Goal: Task Accomplishment & Management: Manage account settings

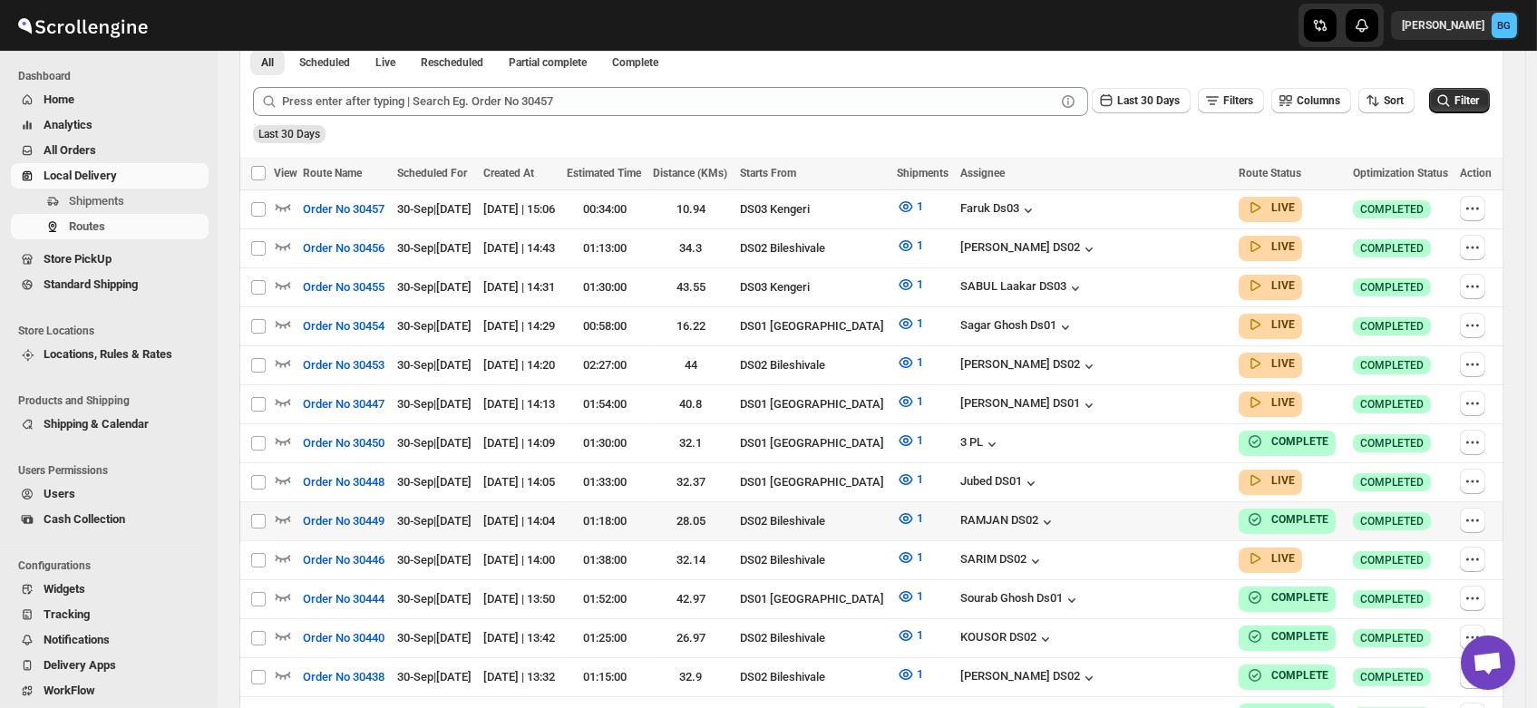
scroll to position [433, 0]
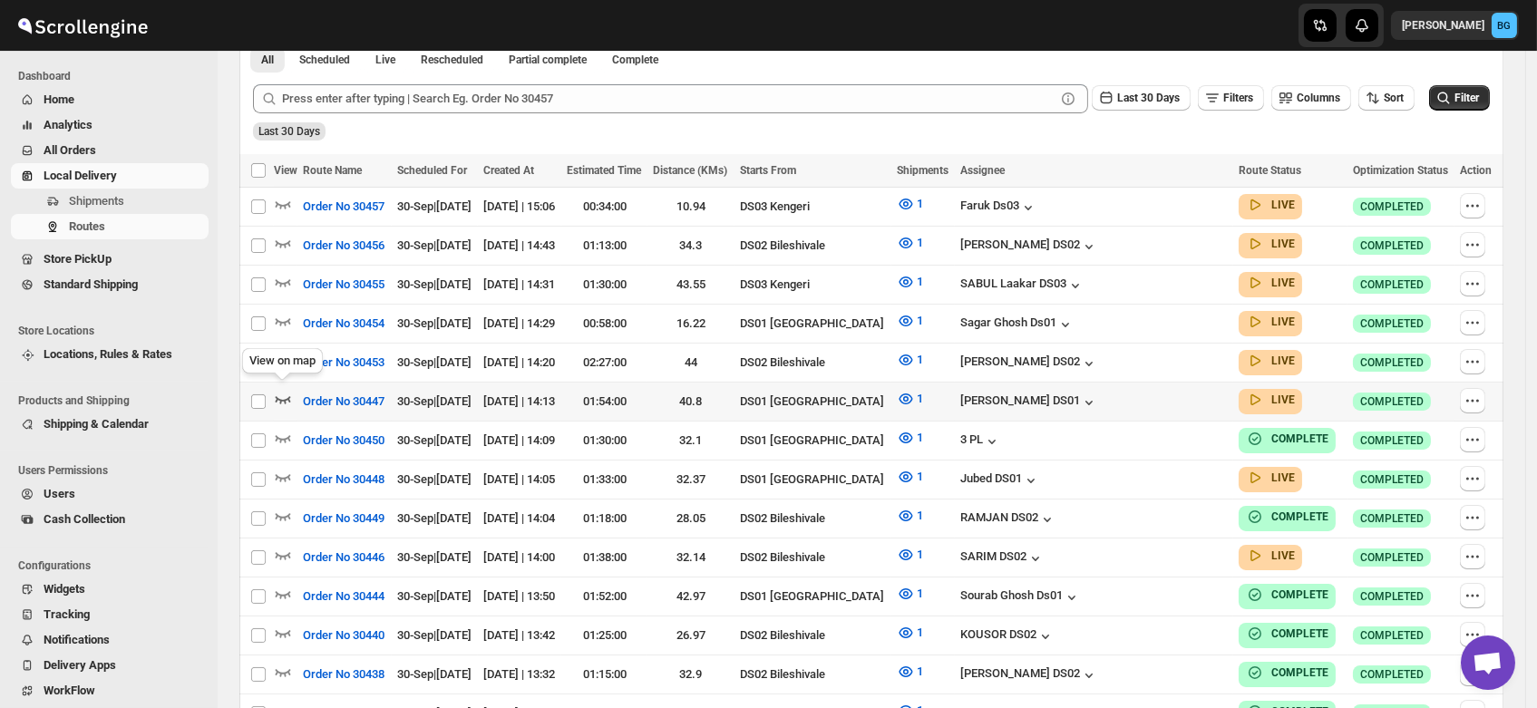
click at [280, 397] on icon "button" at bounding box center [283, 400] width 15 height 7
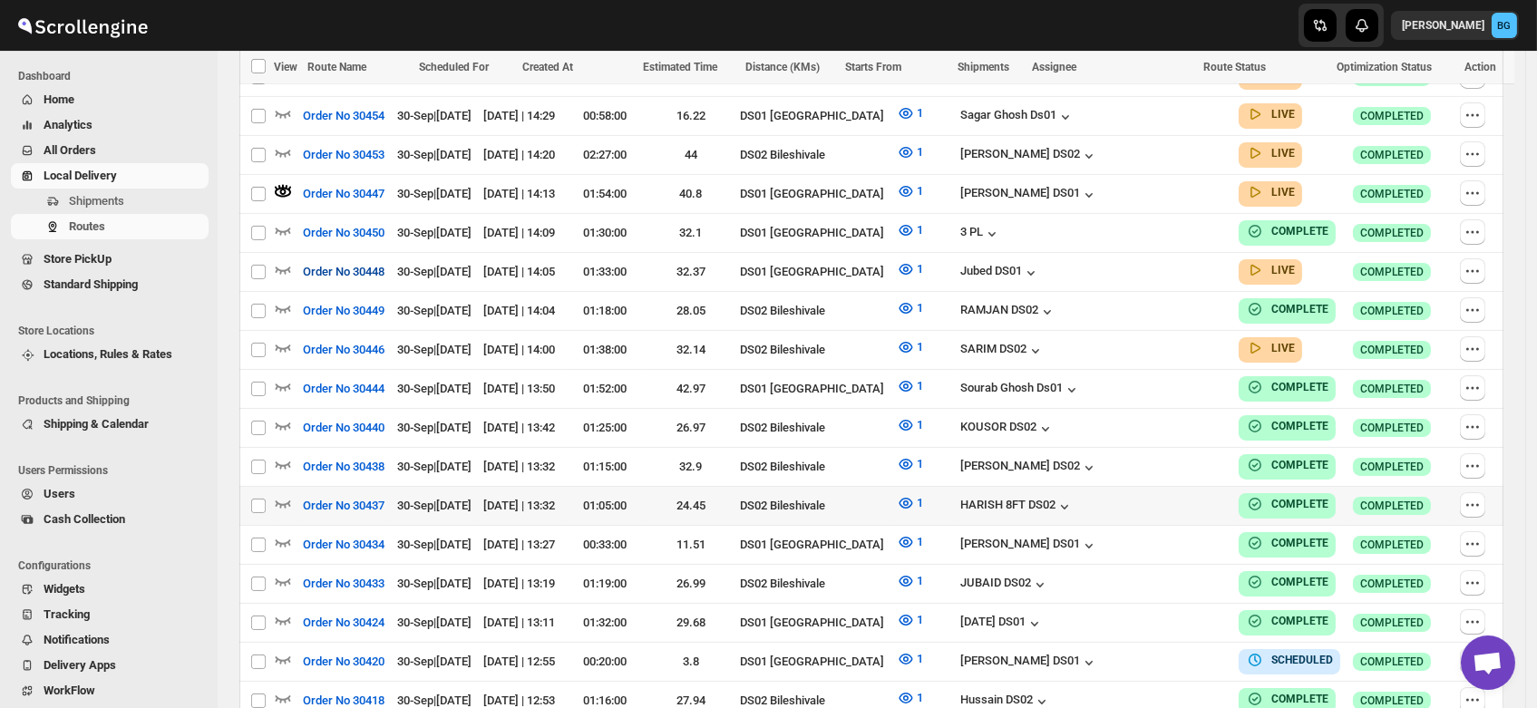
scroll to position [676, 0]
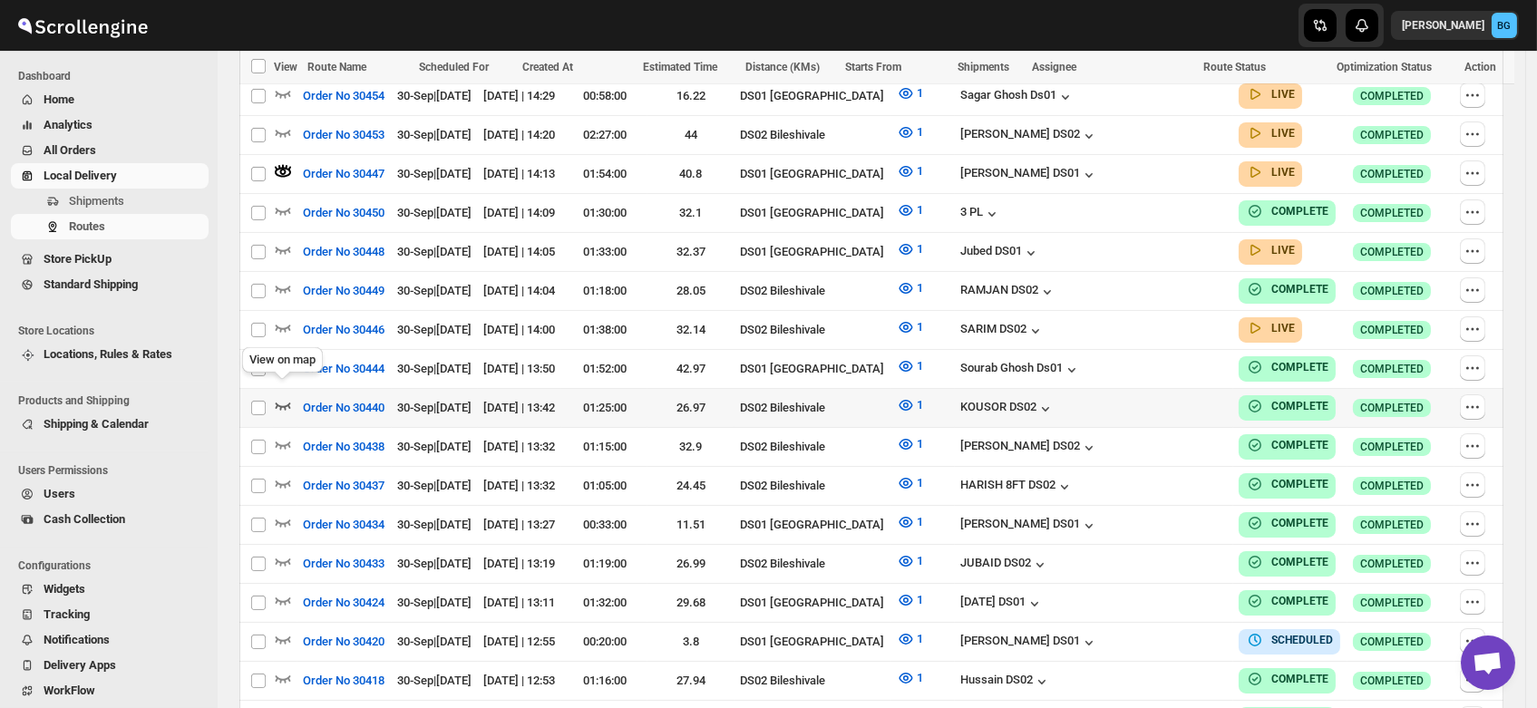
click at [276, 396] on icon "button" at bounding box center [283, 405] width 18 height 18
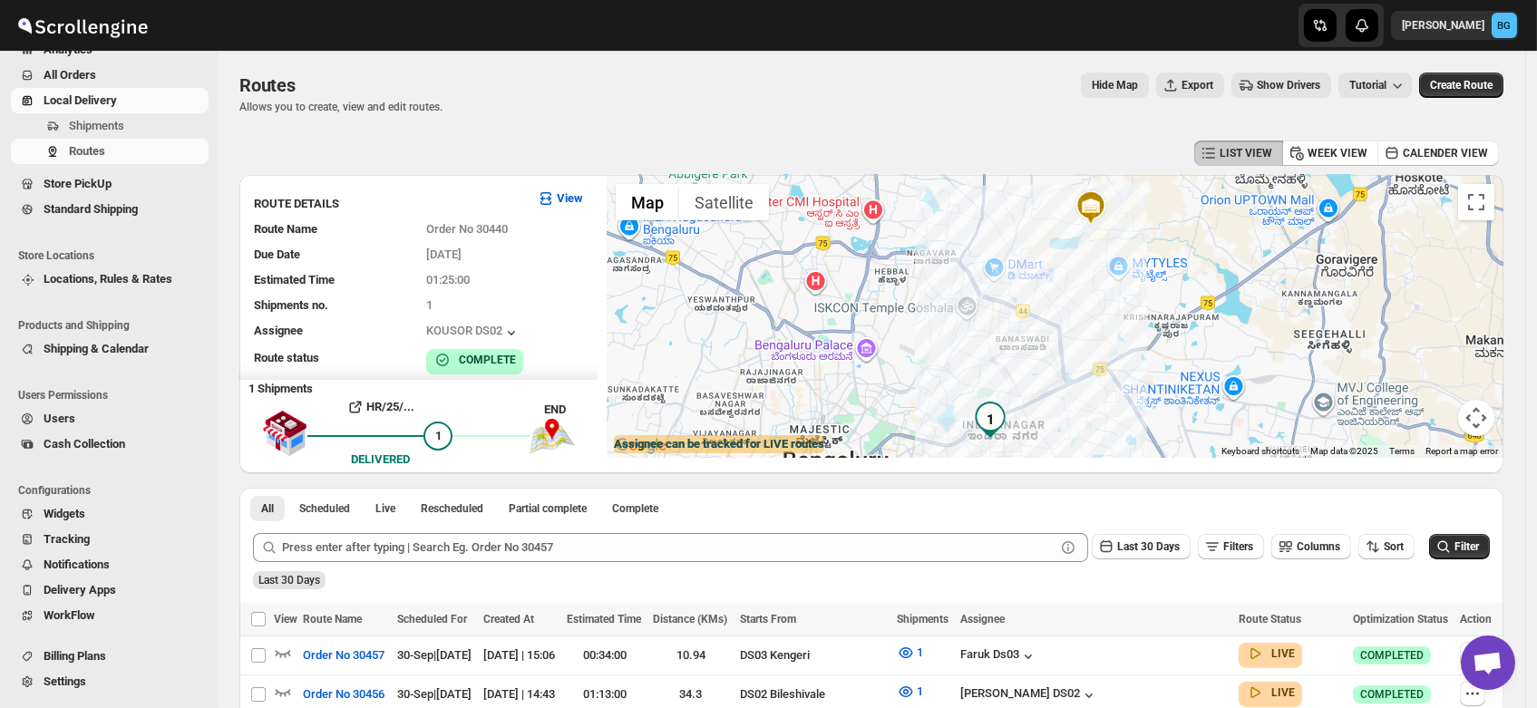
scroll to position [0, 0]
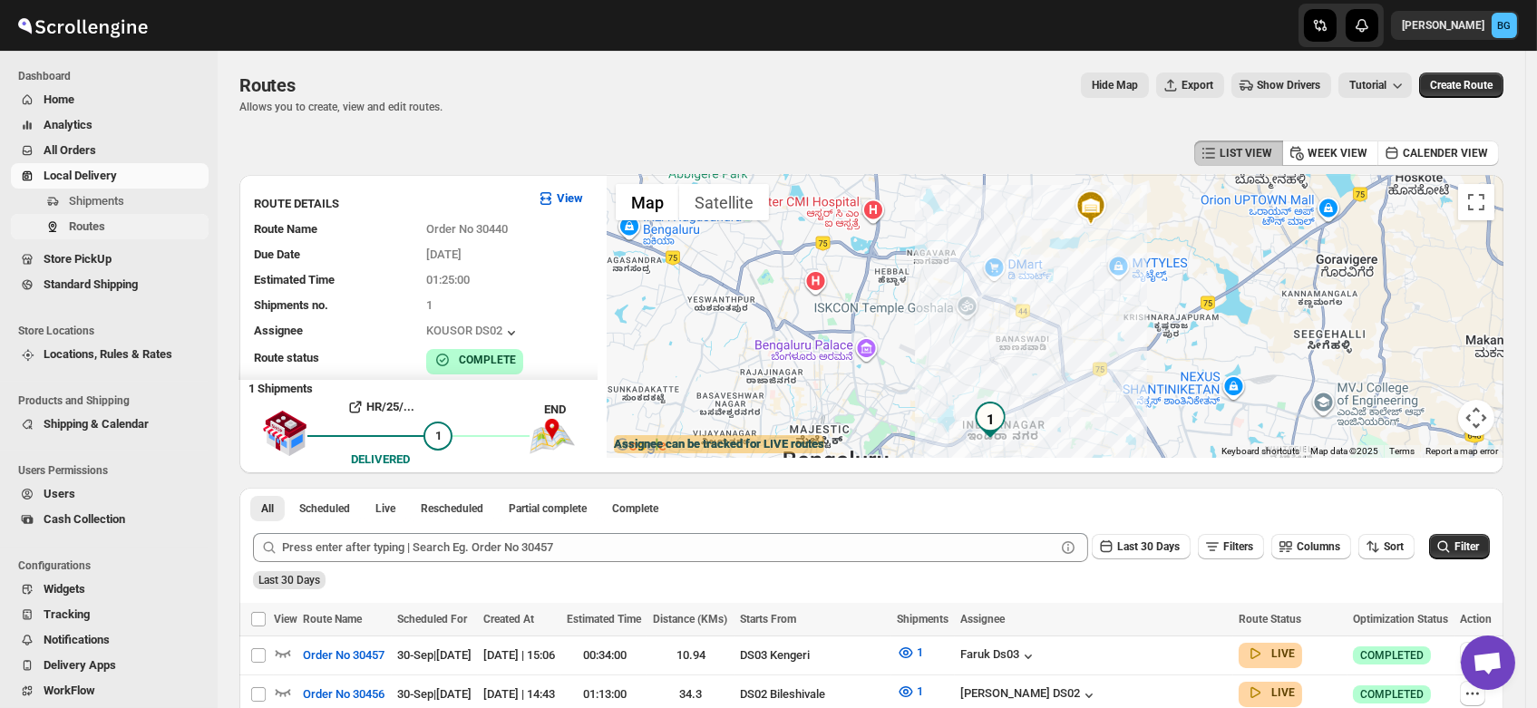
click at [133, 228] on span "Routes" at bounding box center [137, 227] width 136 height 18
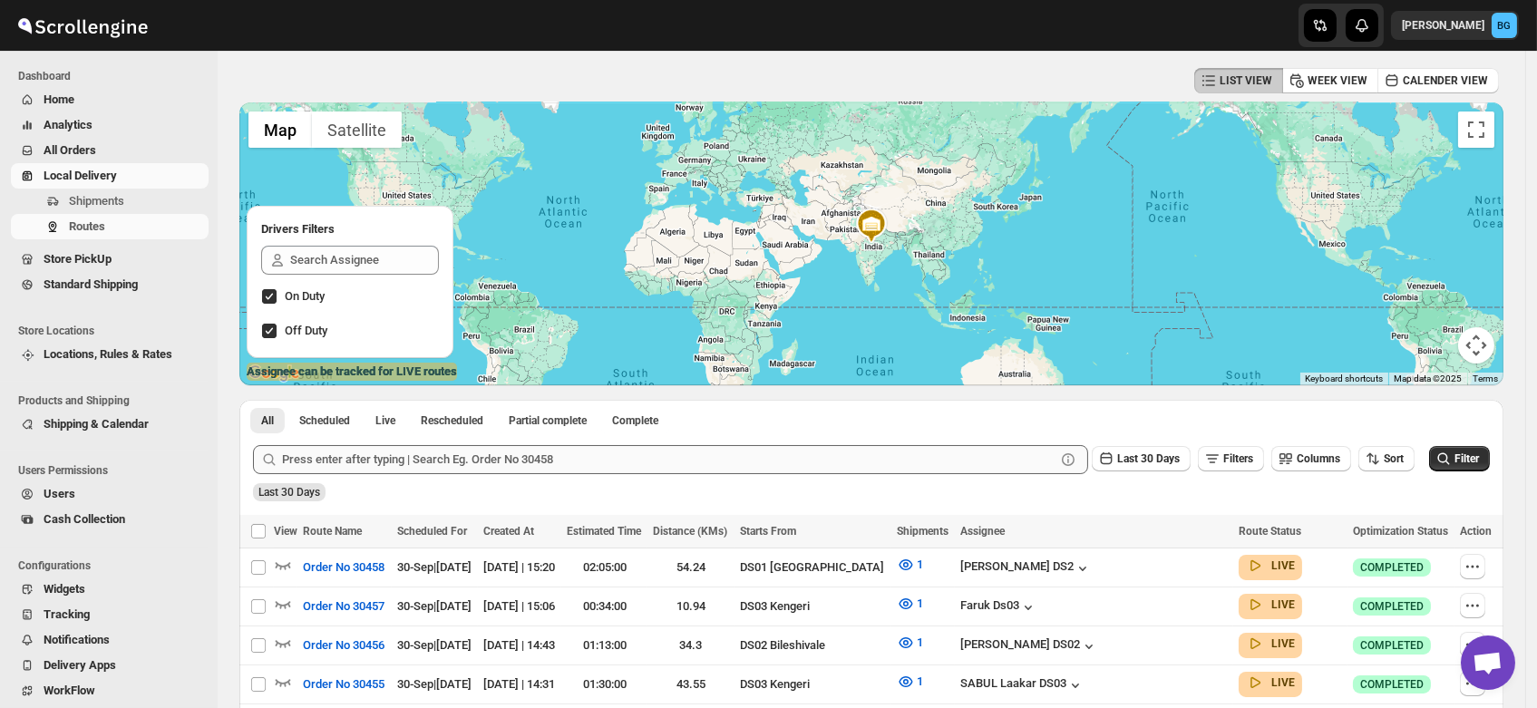
scroll to position [75, 0]
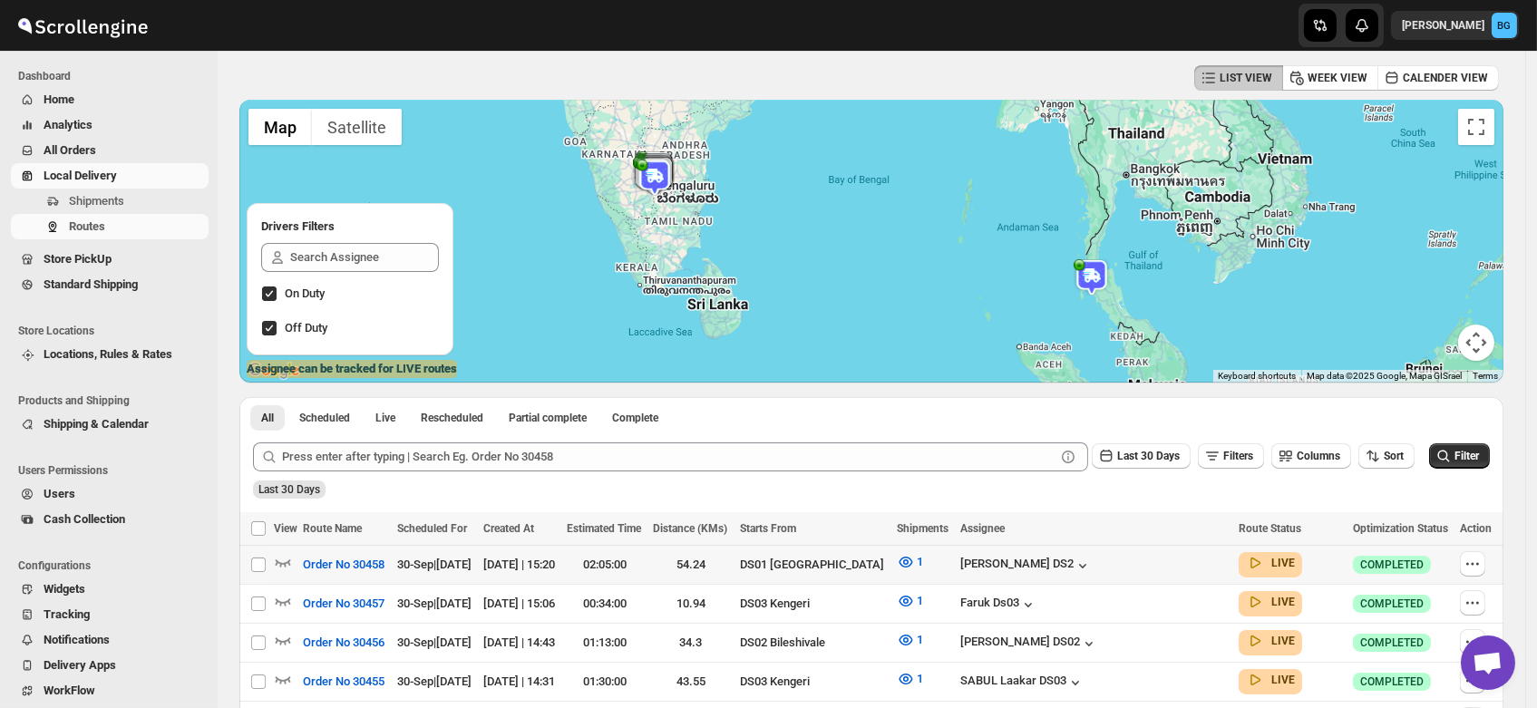
click at [273, 559] on td "Select route" at bounding box center [256, 565] width 34 height 39
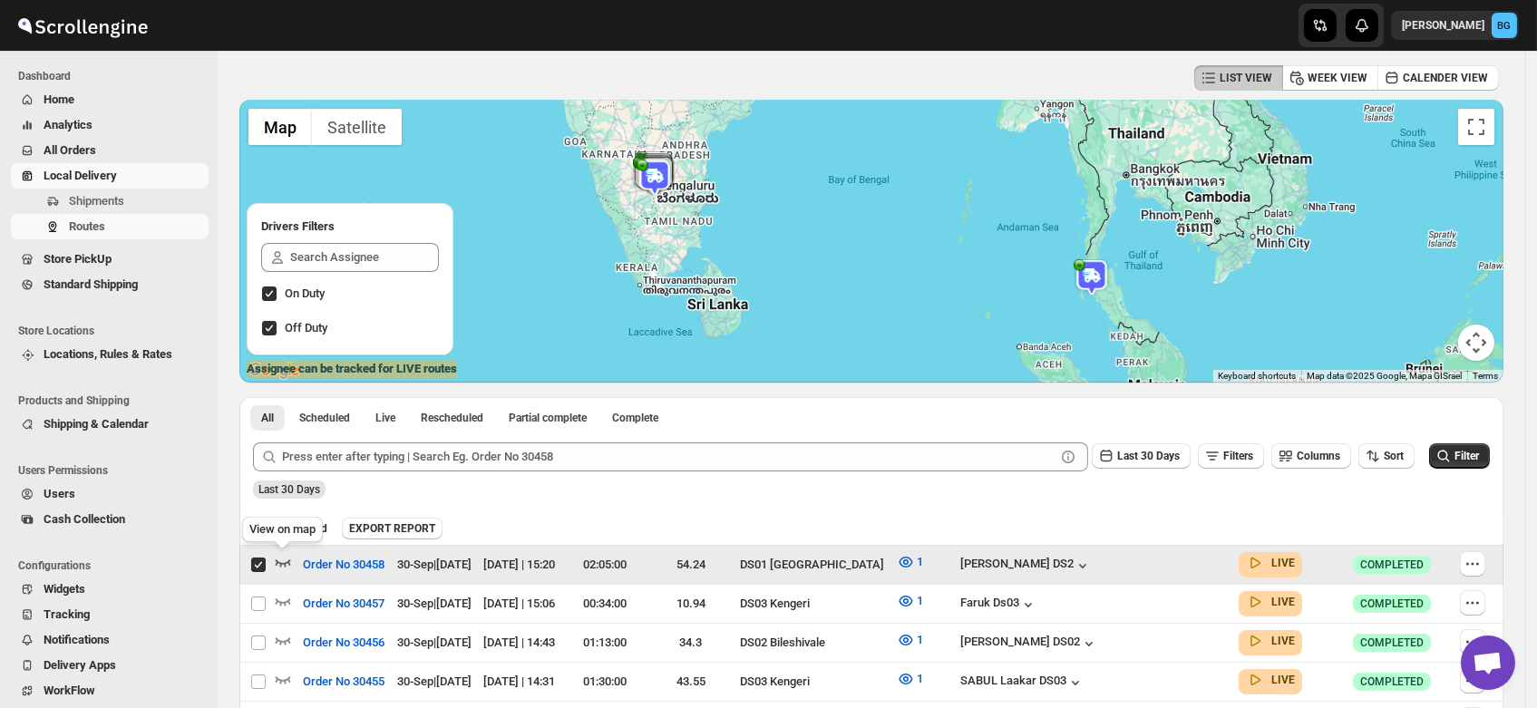
click at [276, 555] on icon "button" at bounding box center [283, 562] width 18 height 18
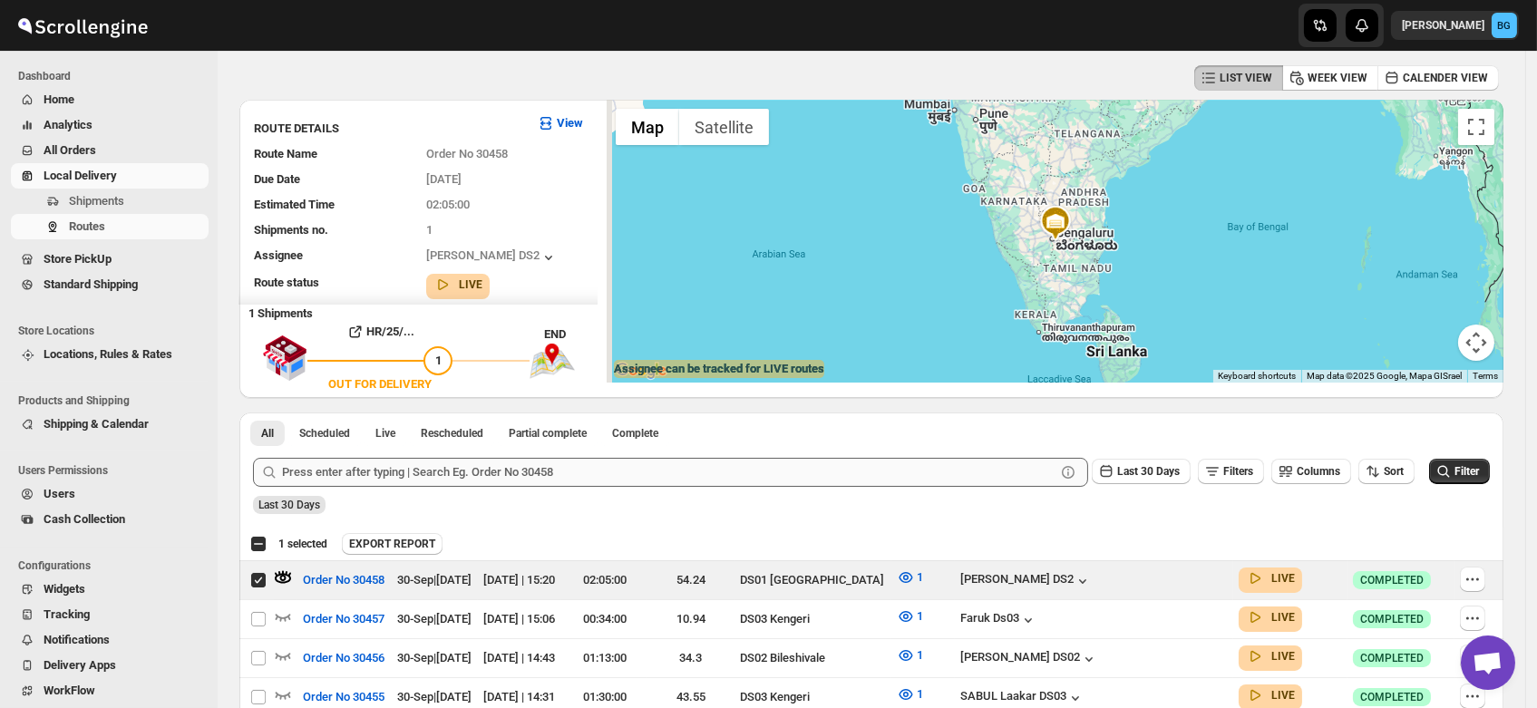
scroll to position [0, 0]
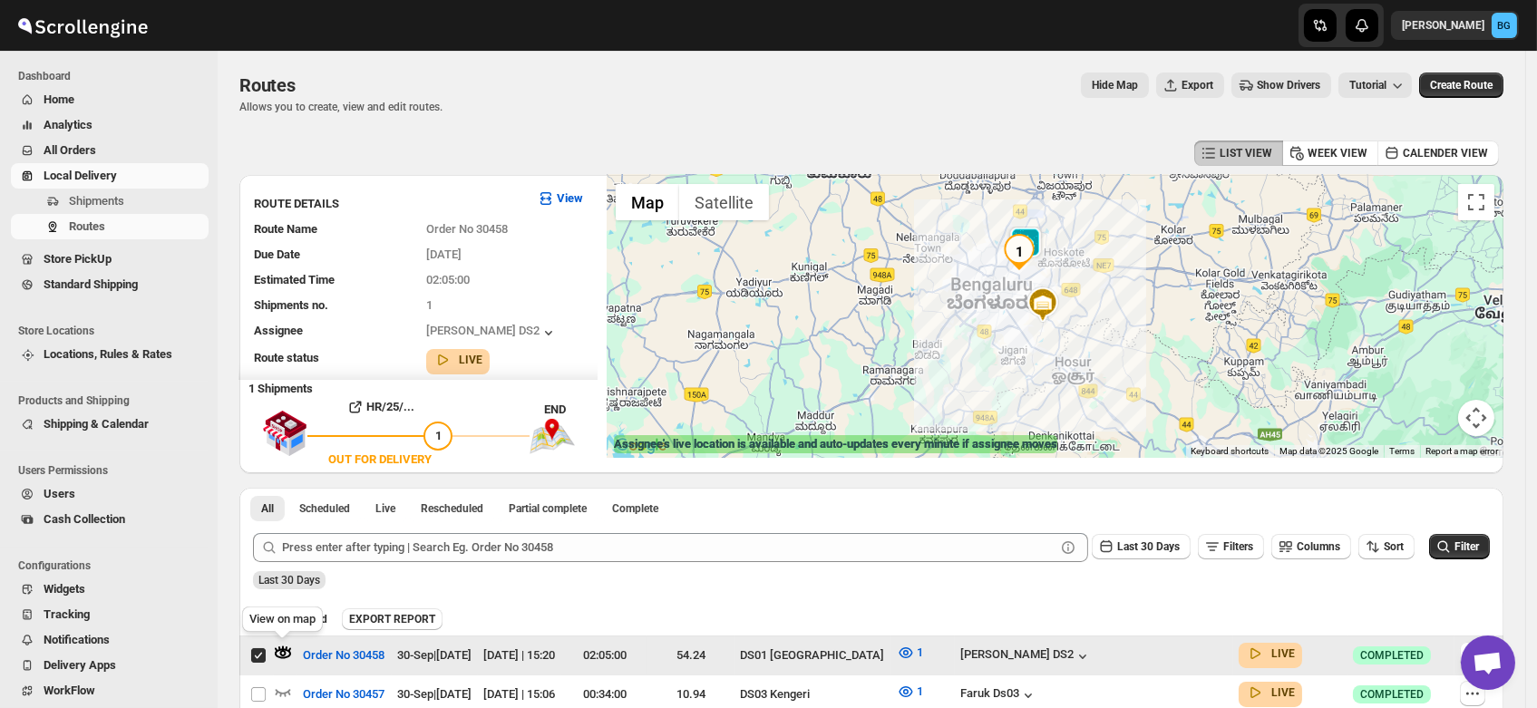
click at [281, 651] on icon "button" at bounding box center [283, 653] width 6 height 6
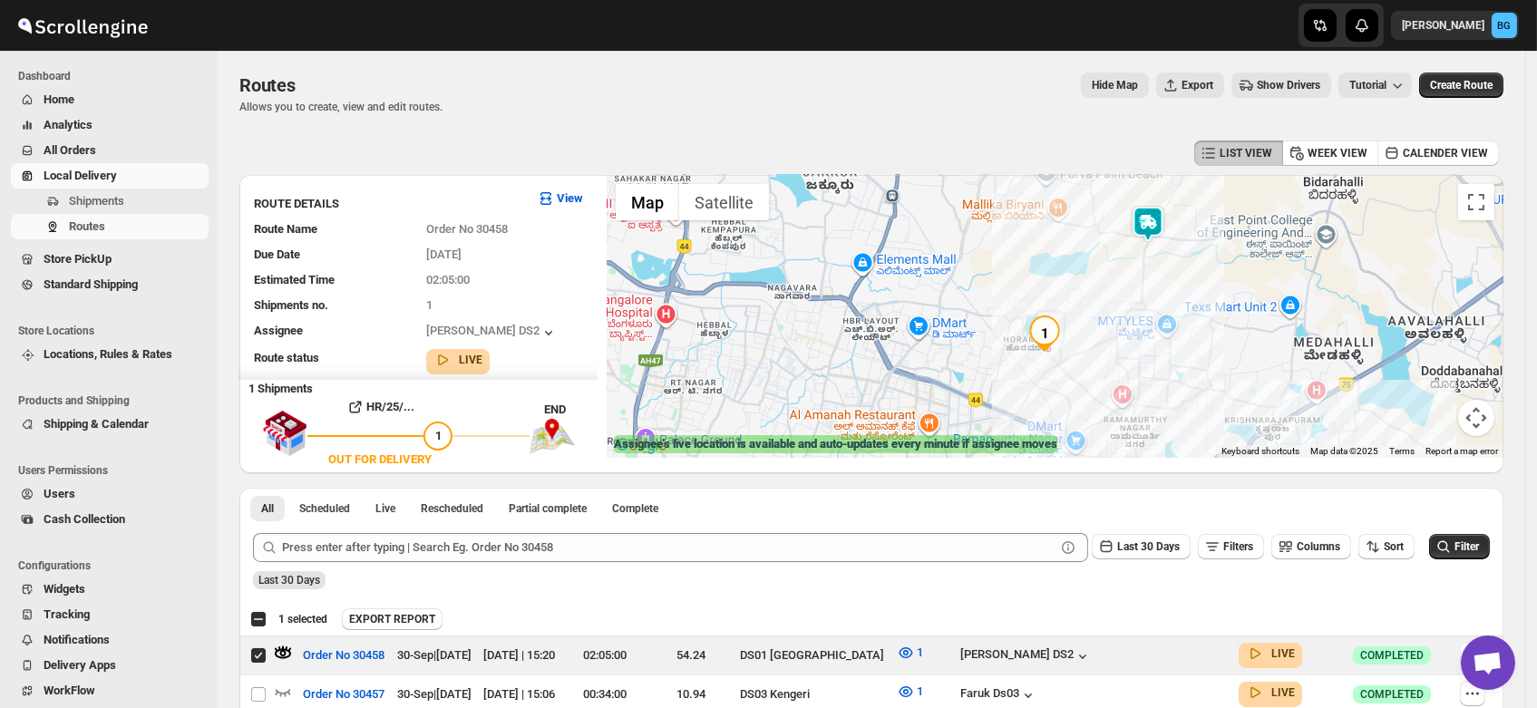
drag, startPoint x: 1129, startPoint y: 201, endPoint x: 1120, endPoint y: 340, distance: 138.9
click at [1120, 340] on div at bounding box center [1054, 316] width 897 height 283
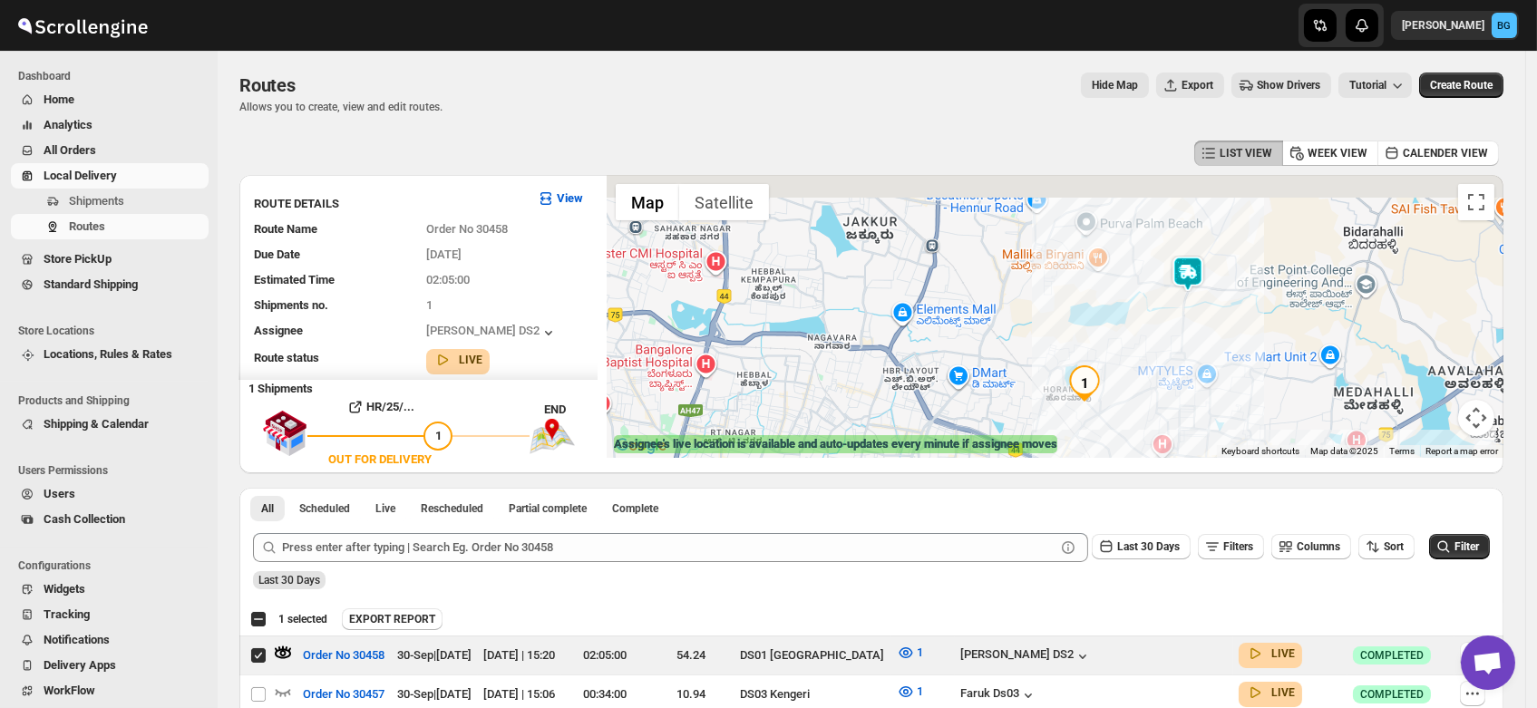
drag, startPoint x: 1126, startPoint y: 281, endPoint x: 1169, endPoint y: 335, distance: 69.7
click at [1169, 335] on div at bounding box center [1054, 316] width 897 height 283
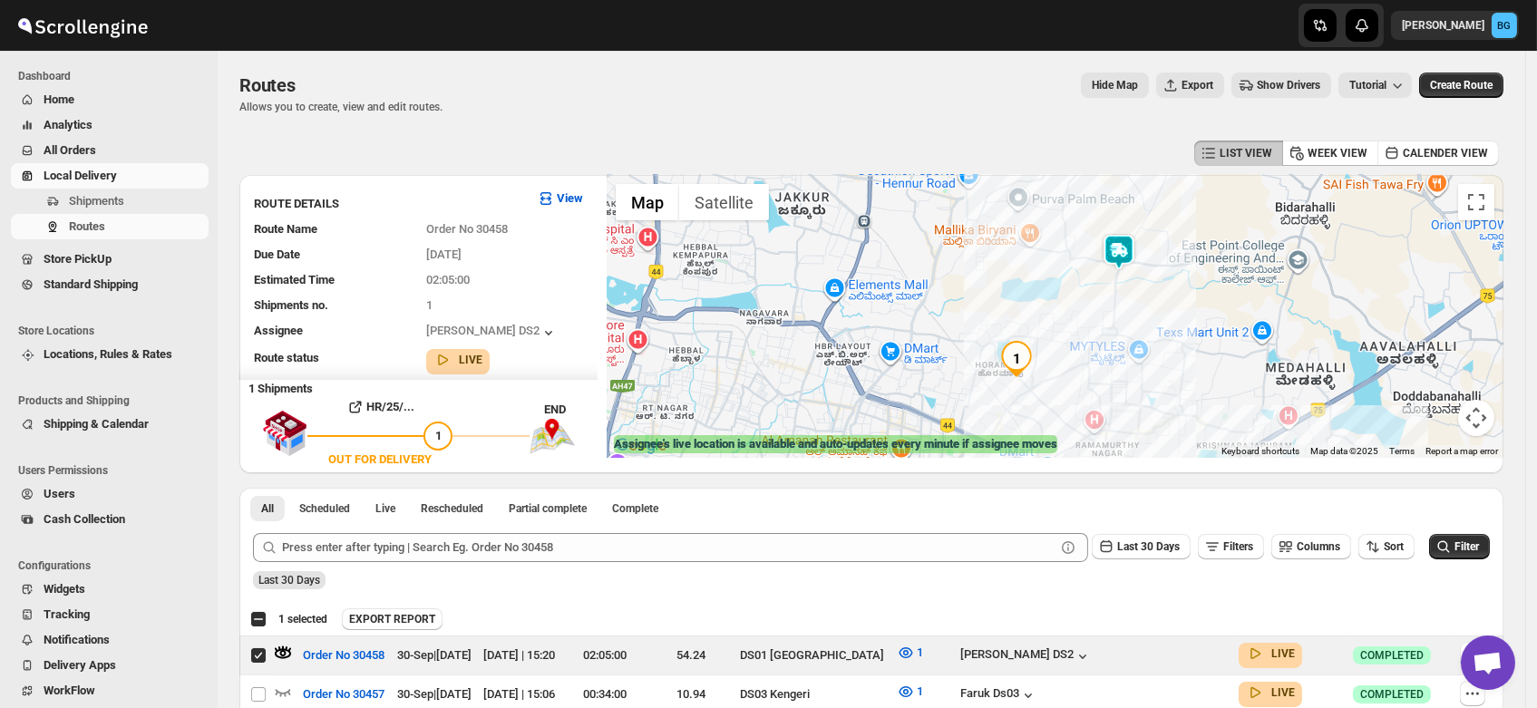
drag, startPoint x: 1167, startPoint y: 335, endPoint x: 1095, endPoint y: 306, distance: 77.3
click at [1095, 306] on div at bounding box center [1054, 316] width 897 height 283
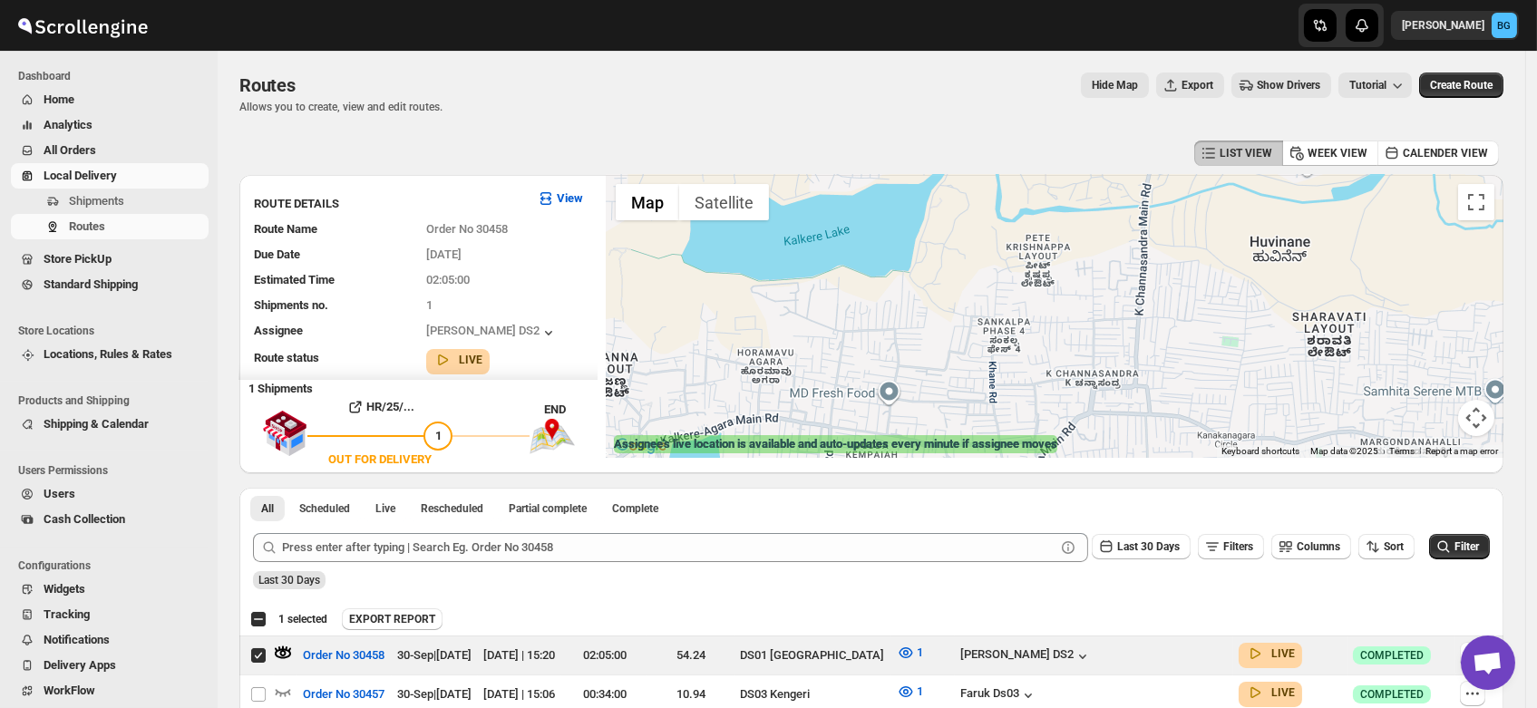
drag, startPoint x: 1062, startPoint y: 320, endPoint x: 1115, endPoint y: 250, distance: 87.9
click at [1115, 250] on div at bounding box center [1054, 316] width 897 height 283
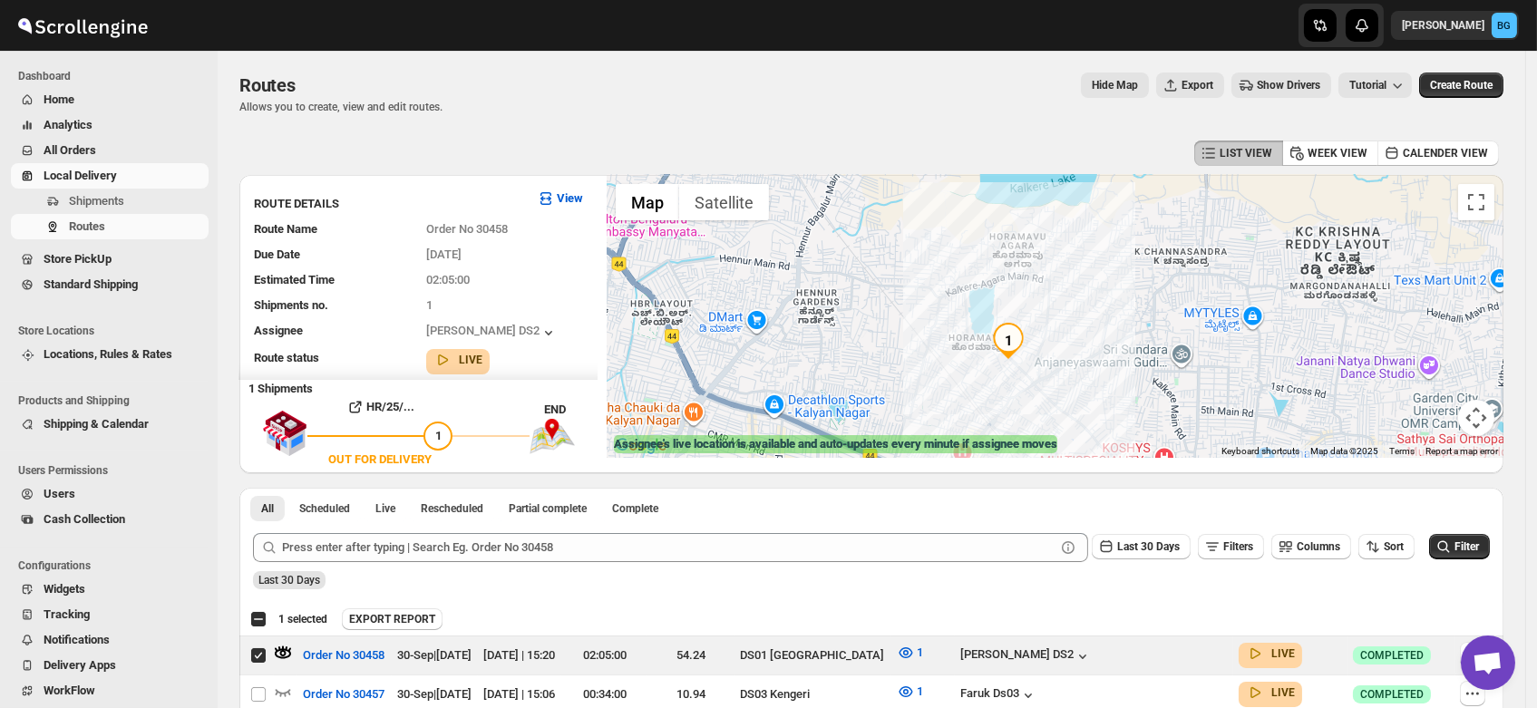
drag, startPoint x: 1008, startPoint y: 338, endPoint x: 1088, endPoint y: 281, distance: 98.1
click at [1088, 281] on div at bounding box center [1054, 316] width 897 height 283
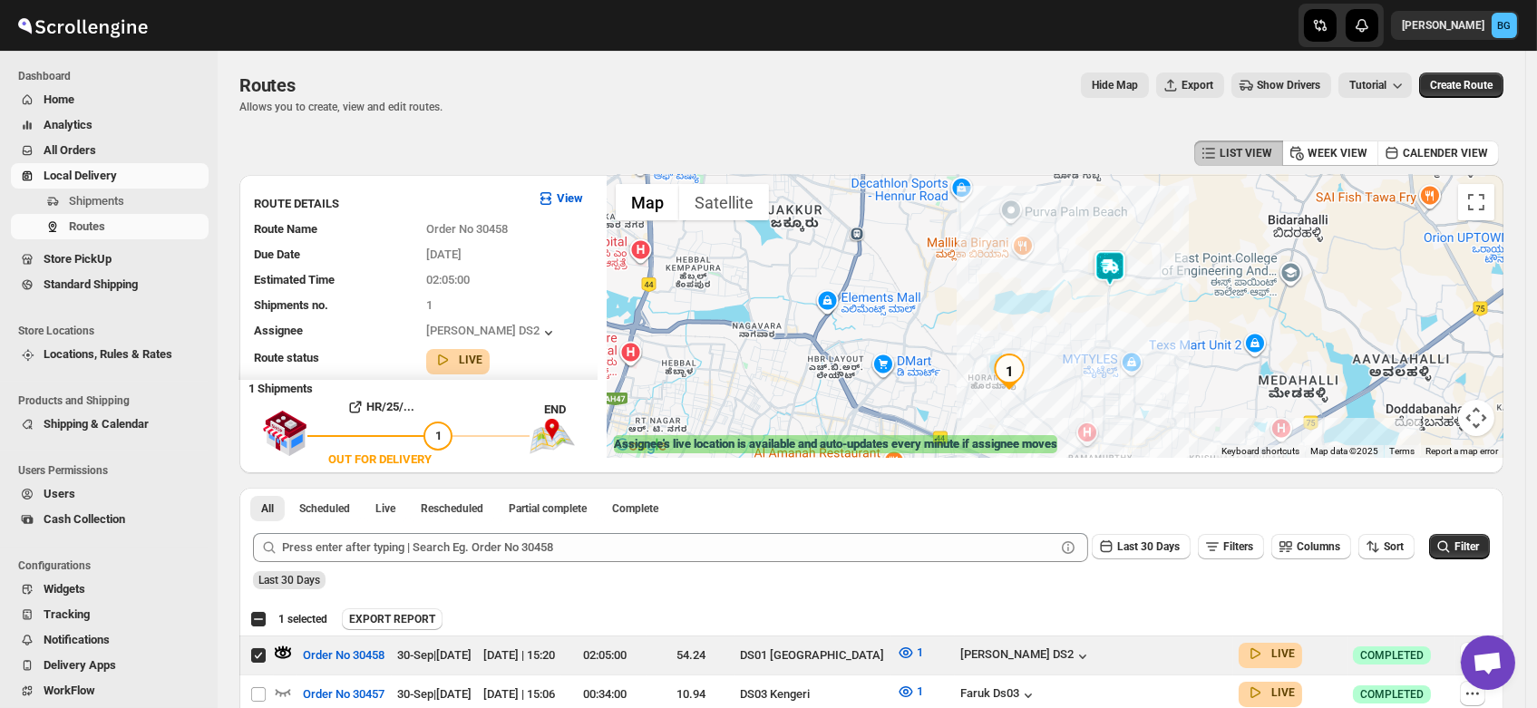
drag, startPoint x: 1029, startPoint y: 221, endPoint x: 986, endPoint y: 297, distance: 87.3
click at [986, 297] on div at bounding box center [1054, 316] width 897 height 283
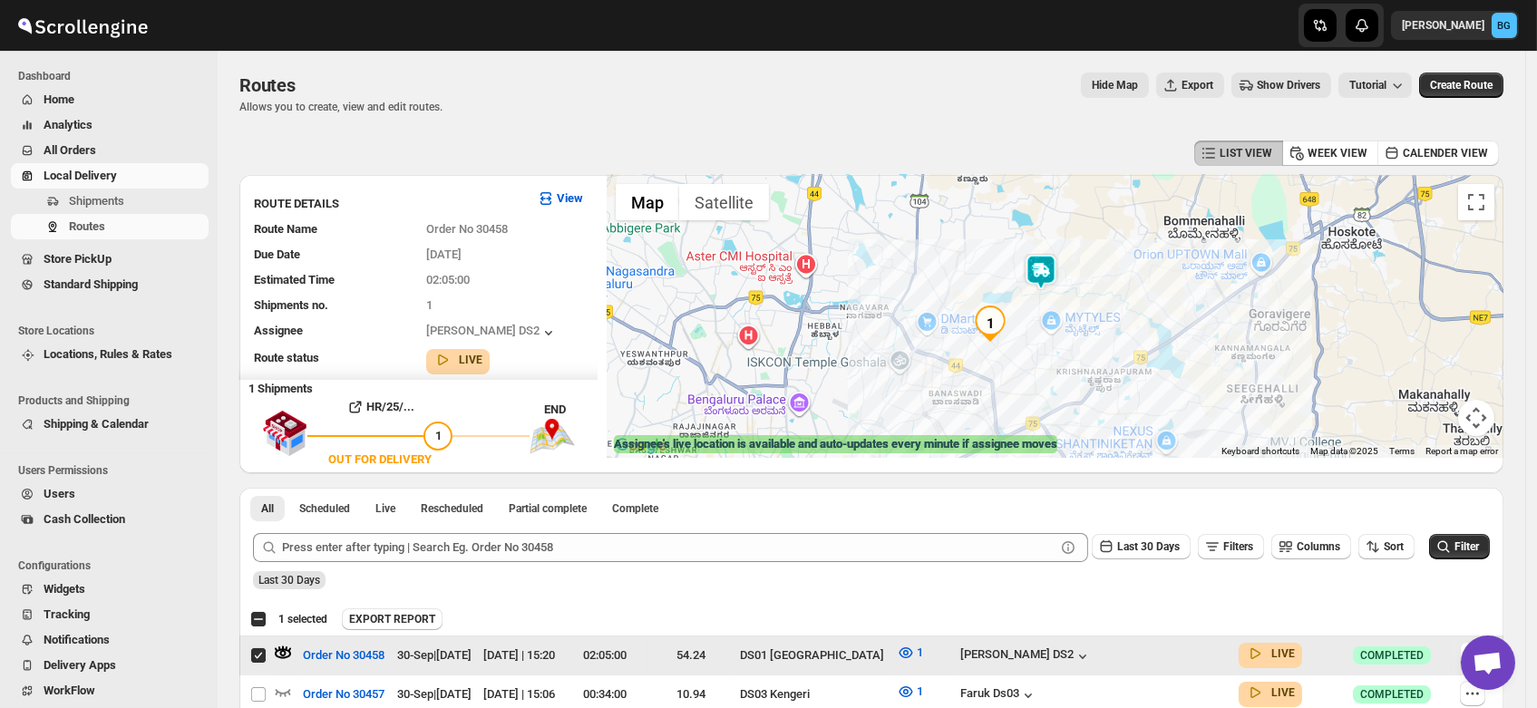
click at [254, 652] on input "Select route" at bounding box center [258, 655] width 15 height 15
checkbox input "false"
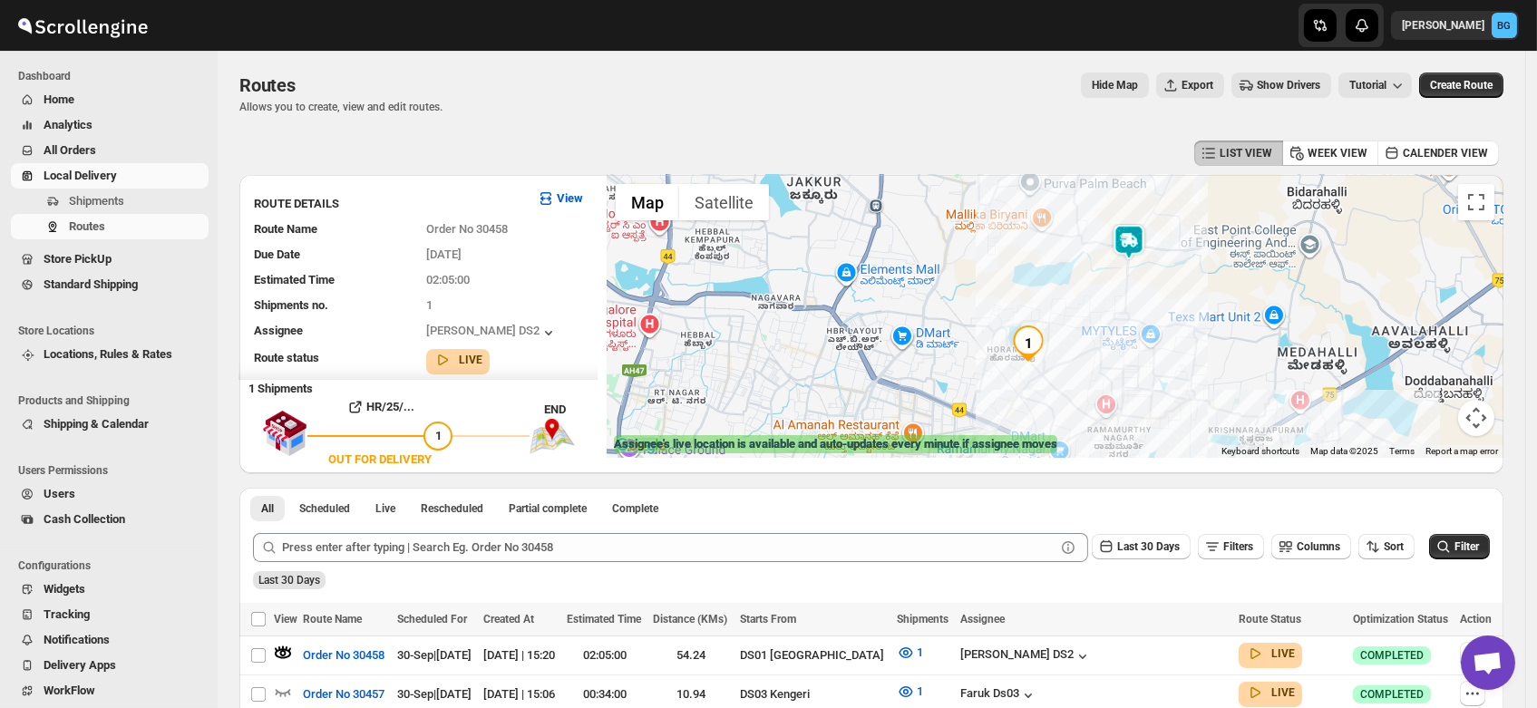
drag, startPoint x: 995, startPoint y: 306, endPoint x: 1057, endPoint y: 288, distance: 64.0
click at [1057, 288] on div at bounding box center [1054, 316] width 897 height 283
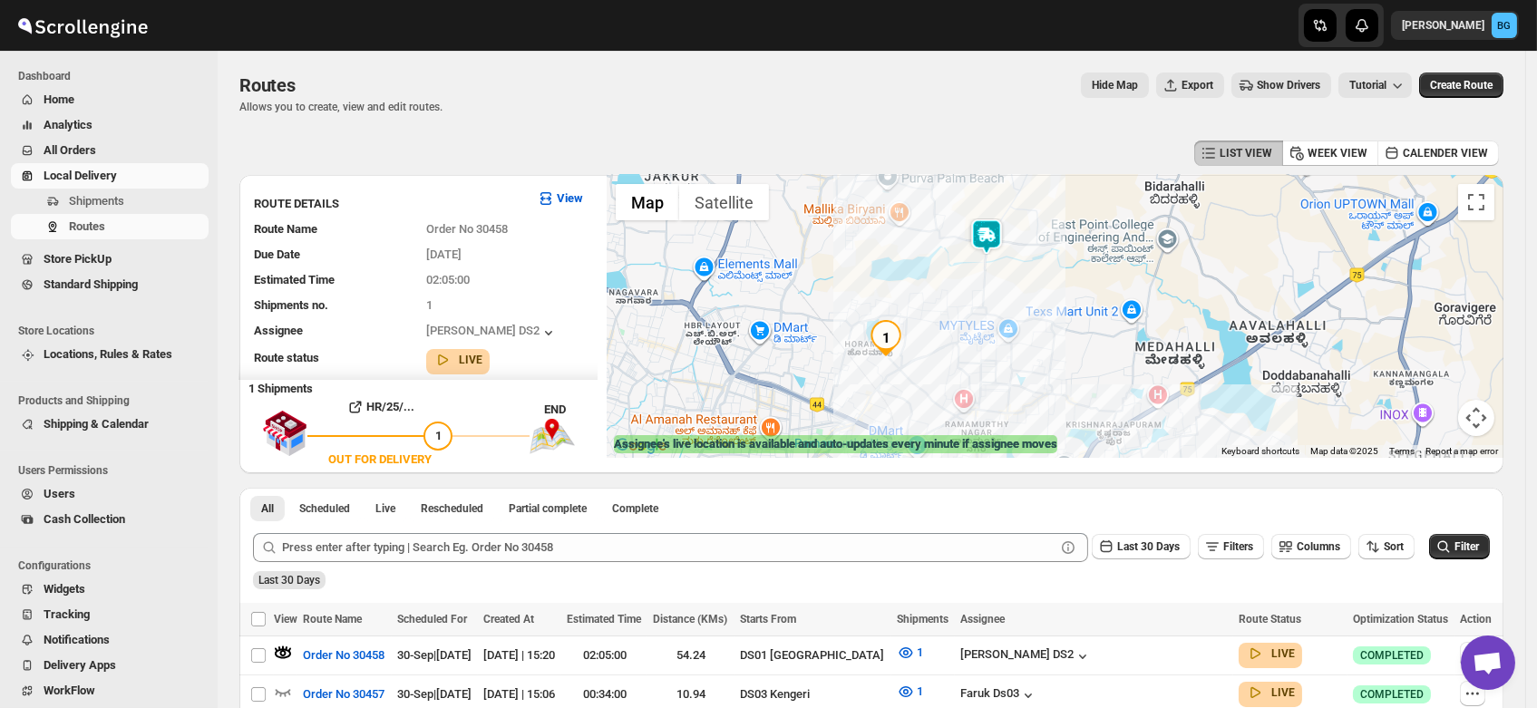
drag, startPoint x: 1057, startPoint y: 288, endPoint x: 931, endPoint y: 290, distance: 126.0
click at [931, 290] on div at bounding box center [1054, 316] width 897 height 283
click at [64, 493] on span "Users" at bounding box center [60, 494] width 32 height 14
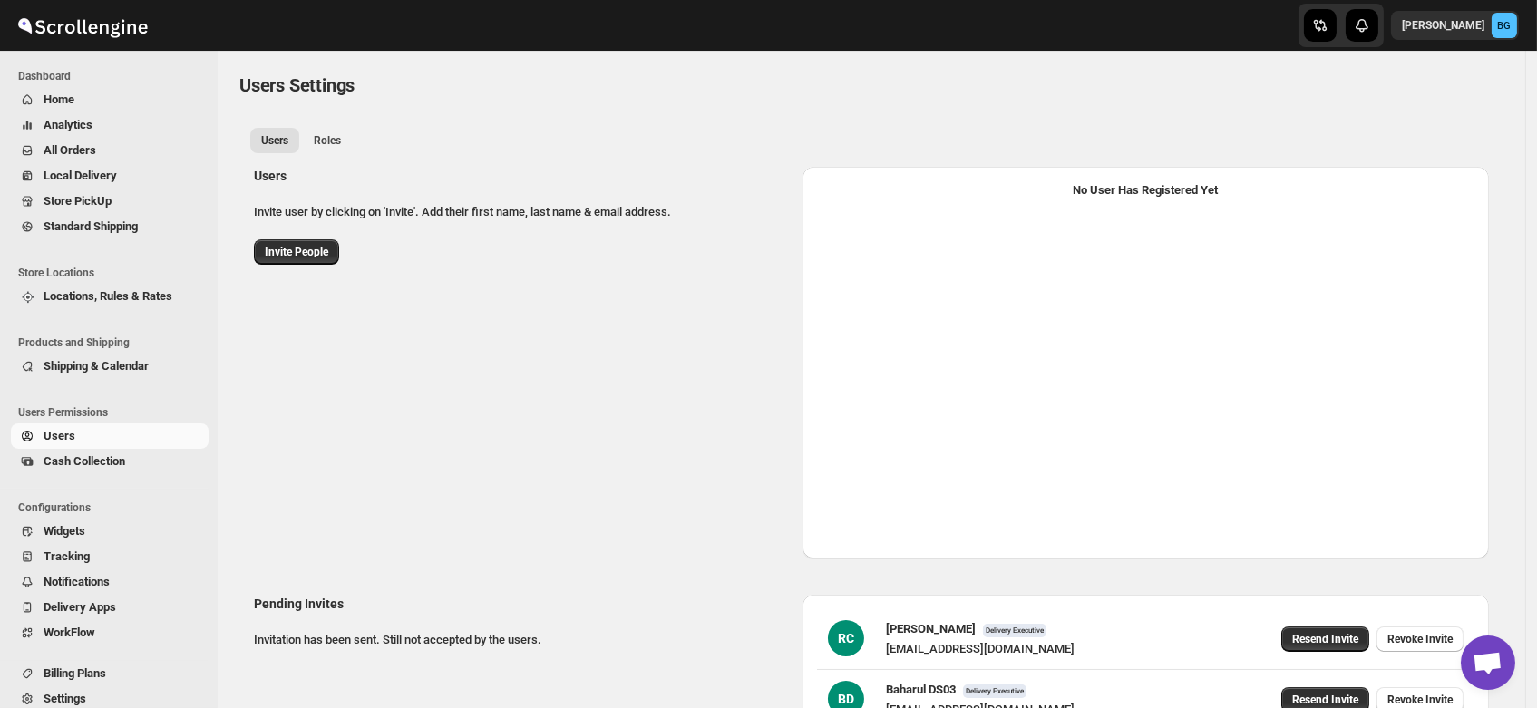
select select "637b767fbaab0276b10c91d5"
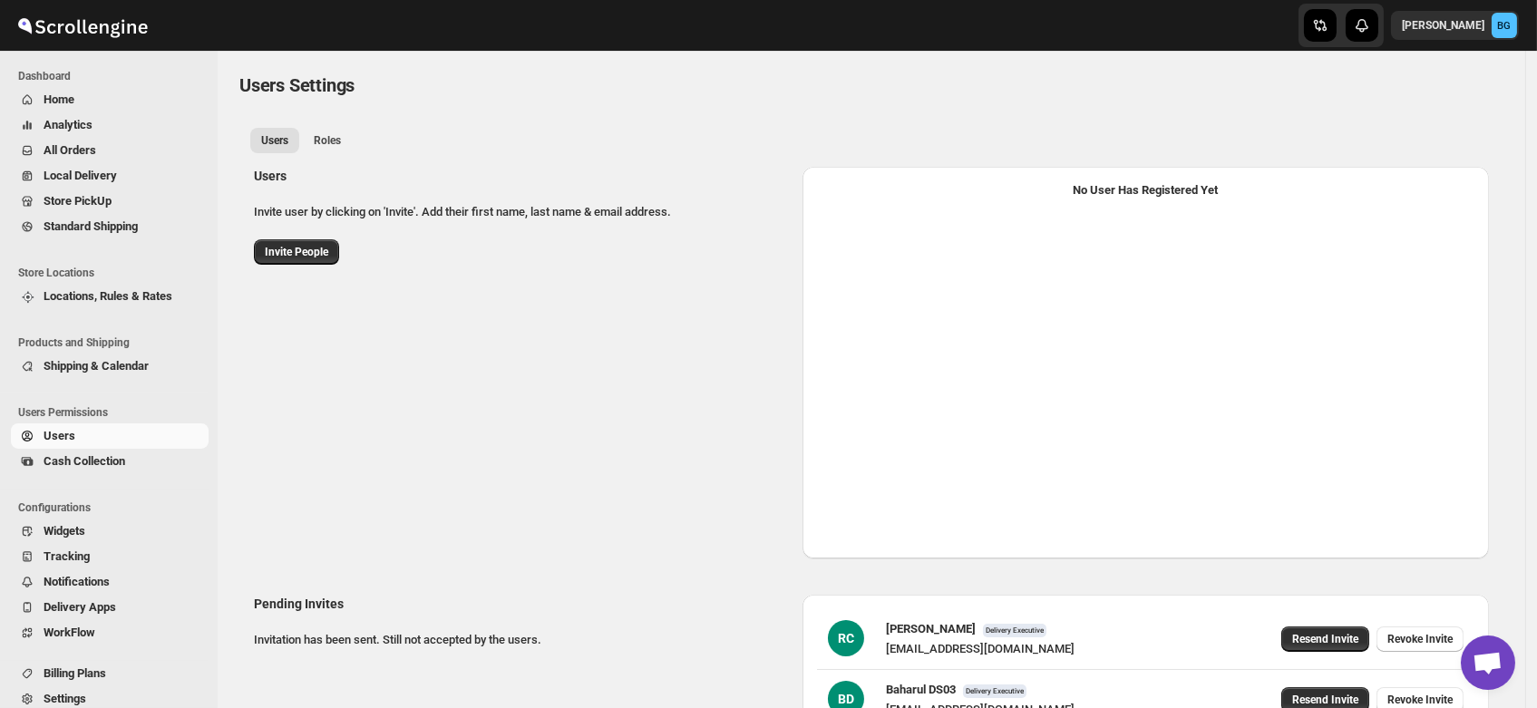
select select "637b767fbaab0276b10c91d5"
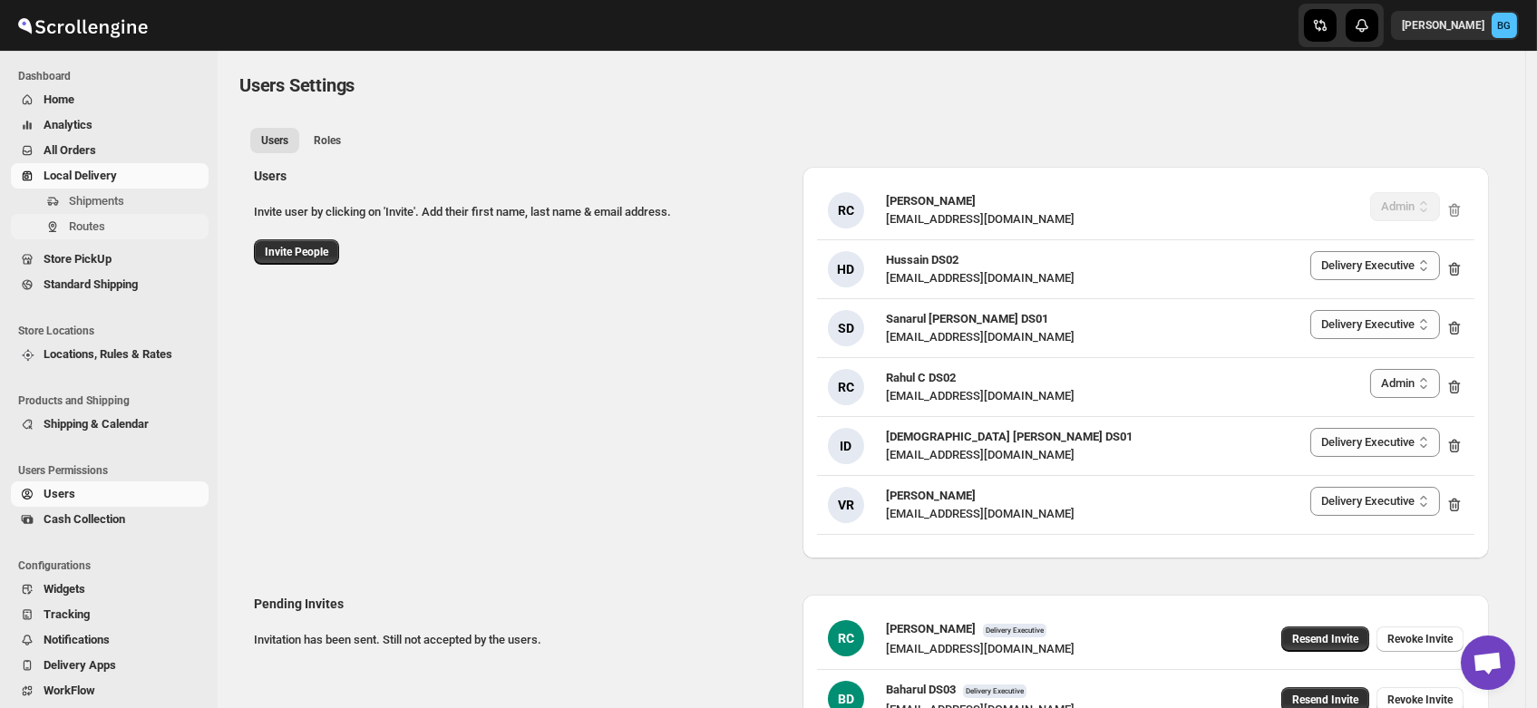
click at [76, 223] on span "Routes" at bounding box center [87, 226] width 36 height 14
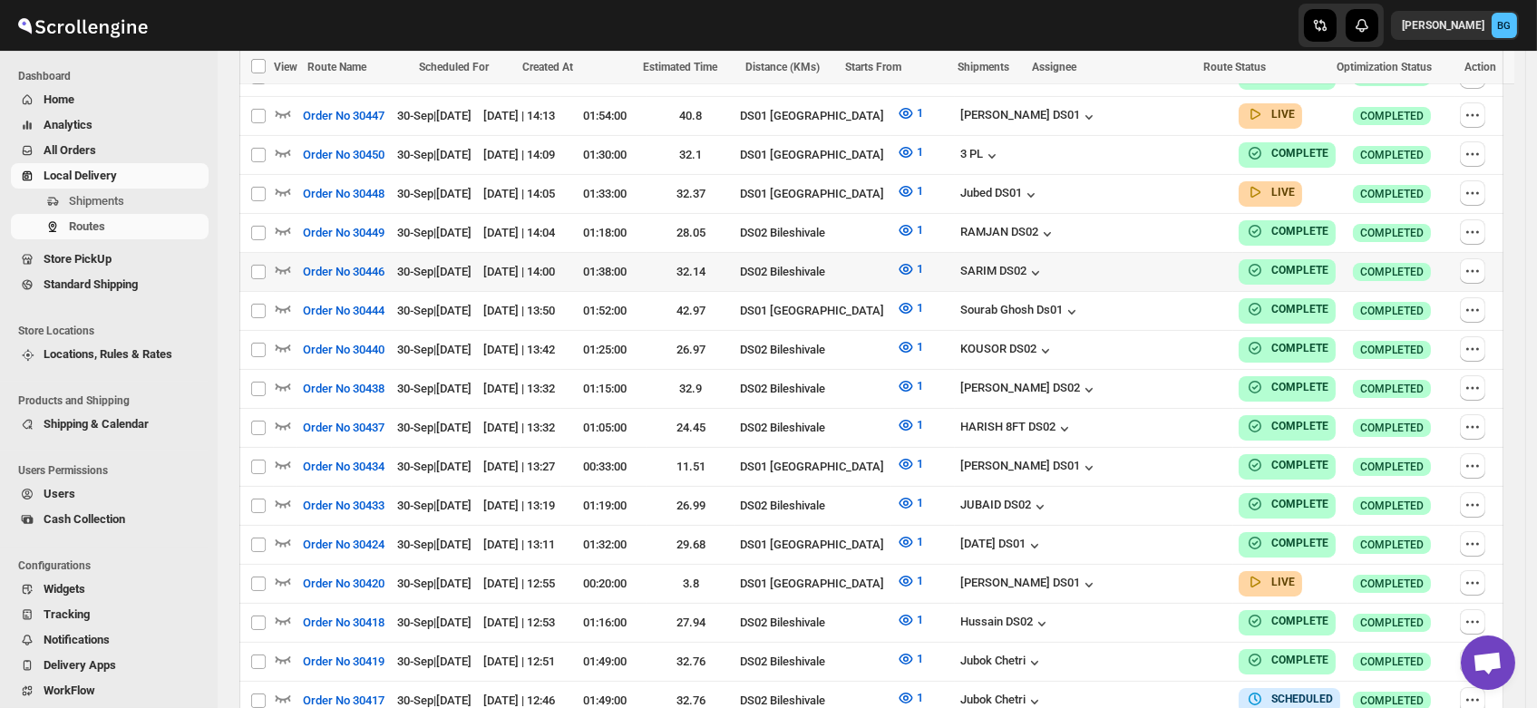
scroll to position [830, 0]
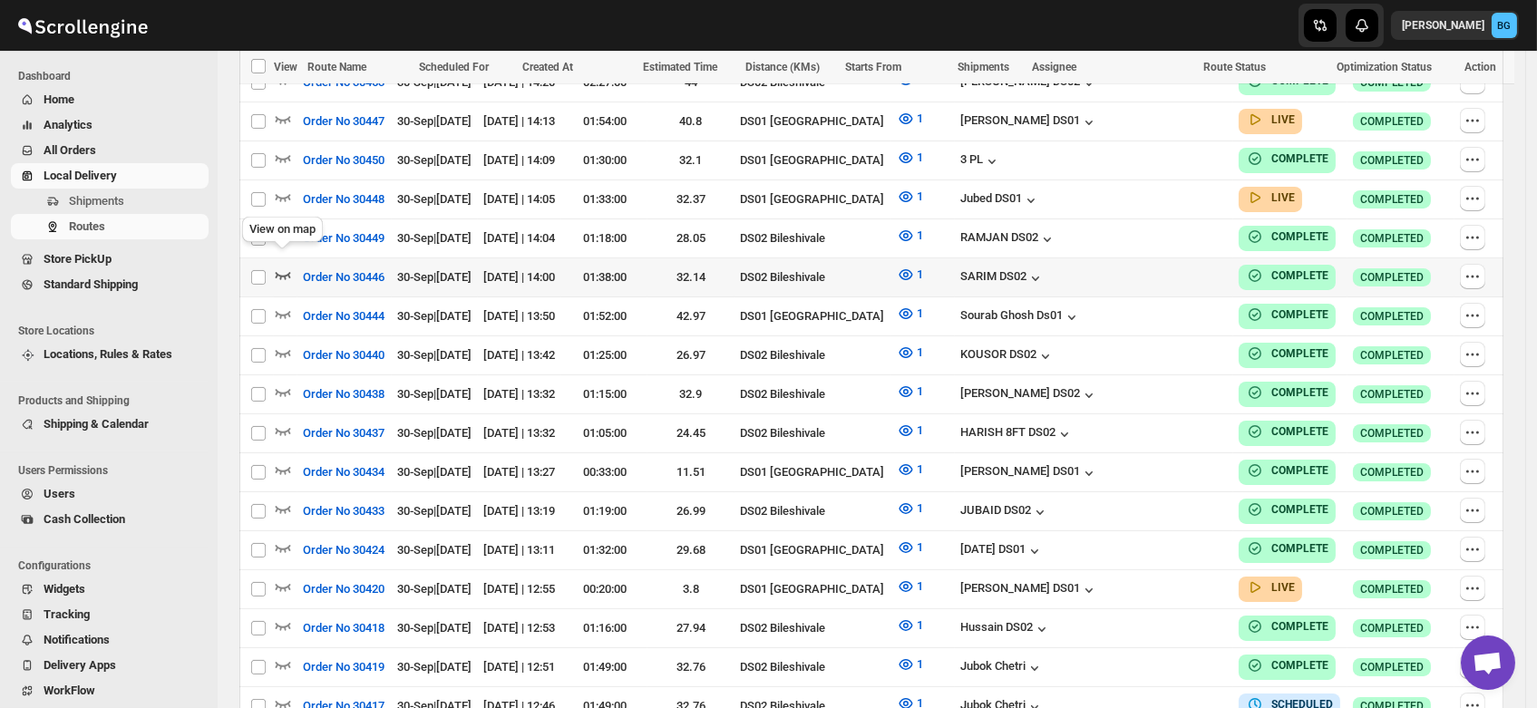
click at [278, 266] on icon "button" at bounding box center [283, 275] width 18 height 18
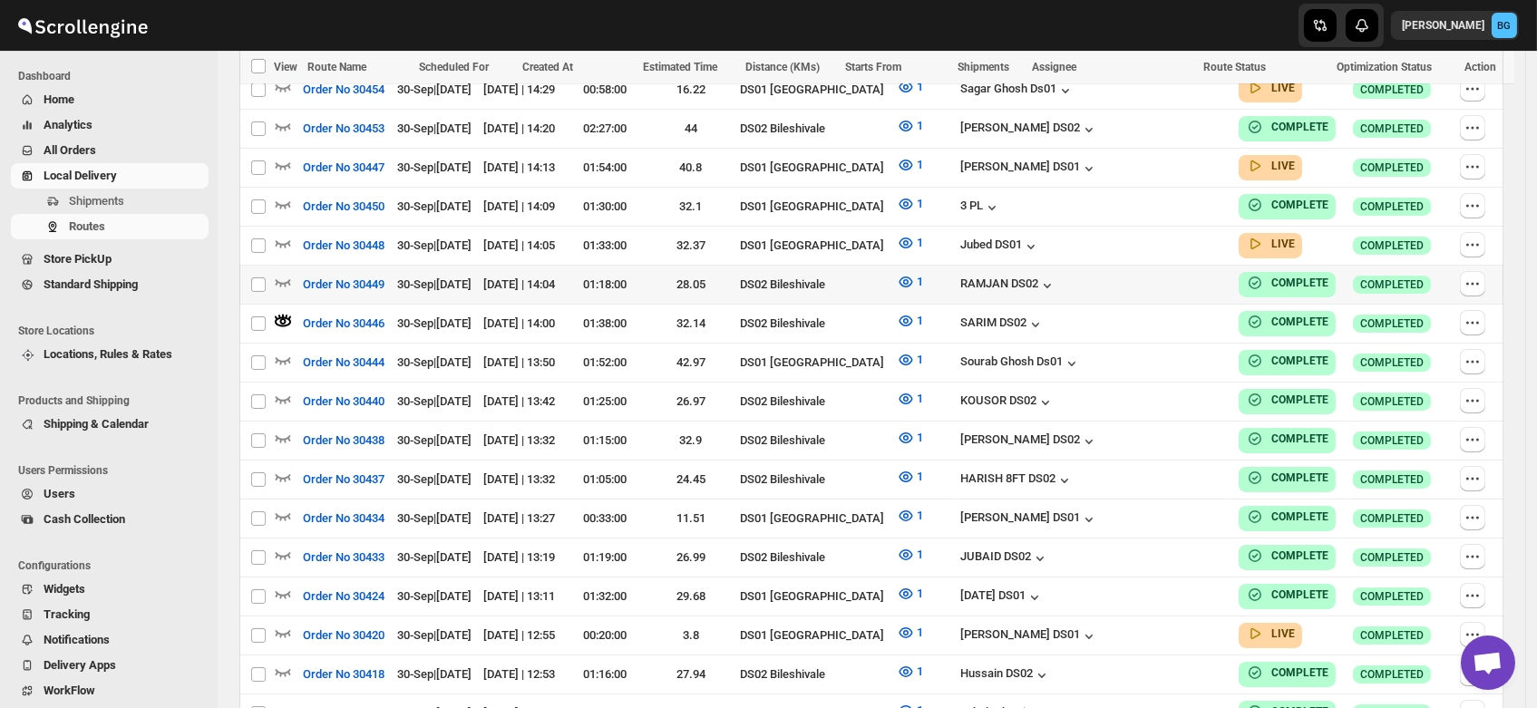
scroll to position [0, 0]
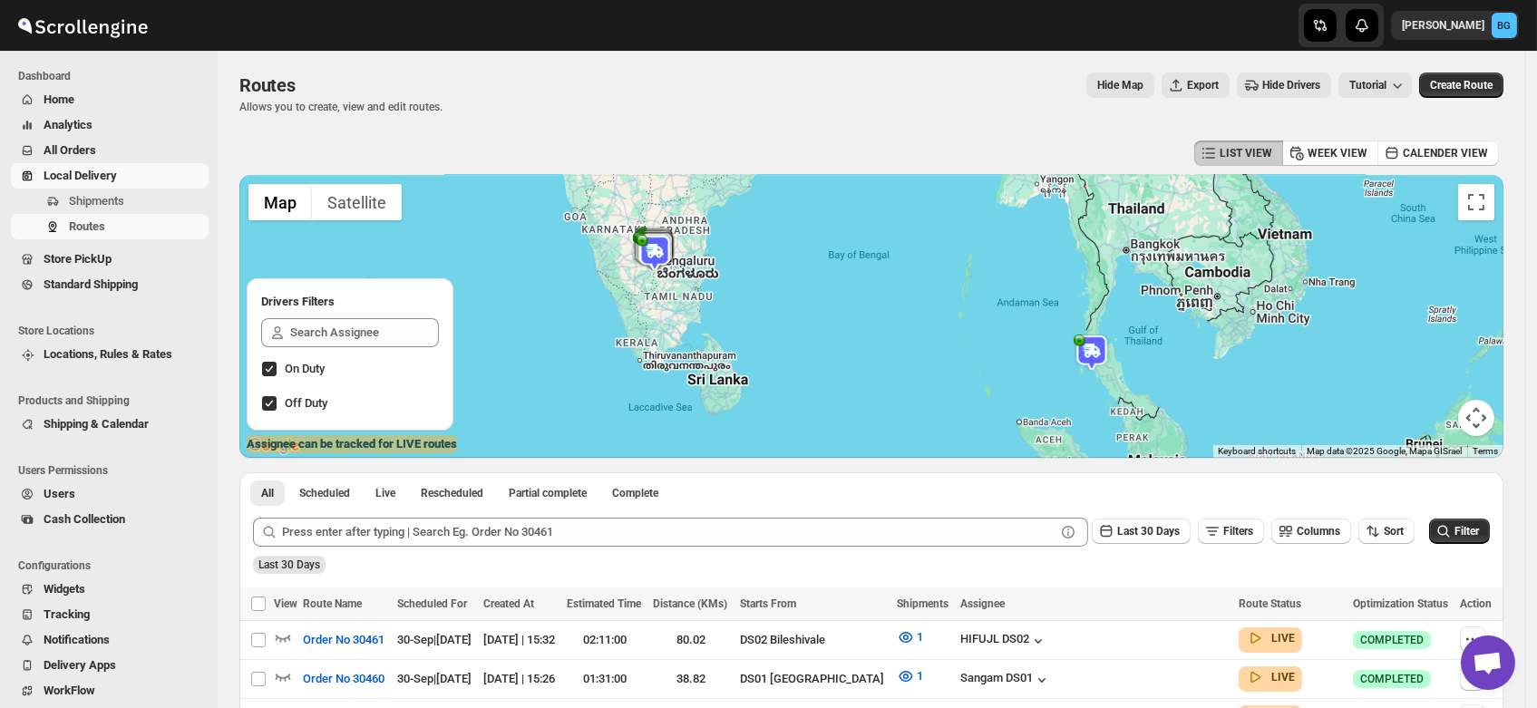
click at [43, 499] on button "Users" at bounding box center [110, 493] width 198 height 25
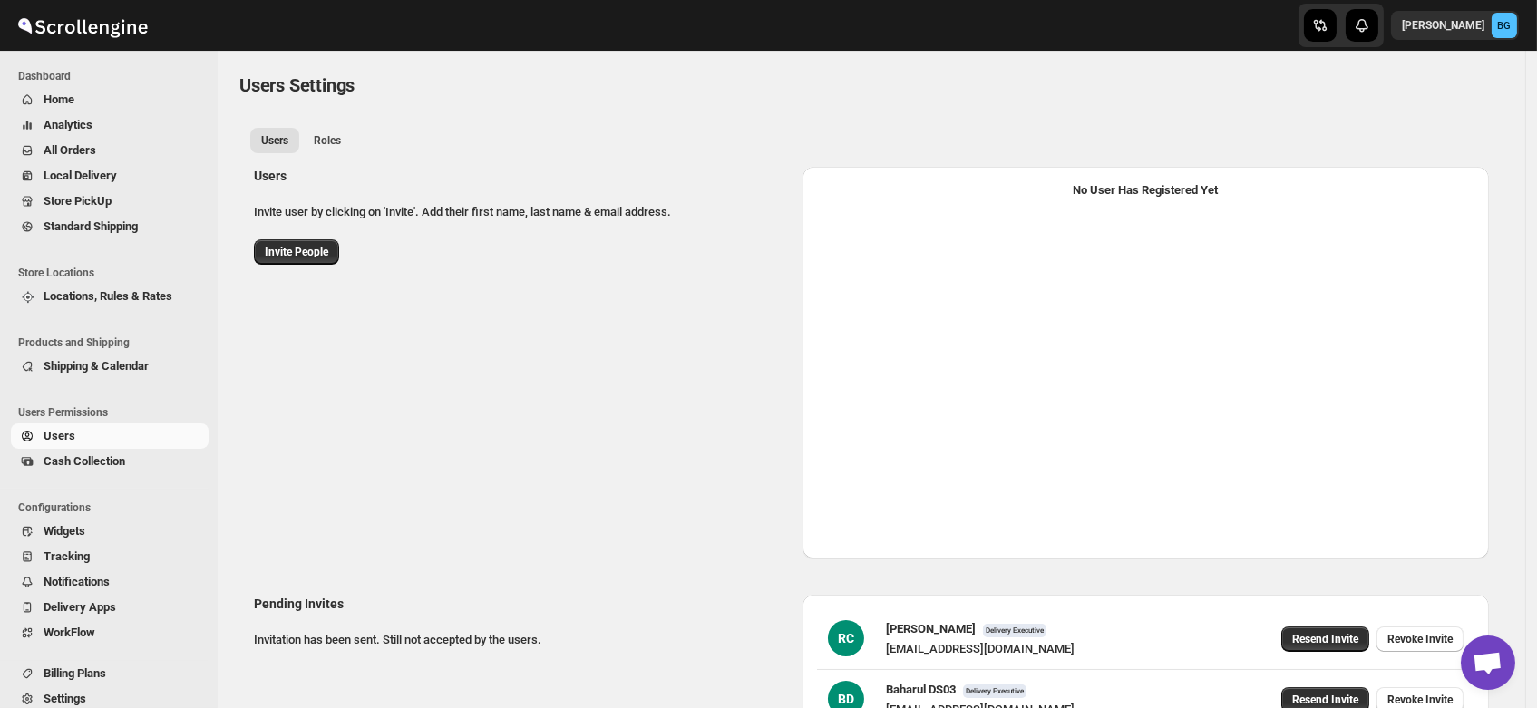
select select "637b767fbaab0276b10c91d5"
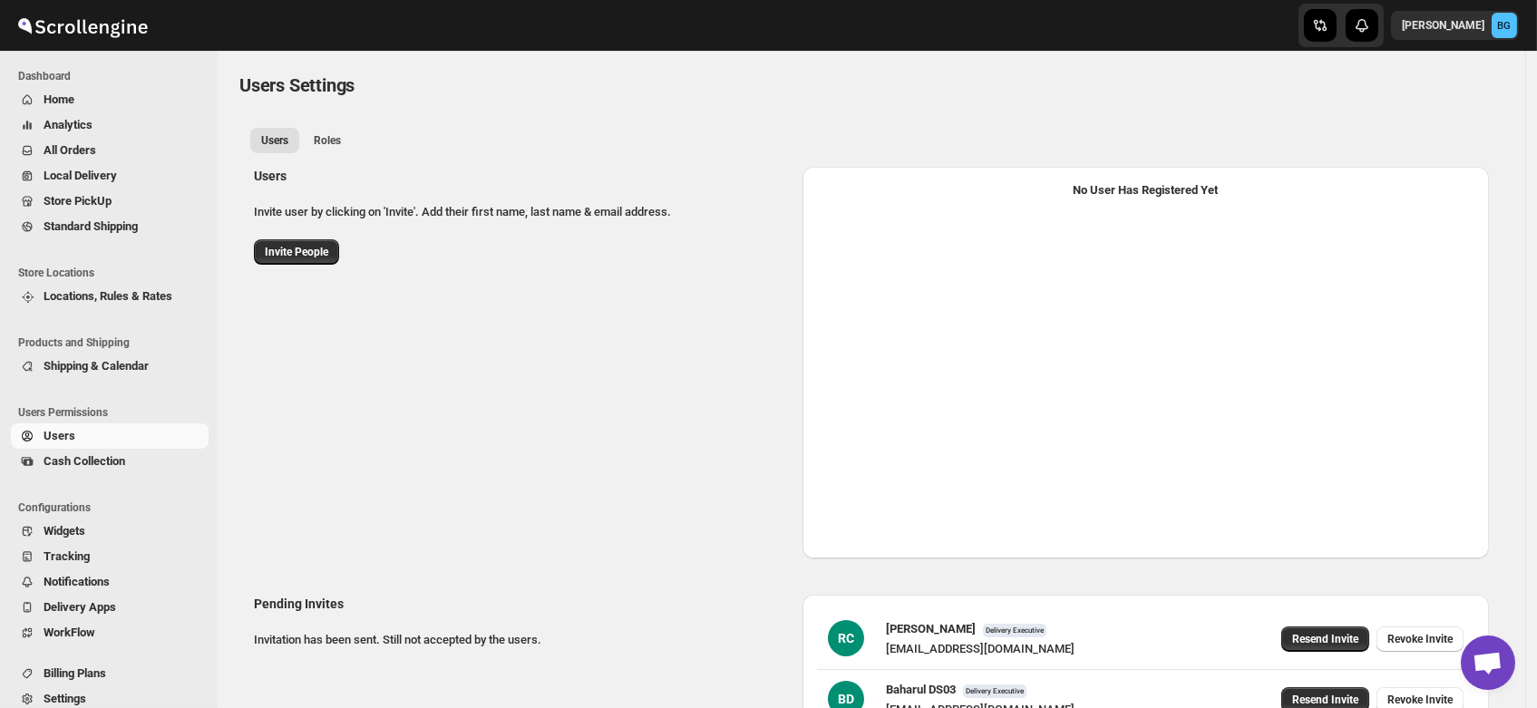
select select "637b767fbaab0276b10c91d5"
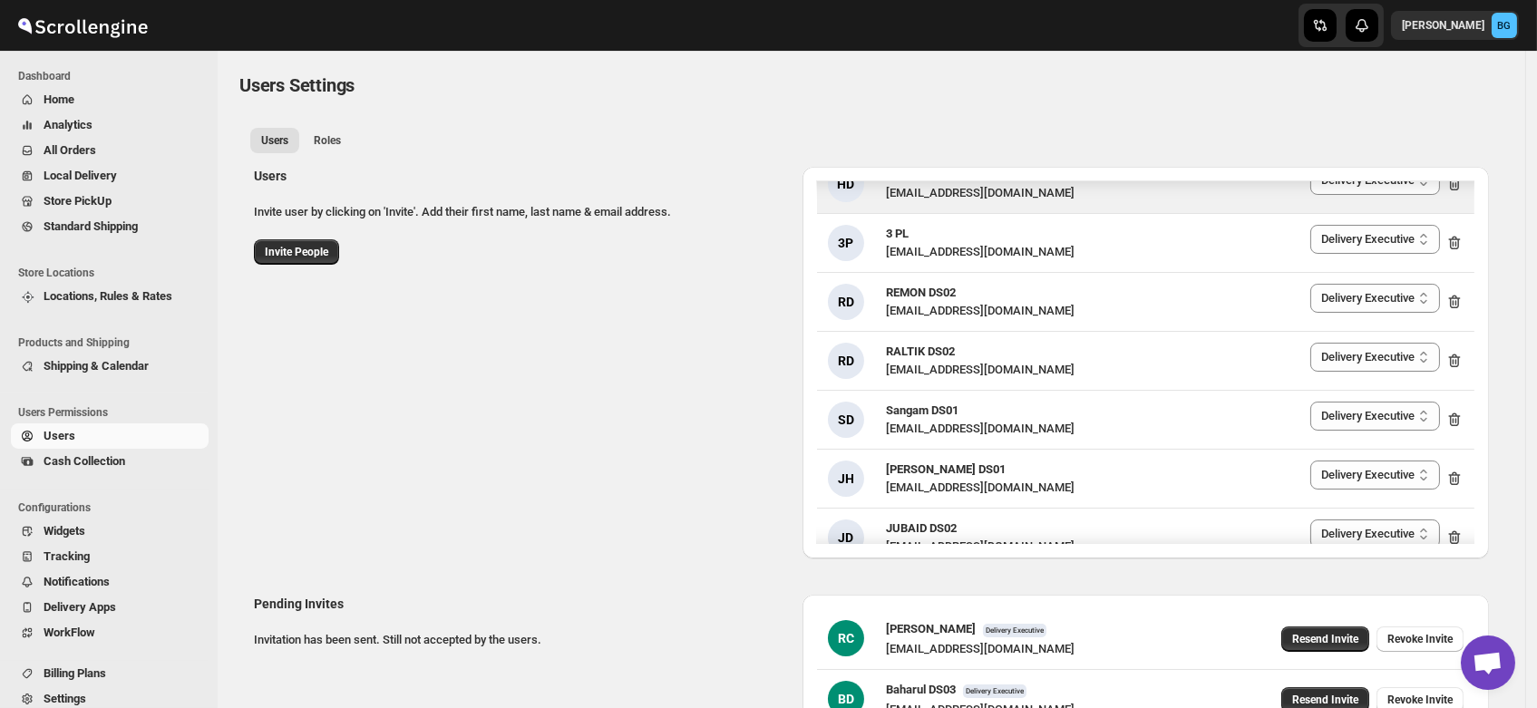
scroll to position [567, 0]
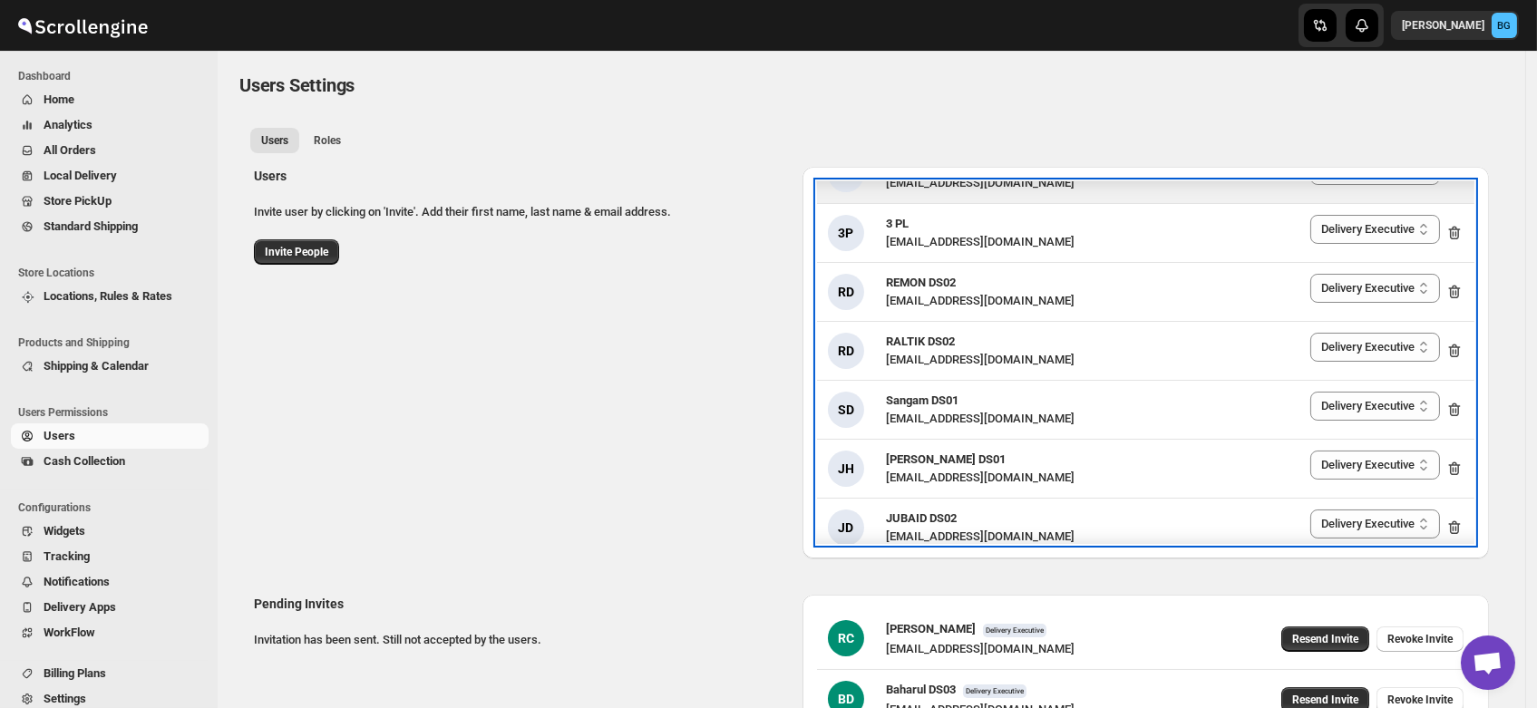
click at [947, 368] on div "RD RALTIK DS02 cecih54531@btcours.com Delivery Executive Manager Admin Delivery…" at bounding box center [1145, 351] width 657 height 58
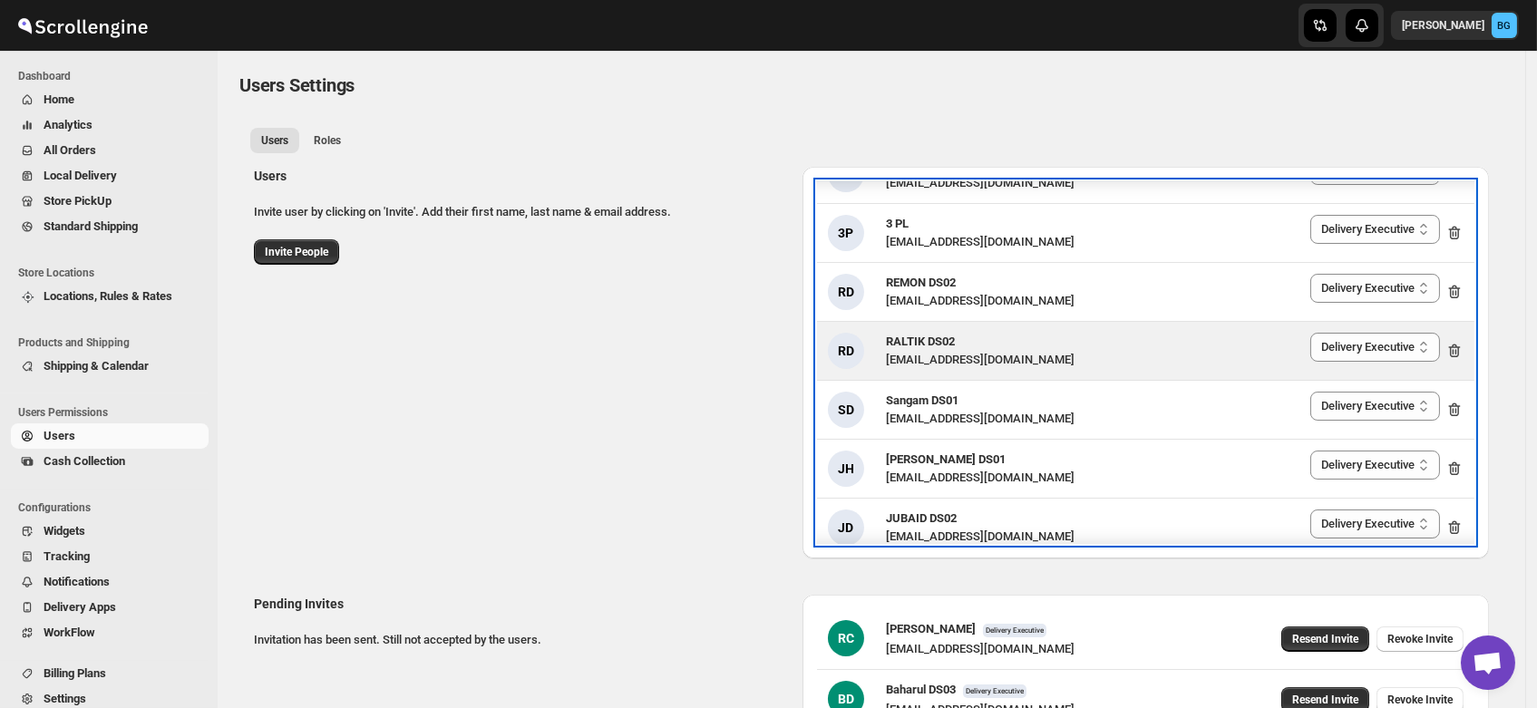
click at [926, 344] on span "RALTIK DS02" at bounding box center [920, 342] width 69 height 14
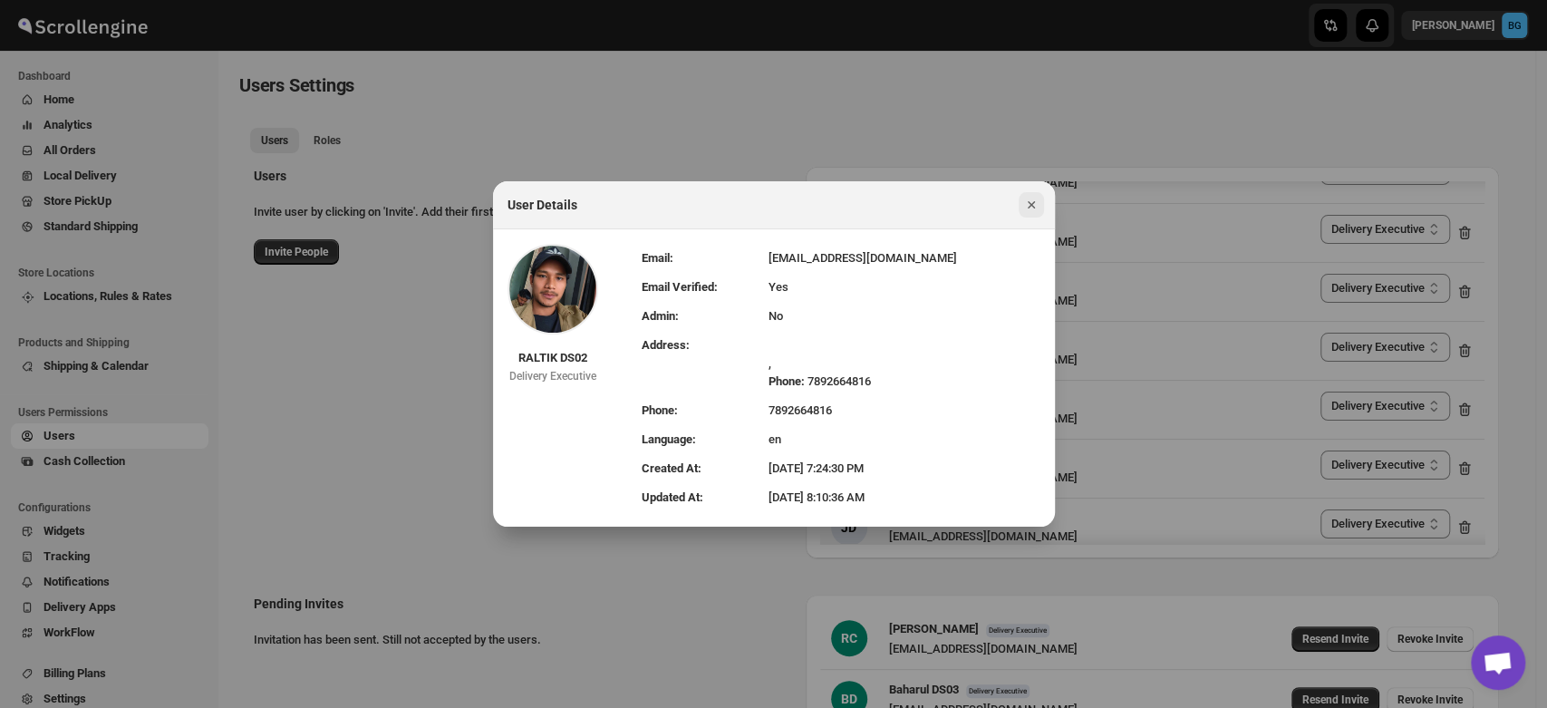
click at [1032, 202] on icon "Close" at bounding box center [1032, 205] width 18 height 18
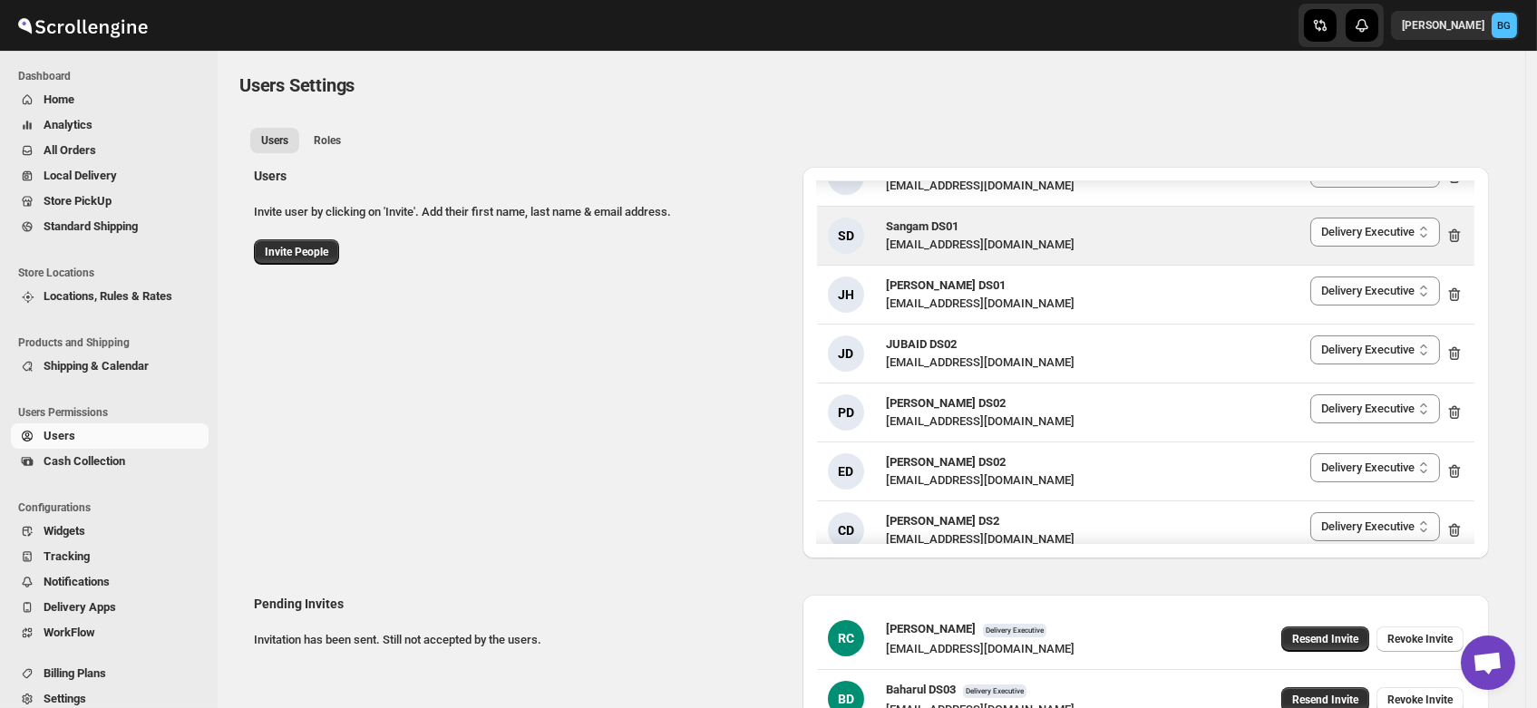
scroll to position [742, 0]
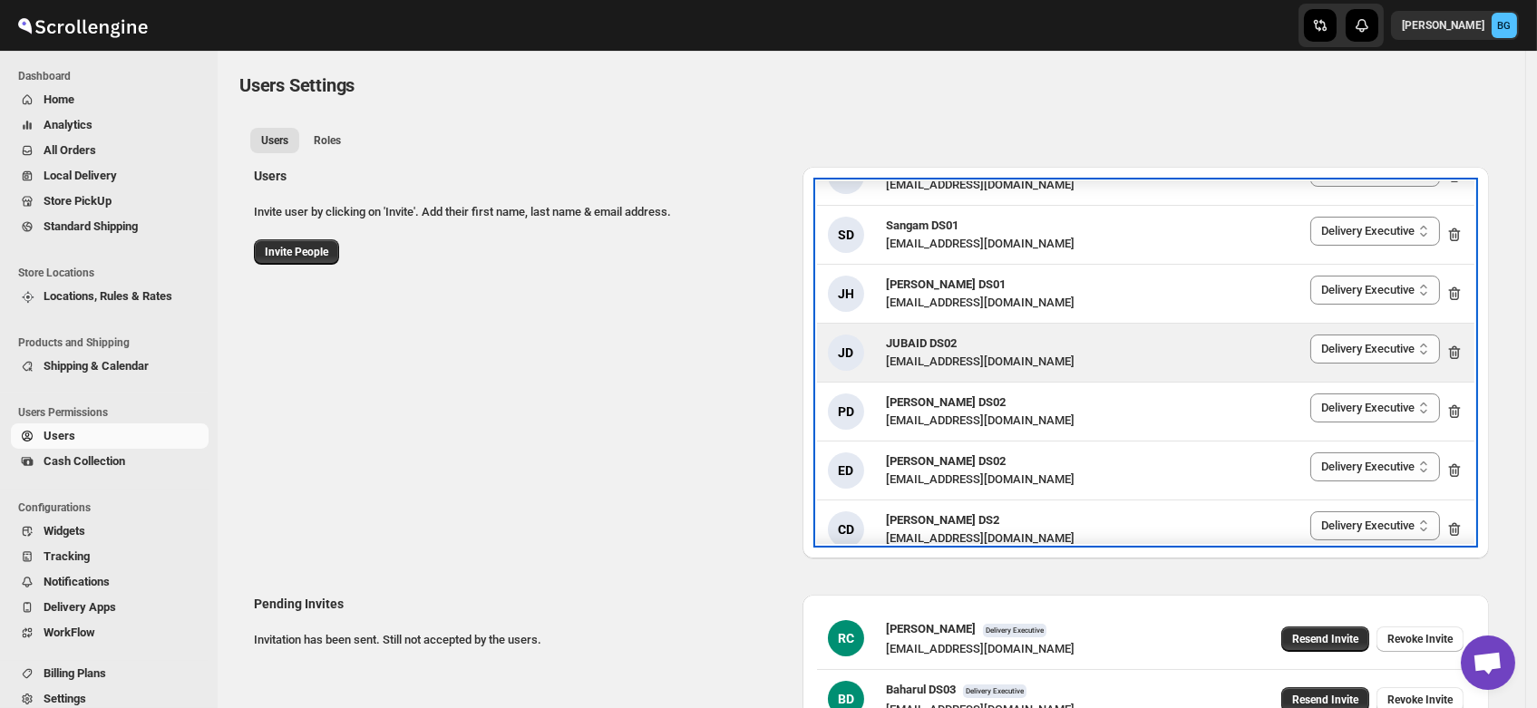
click at [940, 349] on span "JUBAID DS02" at bounding box center [921, 343] width 71 height 14
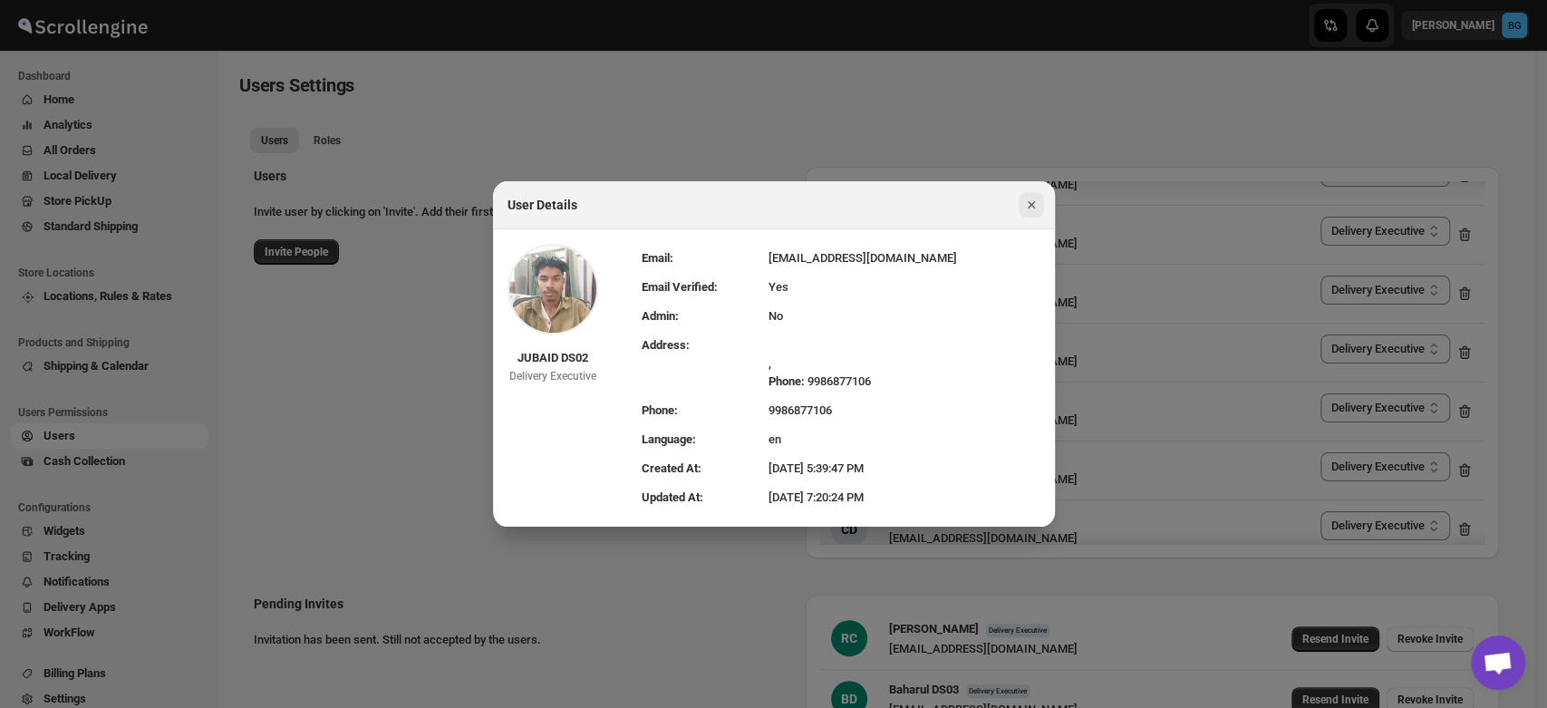
click at [1031, 204] on icon "Close" at bounding box center [1030, 204] width 7 height 7
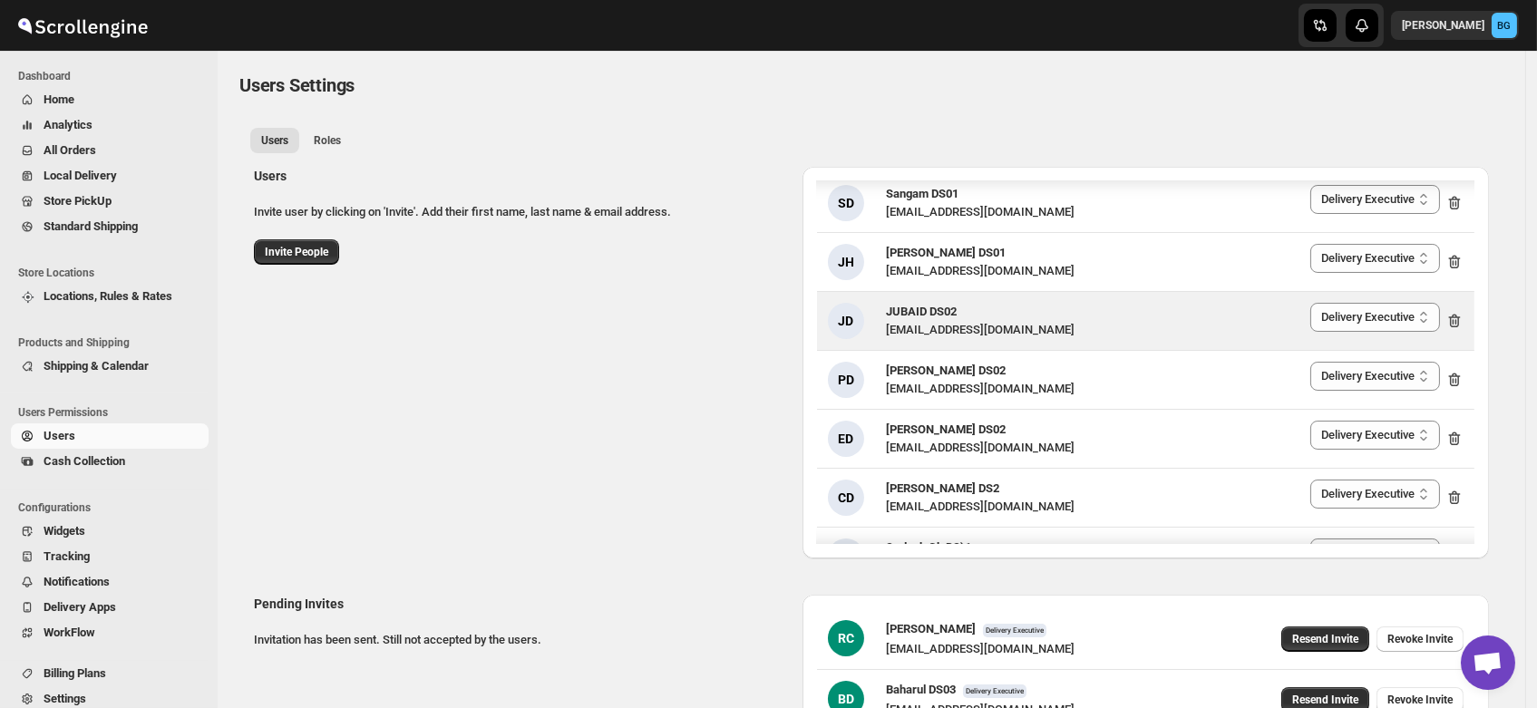
scroll to position [769, 0]
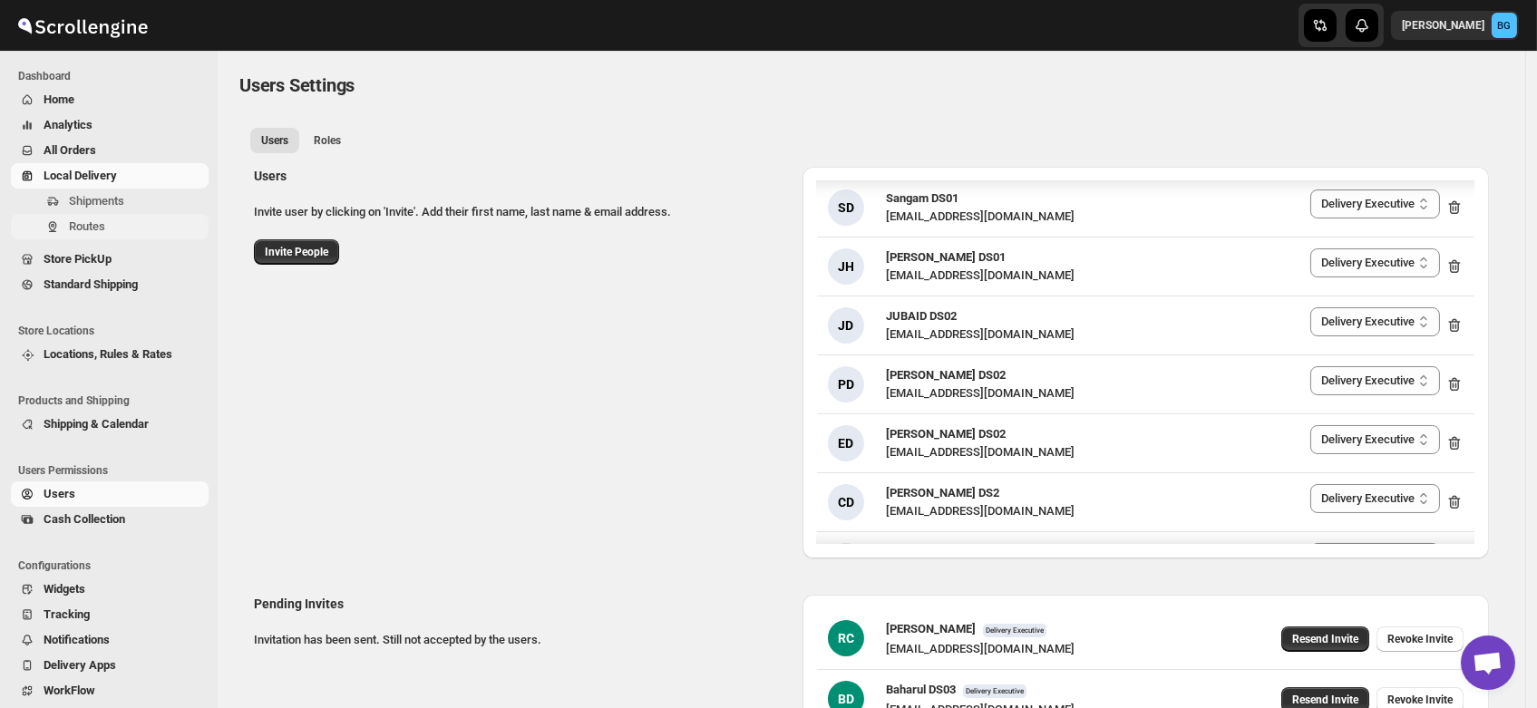
click at [94, 223] on span "Routes" at bounding box center [87, 226] width 36 height 14
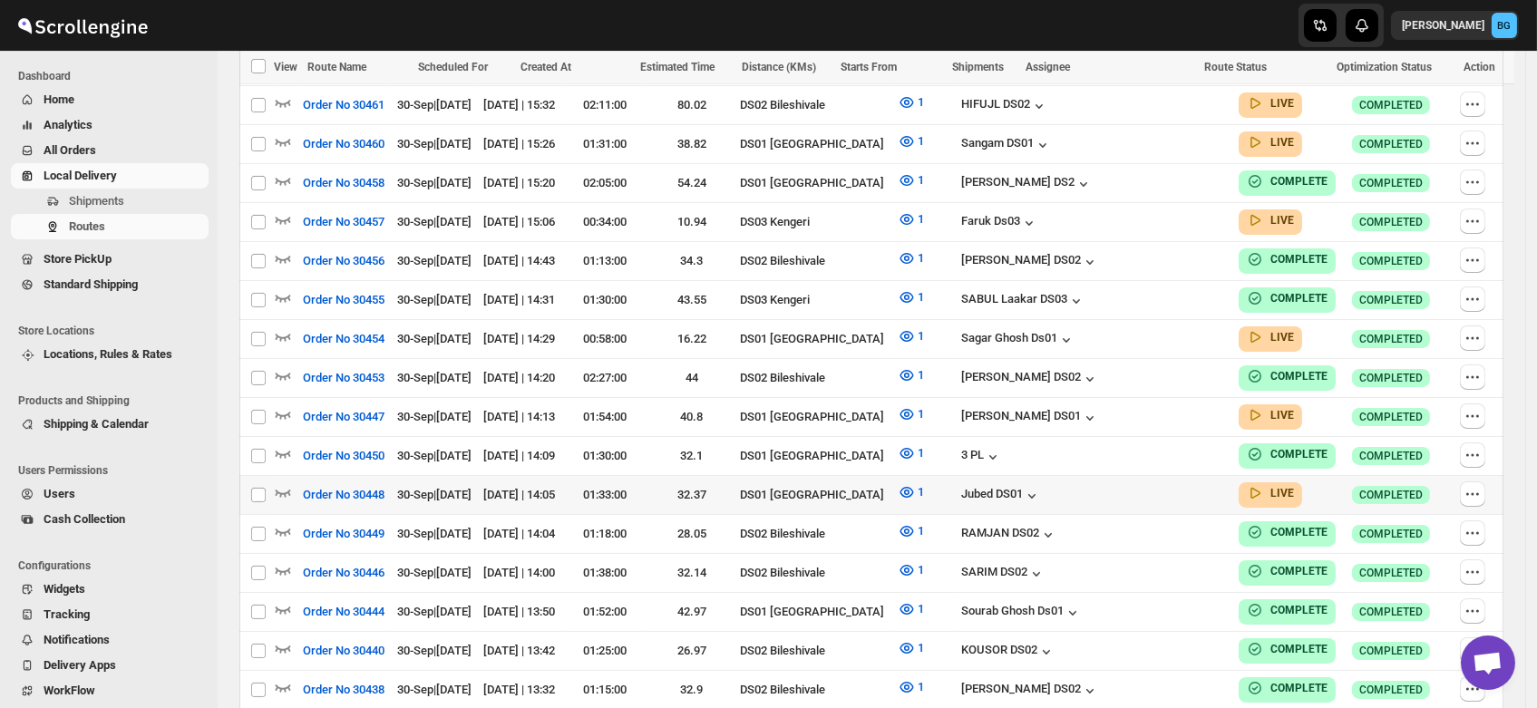
scroll to position [597, 0]
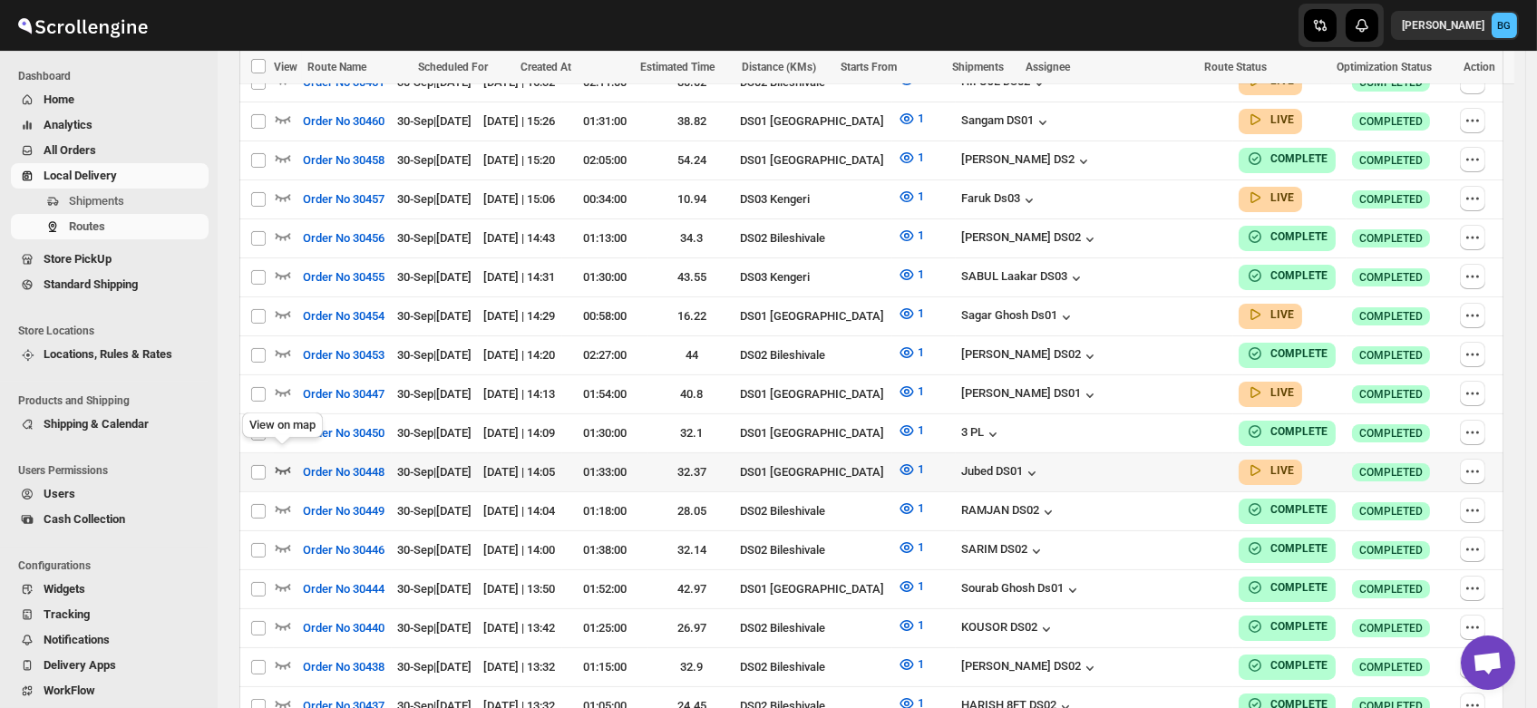
click at [285, 461] on icon "button" at bounding box center [283, 470] width 18 height 18
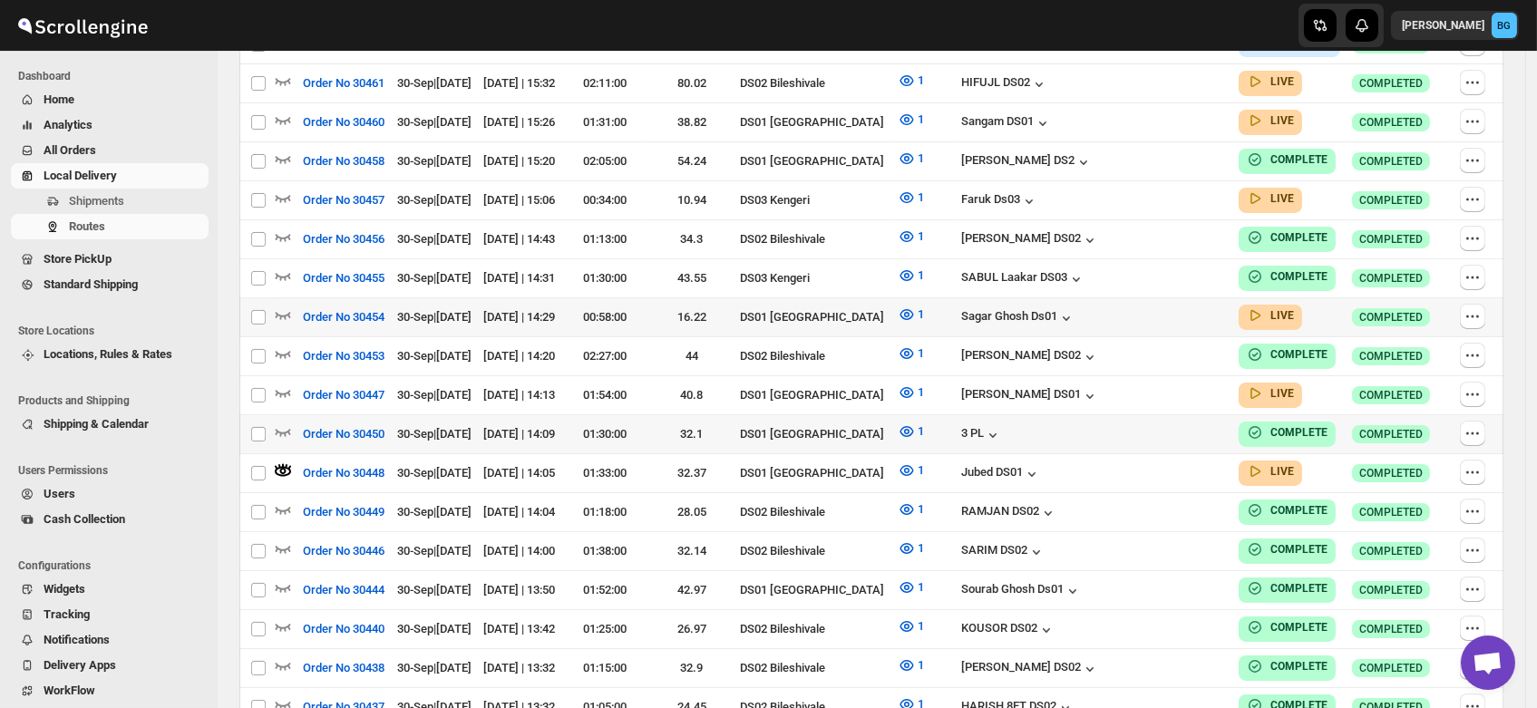
scroll to position [0, 0]
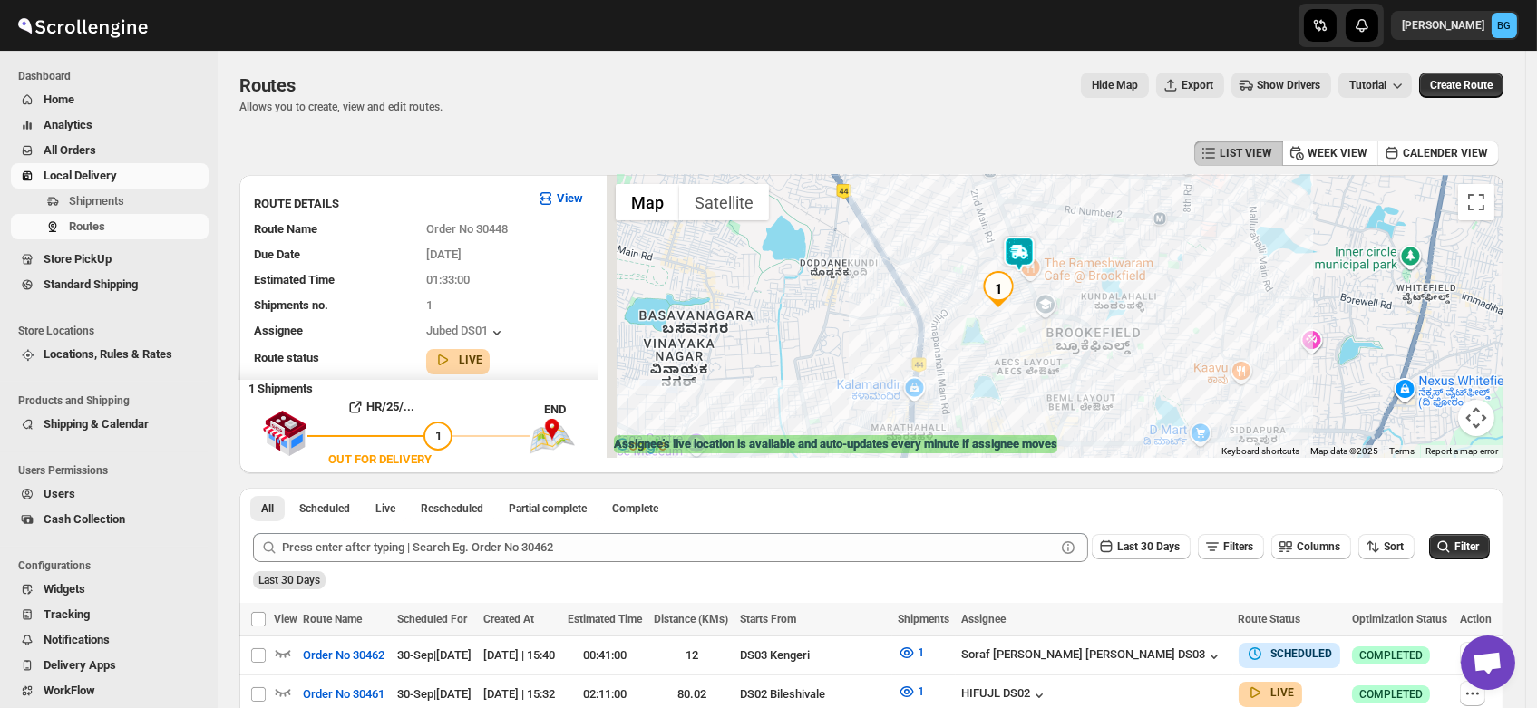
drag, startPoint x: 1023, startPoint y: 224, endPoint x: 1043, endPoint y: 283, distance: 62.2
click at [1043, 283] on div "To navigate, press the arrow keys." at bounding box center [1054, 316] width 897 height 283
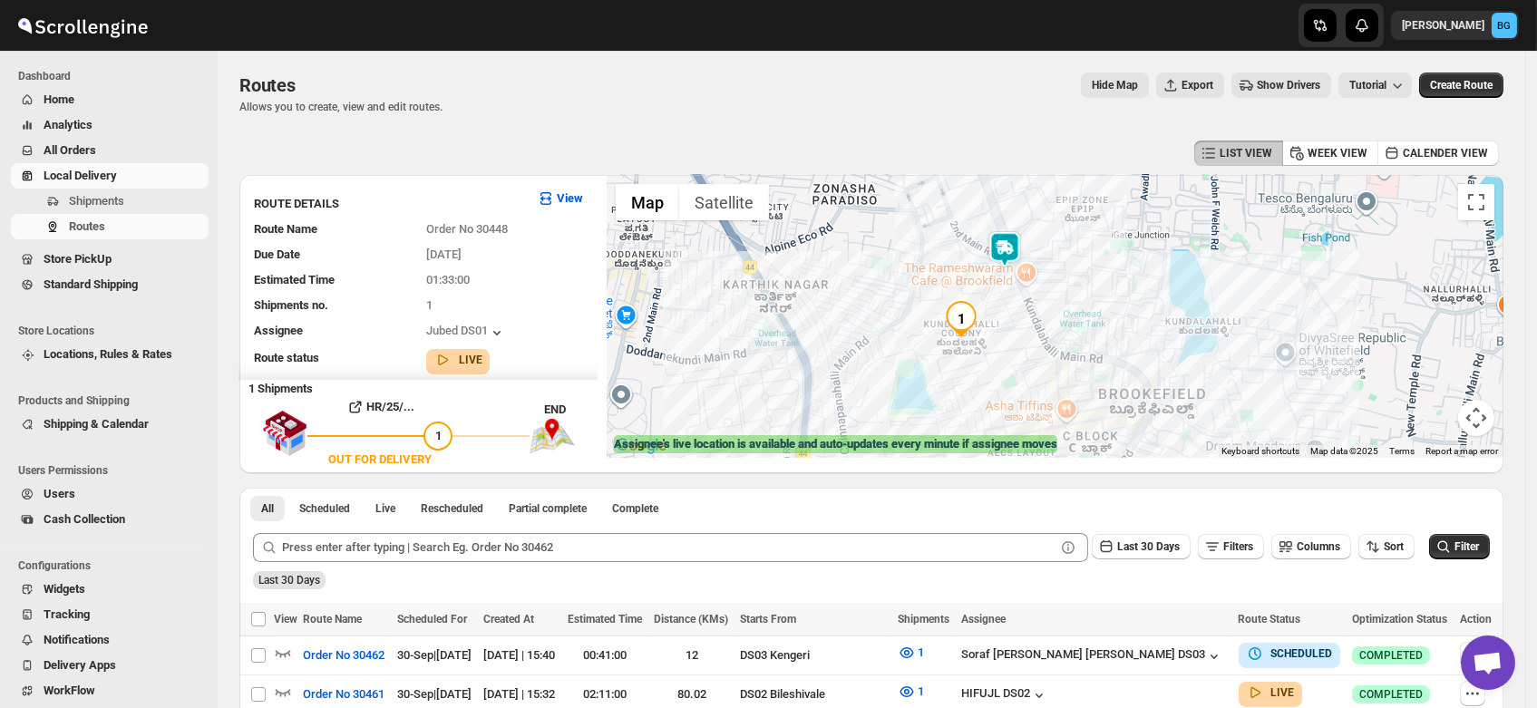
click at [1010, 246] on img at bounding box center [1004, 249] width 36 height 36
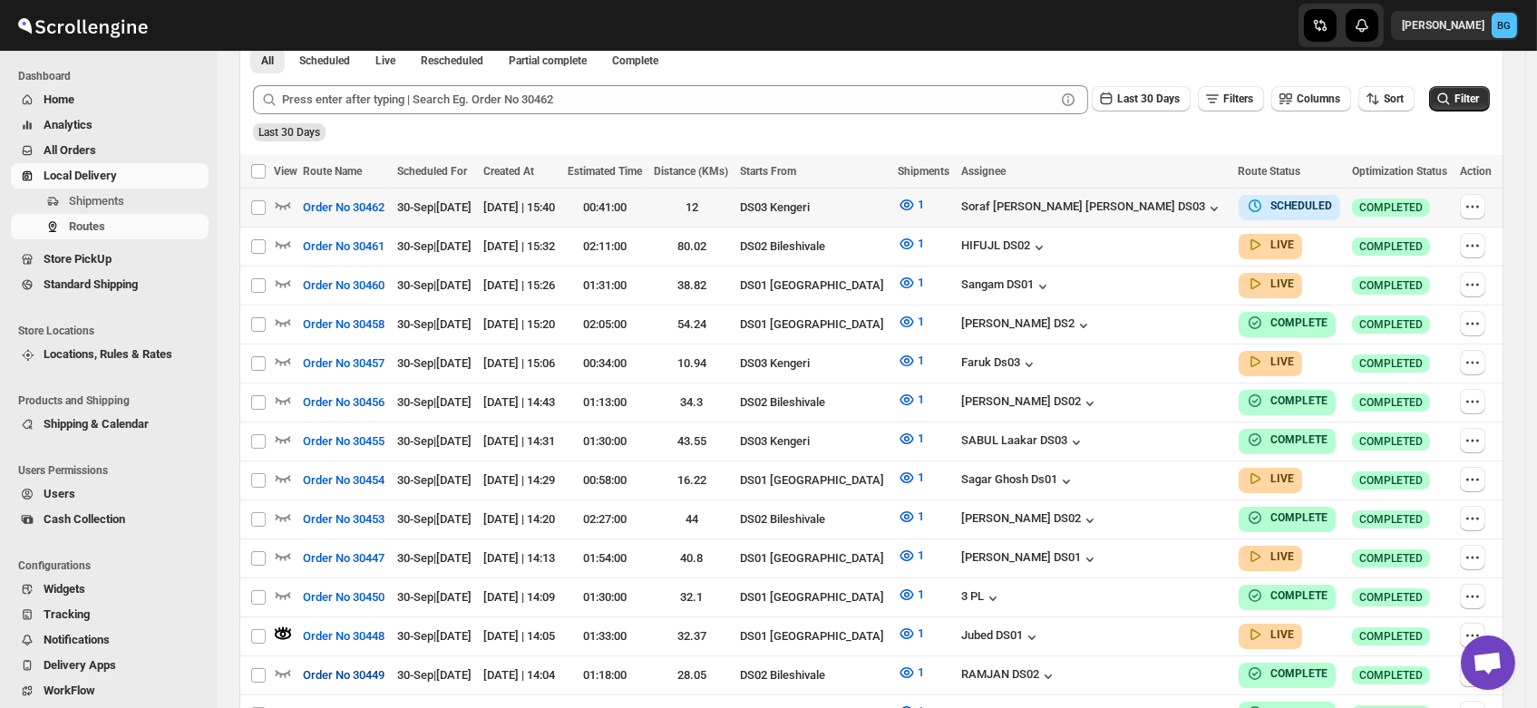
scroll to position [447, 0]
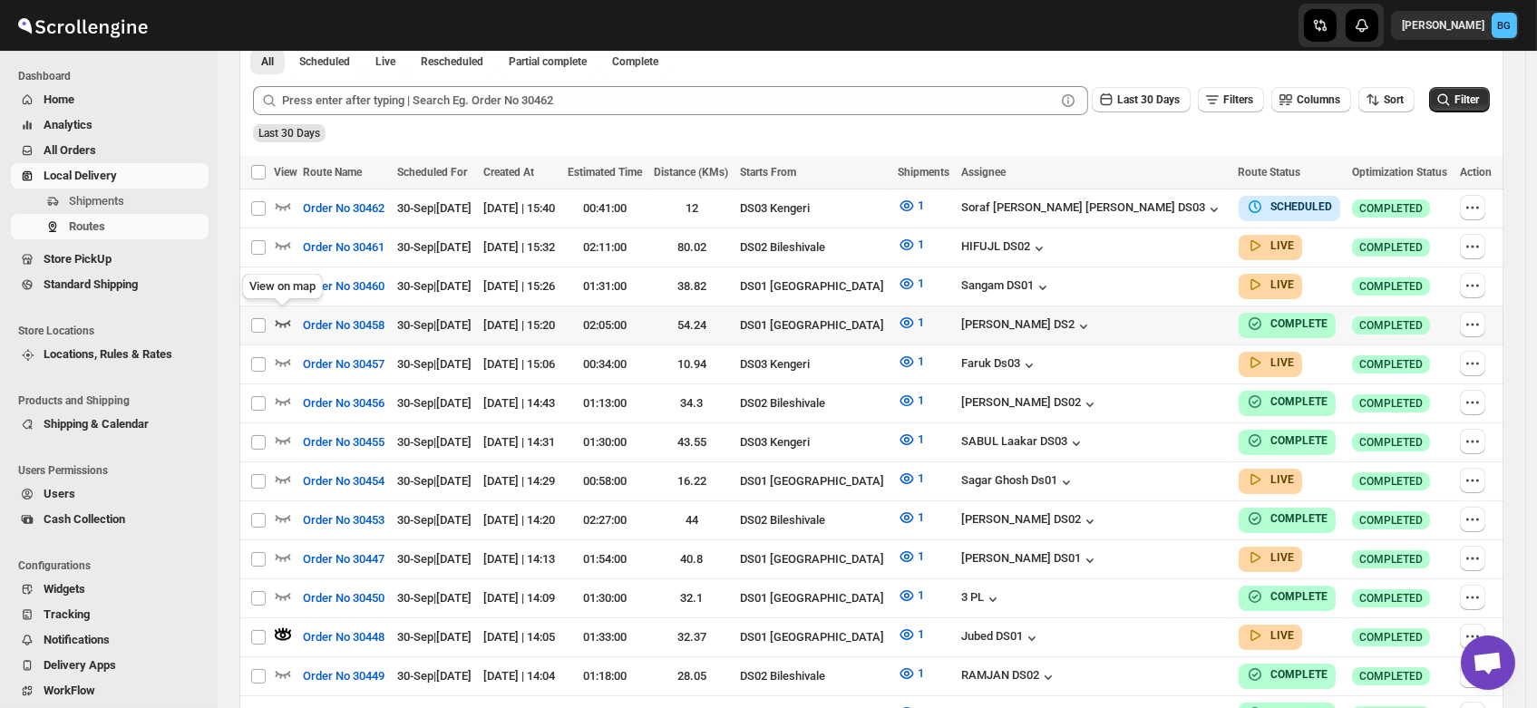
click at [282, 317] on icon "button" at bounding box center [283, 323] width 18 height 18
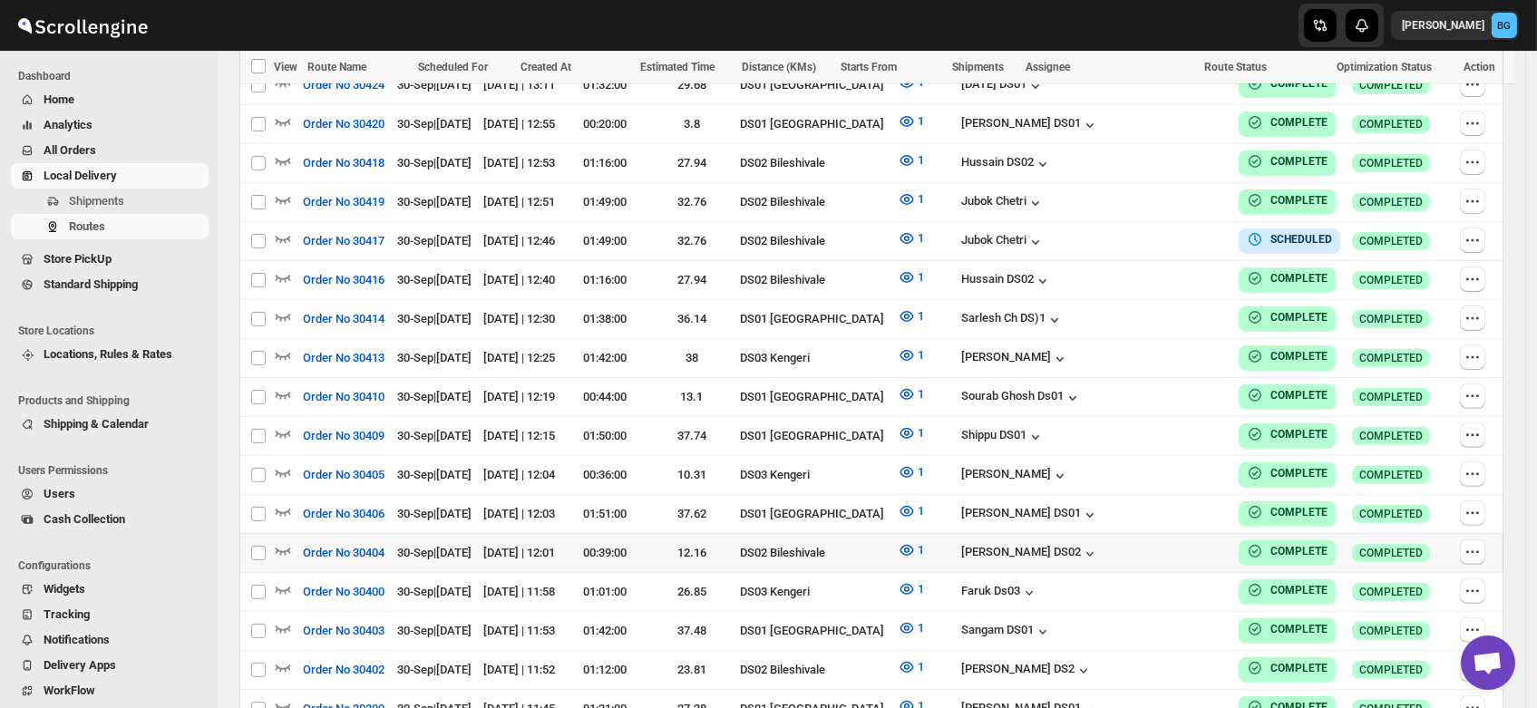
scroll to position [1352, 0]
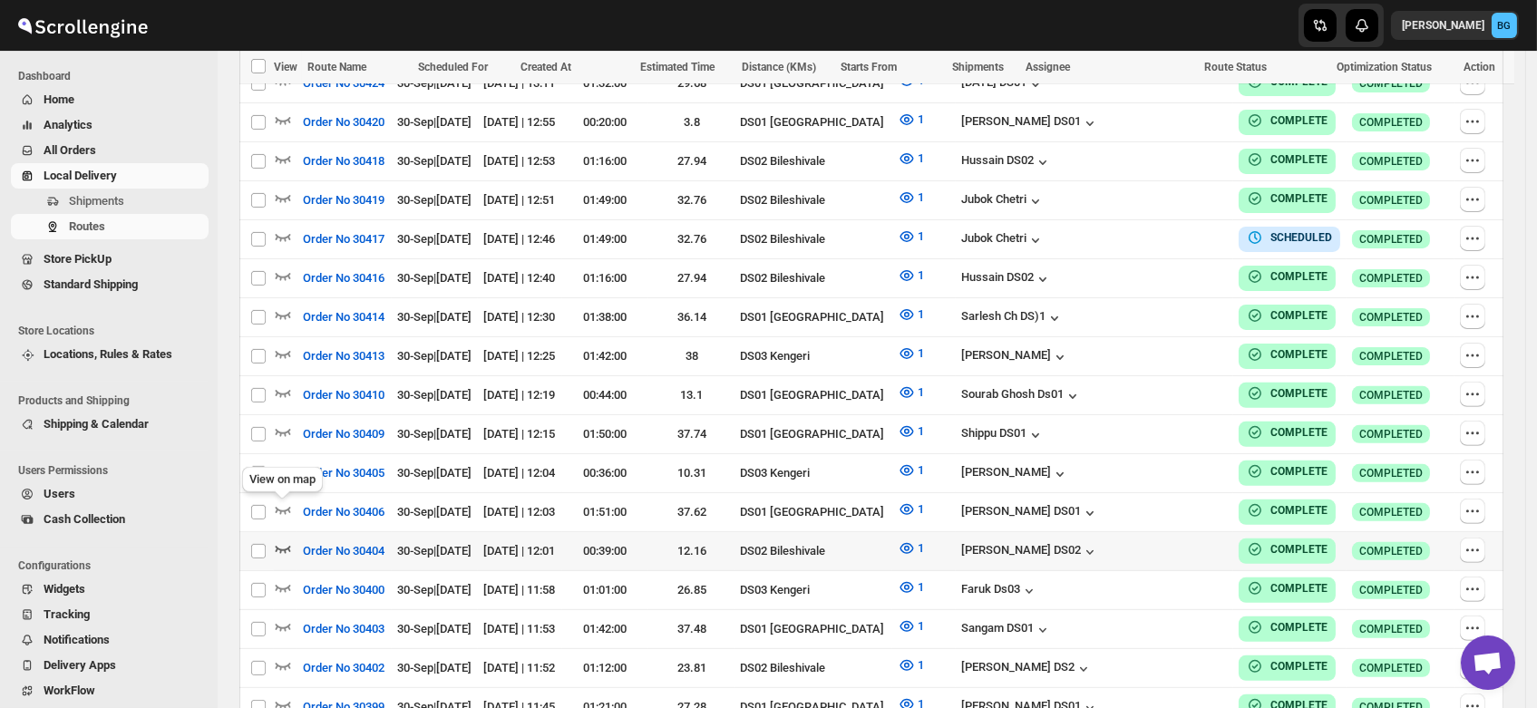
click at [283, 539] on icon "button" at bounding box center [283, 548] width 18 height 18
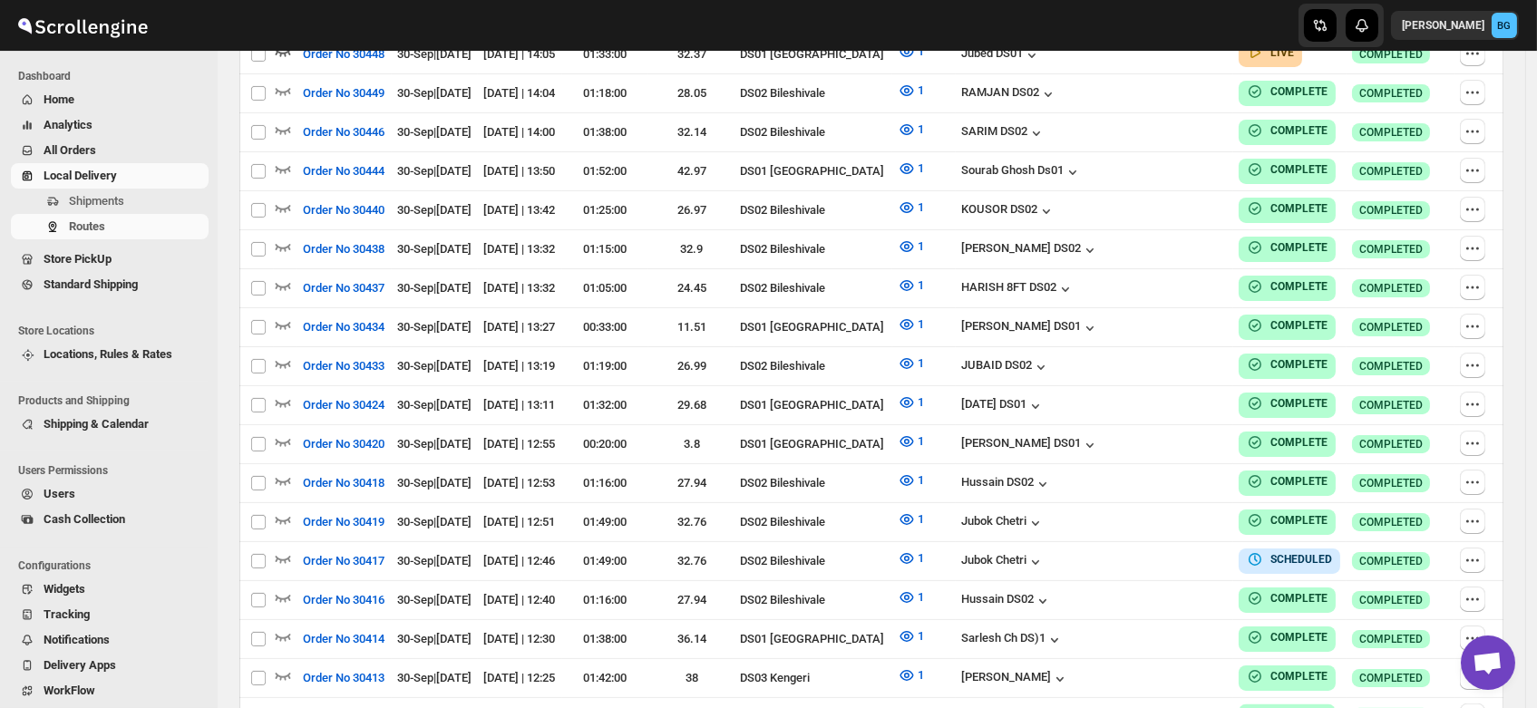
scroll to position [0, 0]
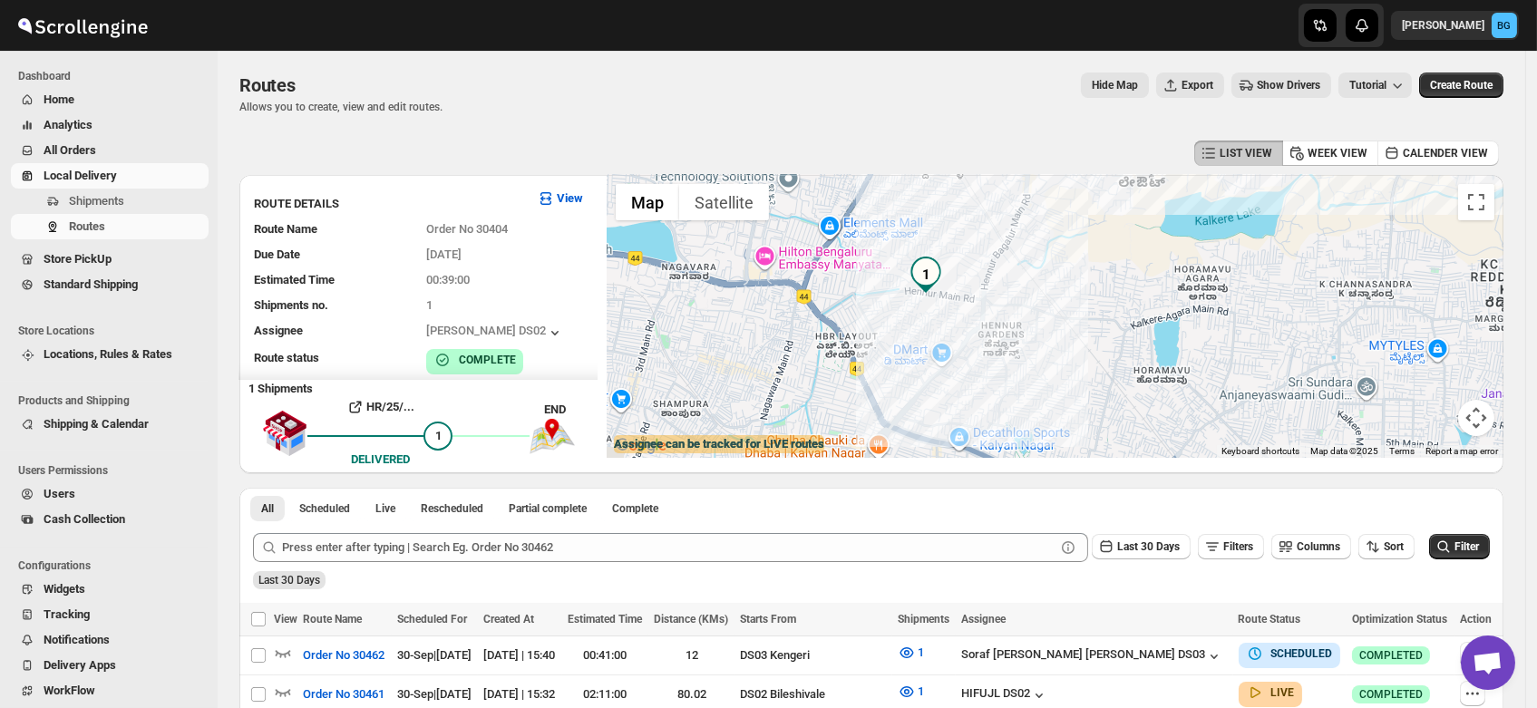
drag, startPoint x: 989, startPoint y: 367, endPoint x: 1073, endPoint y: 249, distance: 144.9
click at [1073, 249] on div at bounding box center [1054, 316] width 897 height 283
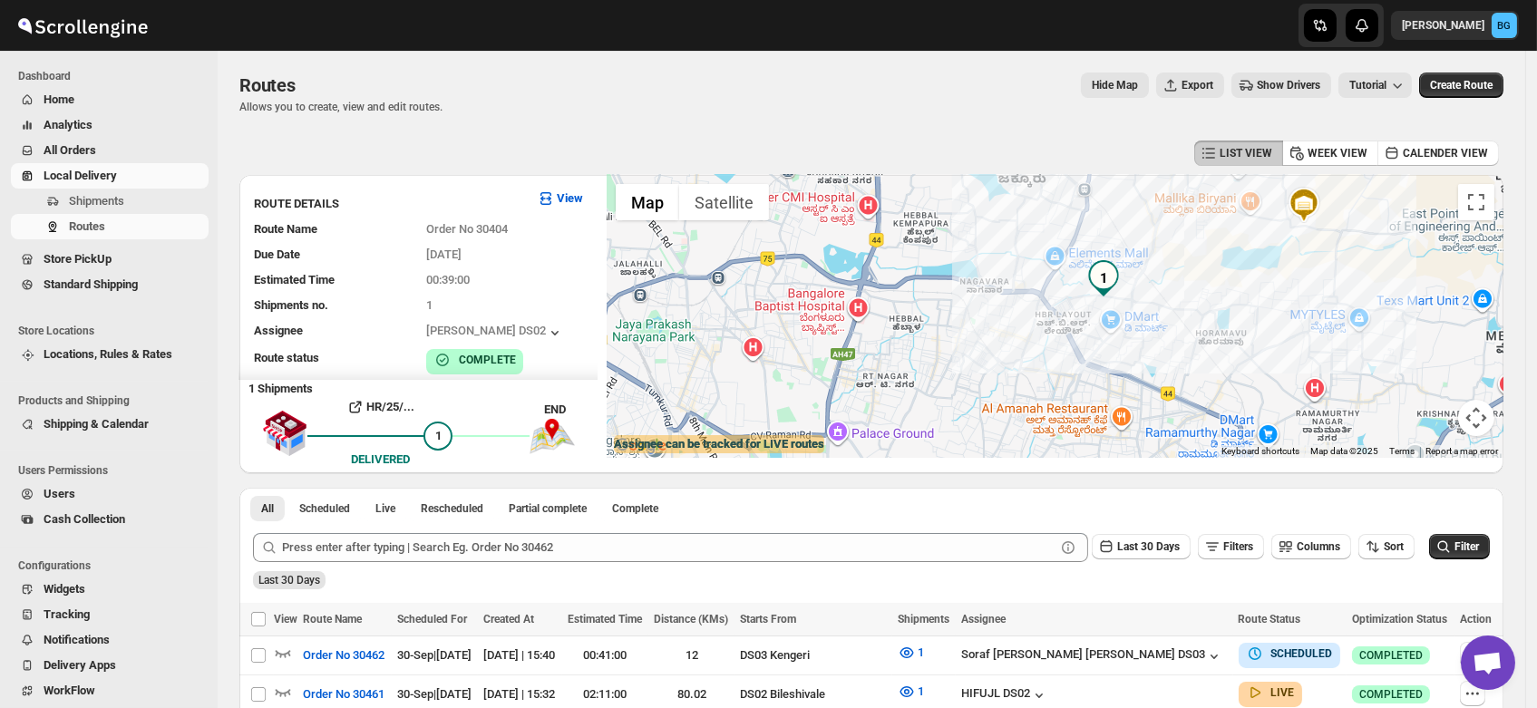
drag, startPoint x: 1081, startPoint y: 288, endPoint x: 1180, endPoint y: 314, distance: 102.9
click at [1180, 314] on div at bounding box center [1054, 316] width 897 height 283
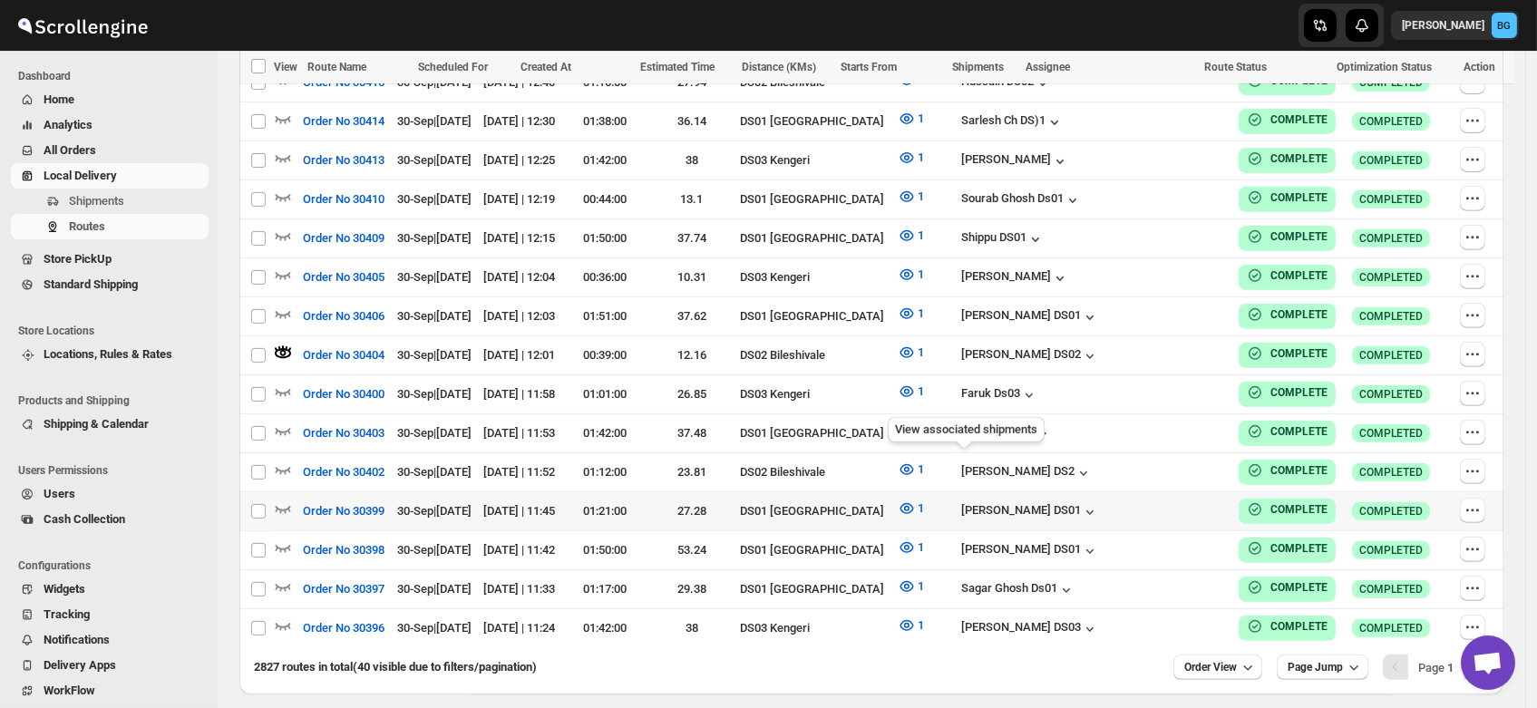
scroll to position [1559, 0]
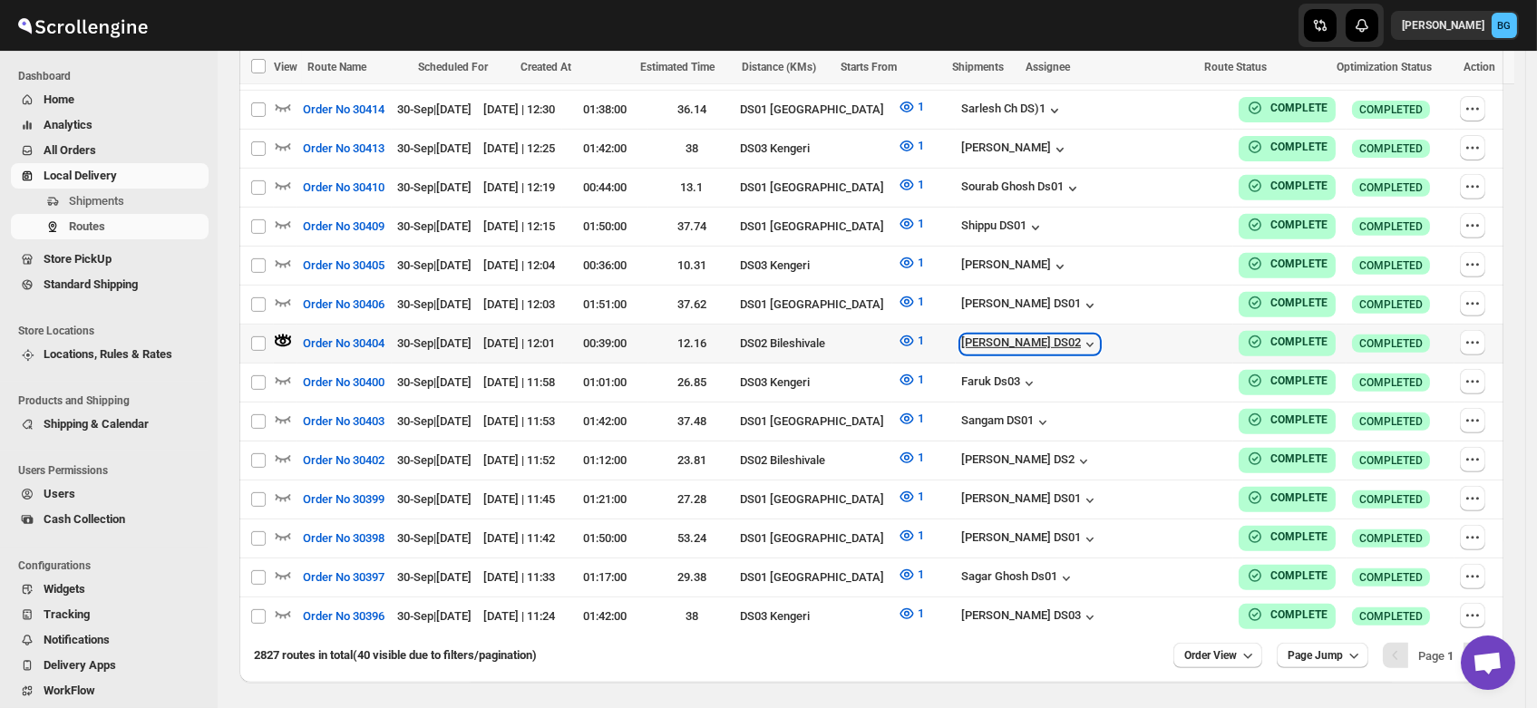
click at [1076, 335] on div "[PERSON_NAME] DS02" at bounding box center [1030, 344] width 138 height 18
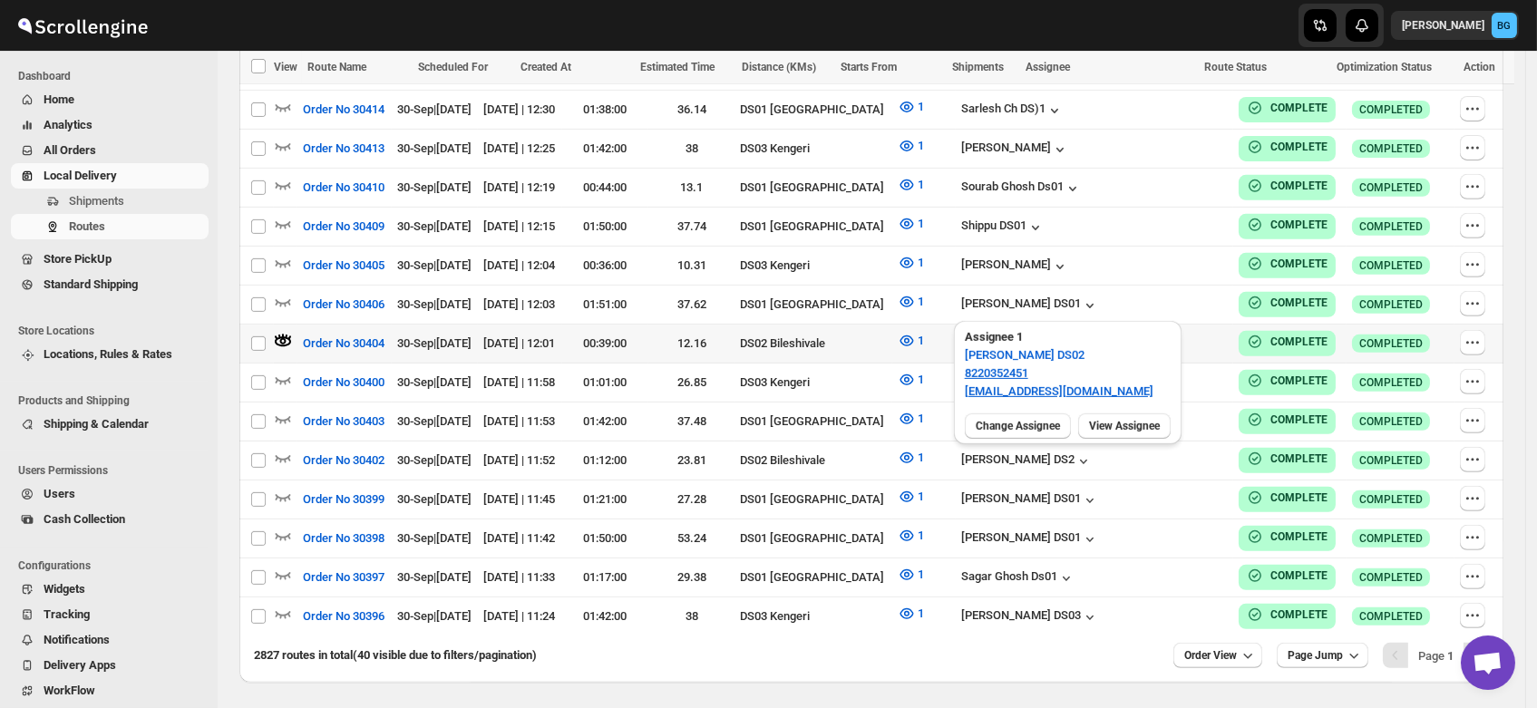
click at [1076, 335] on div "[PERSON_NAME] DS02" at bounding box center [1030, 344] width 138 height 18
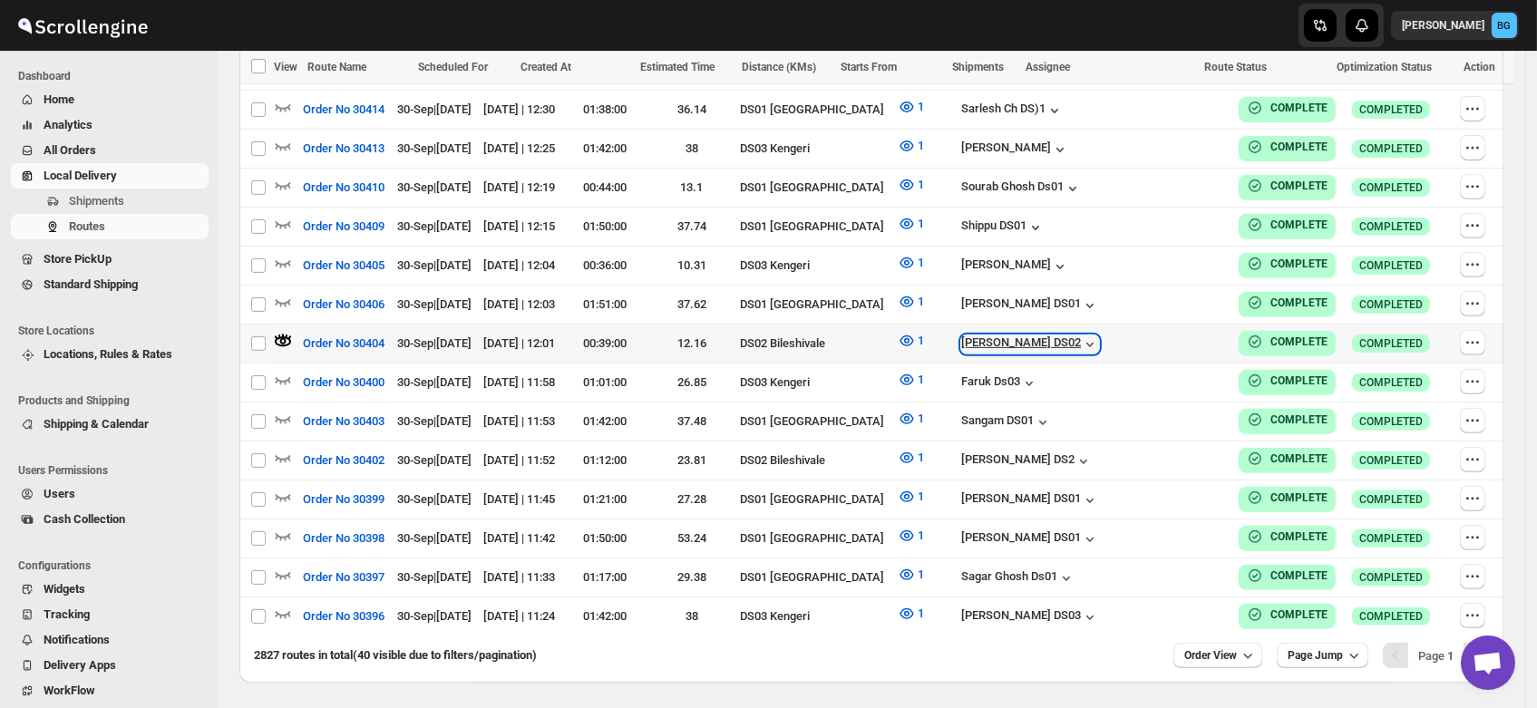
click at [1076, 335] on div "[PERSON_NAME] DS02" at bounding box center [1030, 344] width 138 height 18
click at [60, 497] on span "Users" at bounding box center [60, 494] width 32 height 14
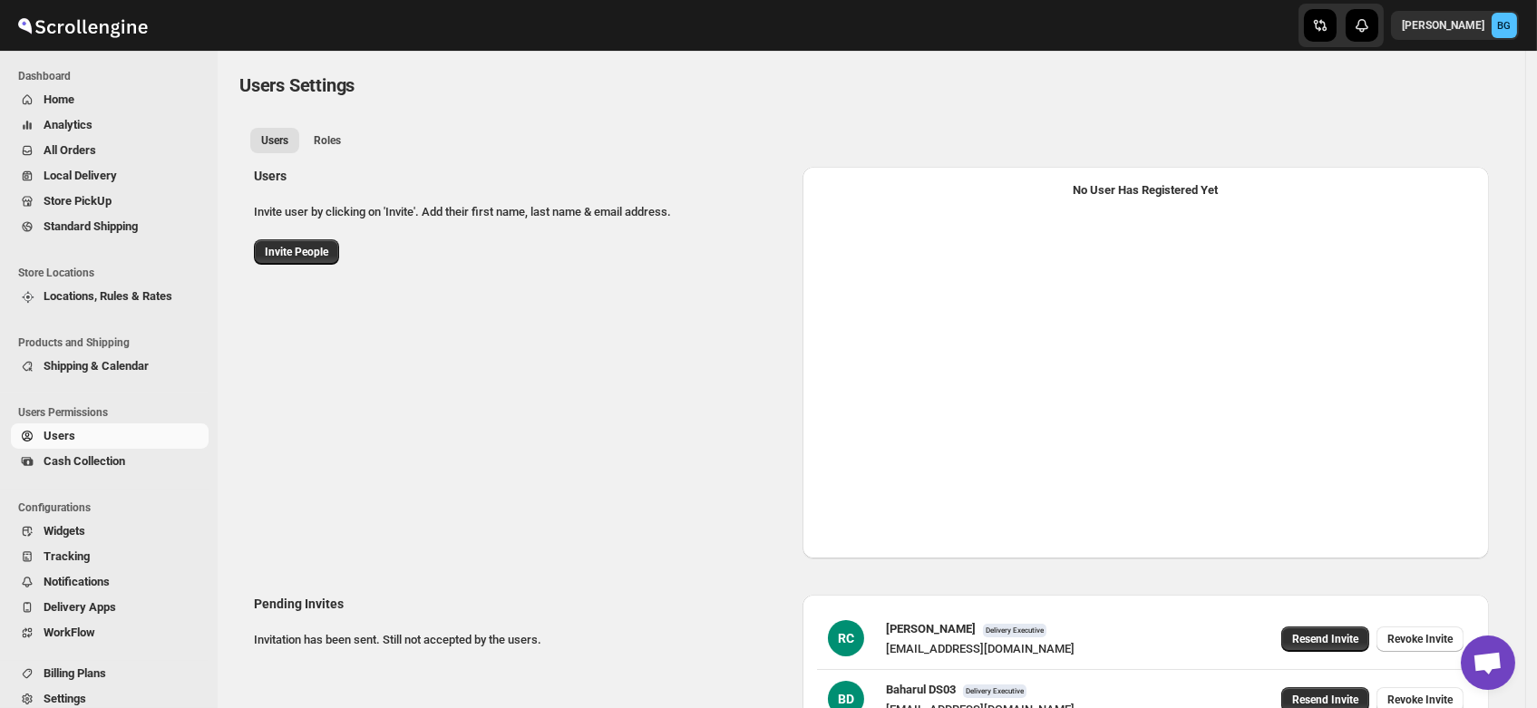
select select "637b767fbaab0276b10c91d5"
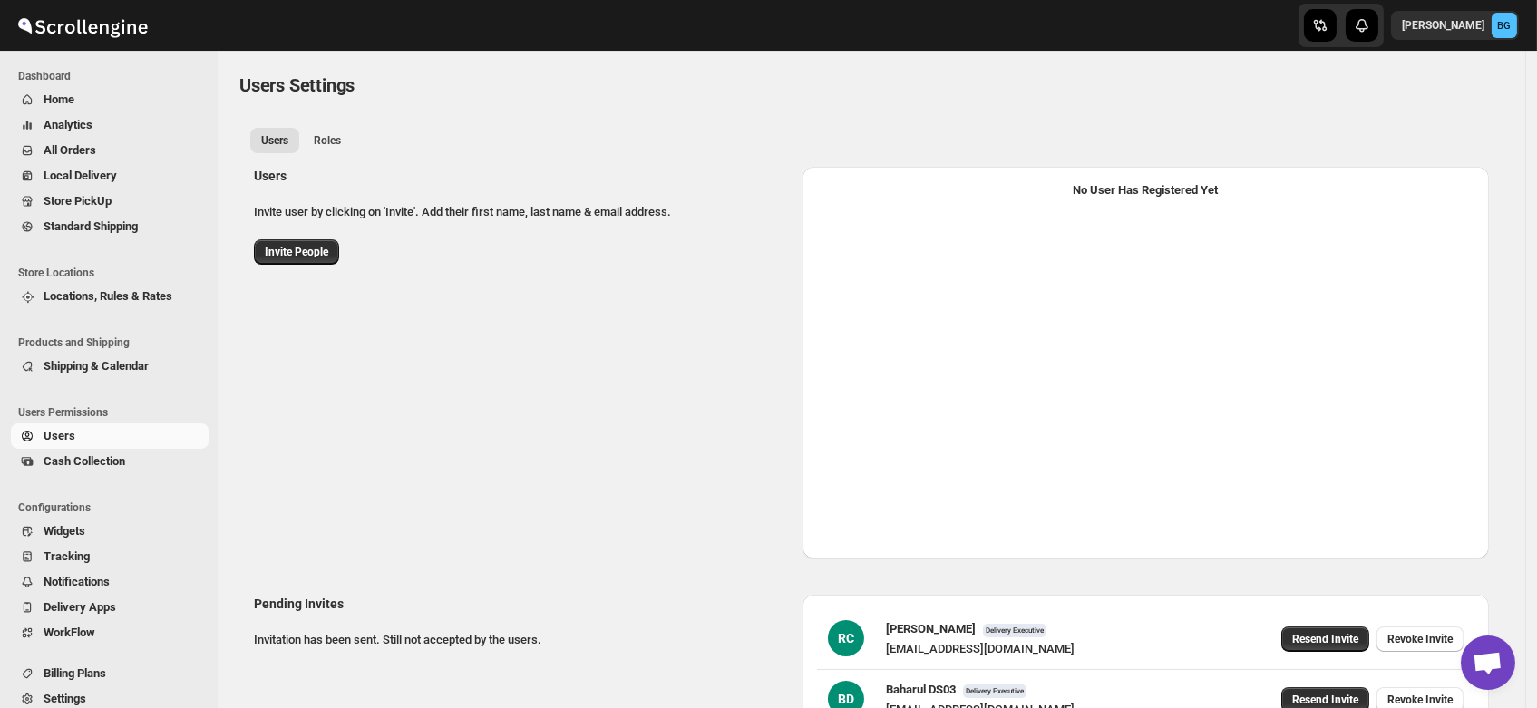
select select "637b767fbaab0276b10c91d5"
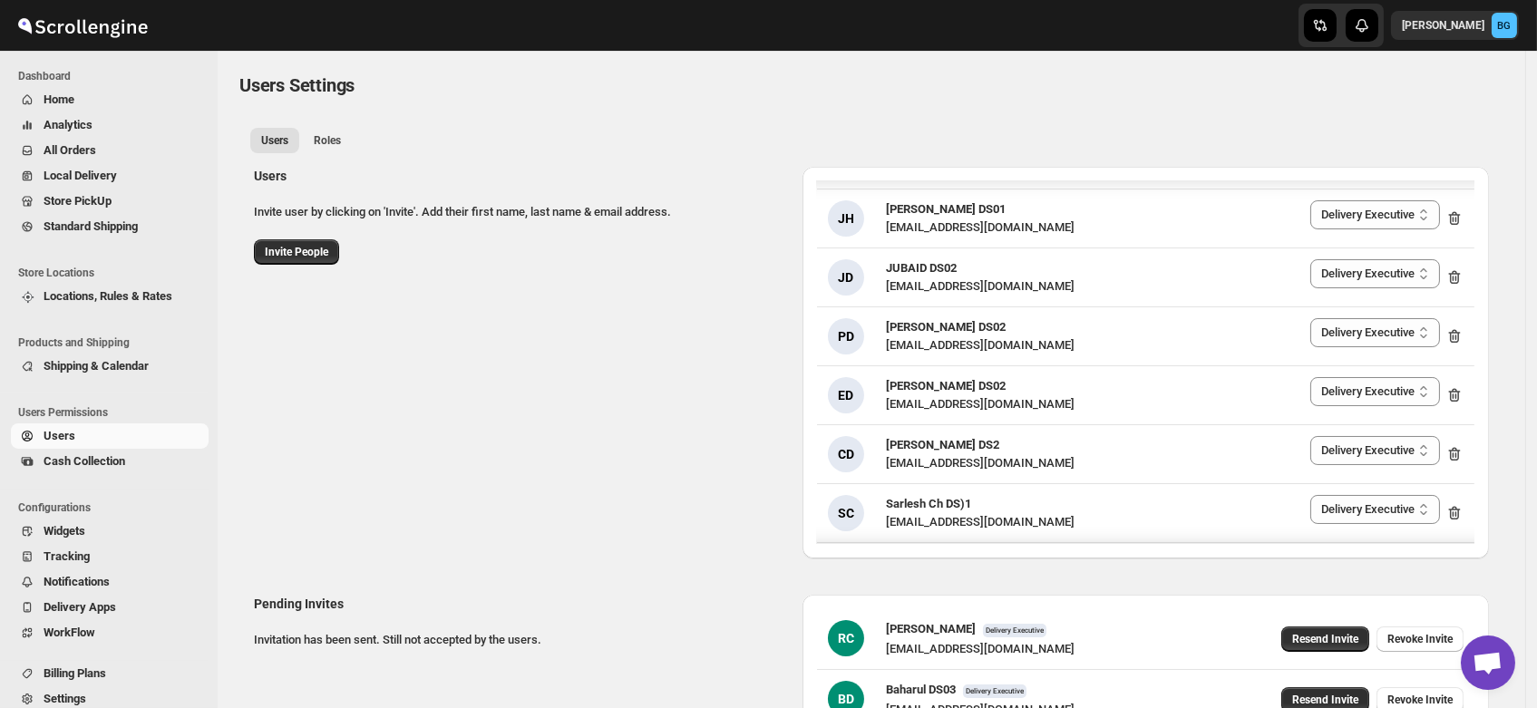
scroll to position [820, 0]
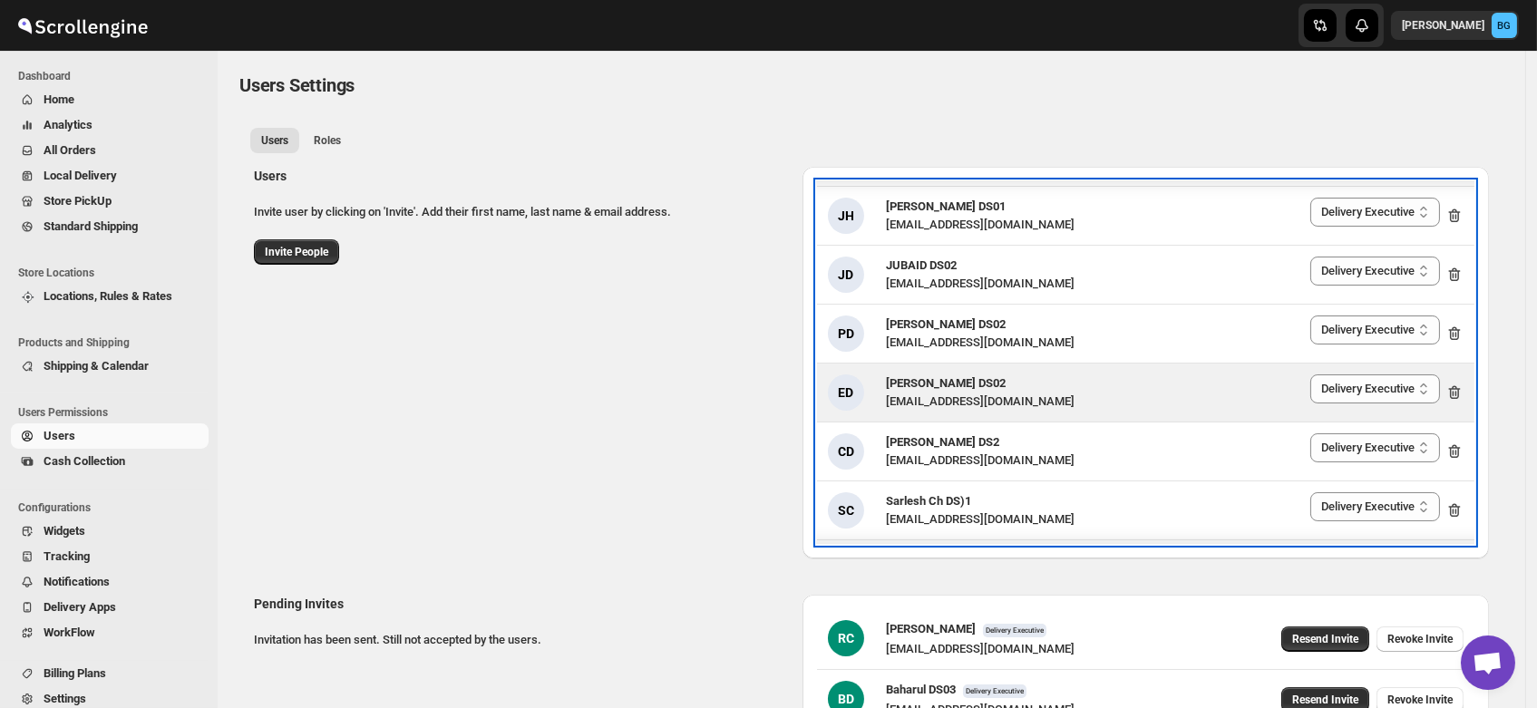
click at [943, 387] on span "[PERSON_NAME] DS02" at bounding box center [946, 383] width 120 height 14
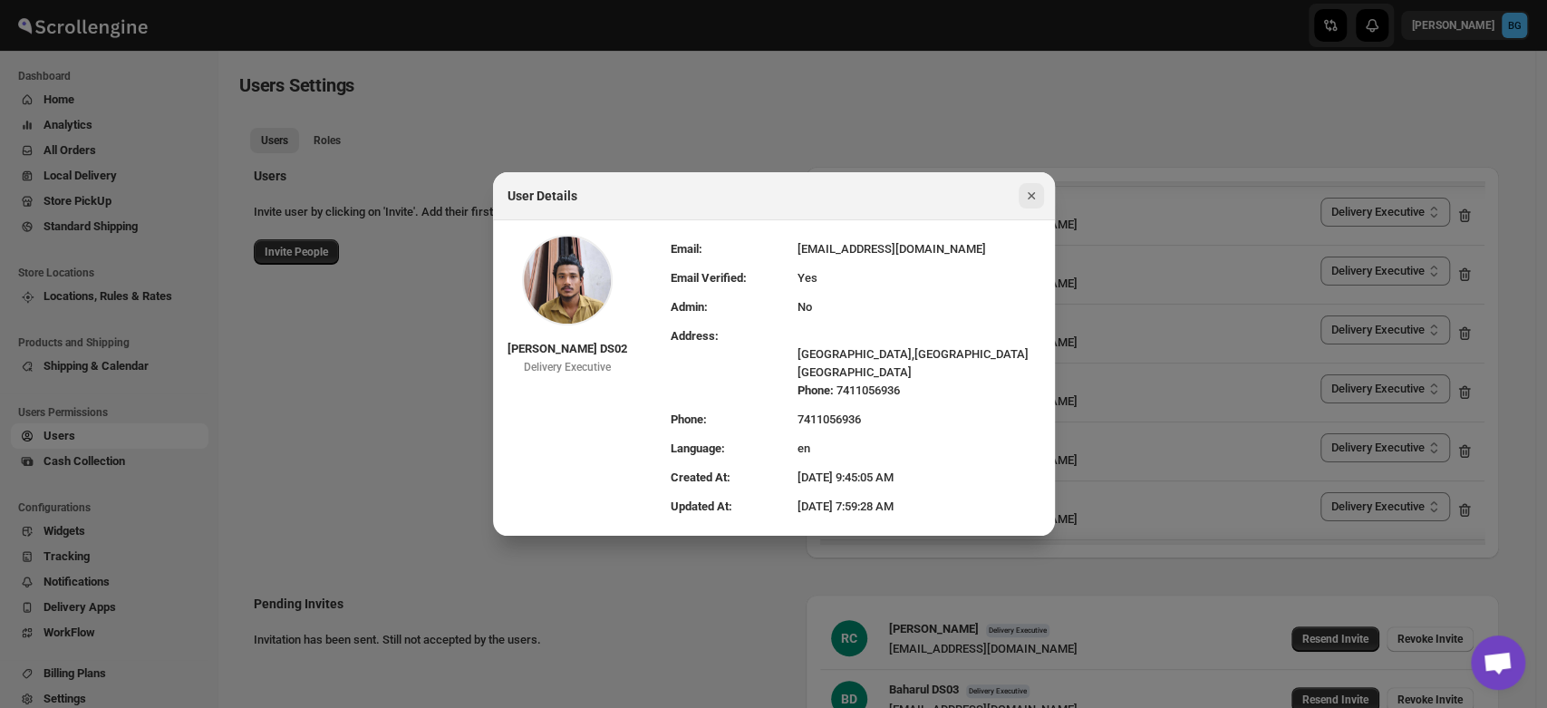
click at [1029, 193] on icon "Close" at bounding box center [1030, 195] width 7 height 7
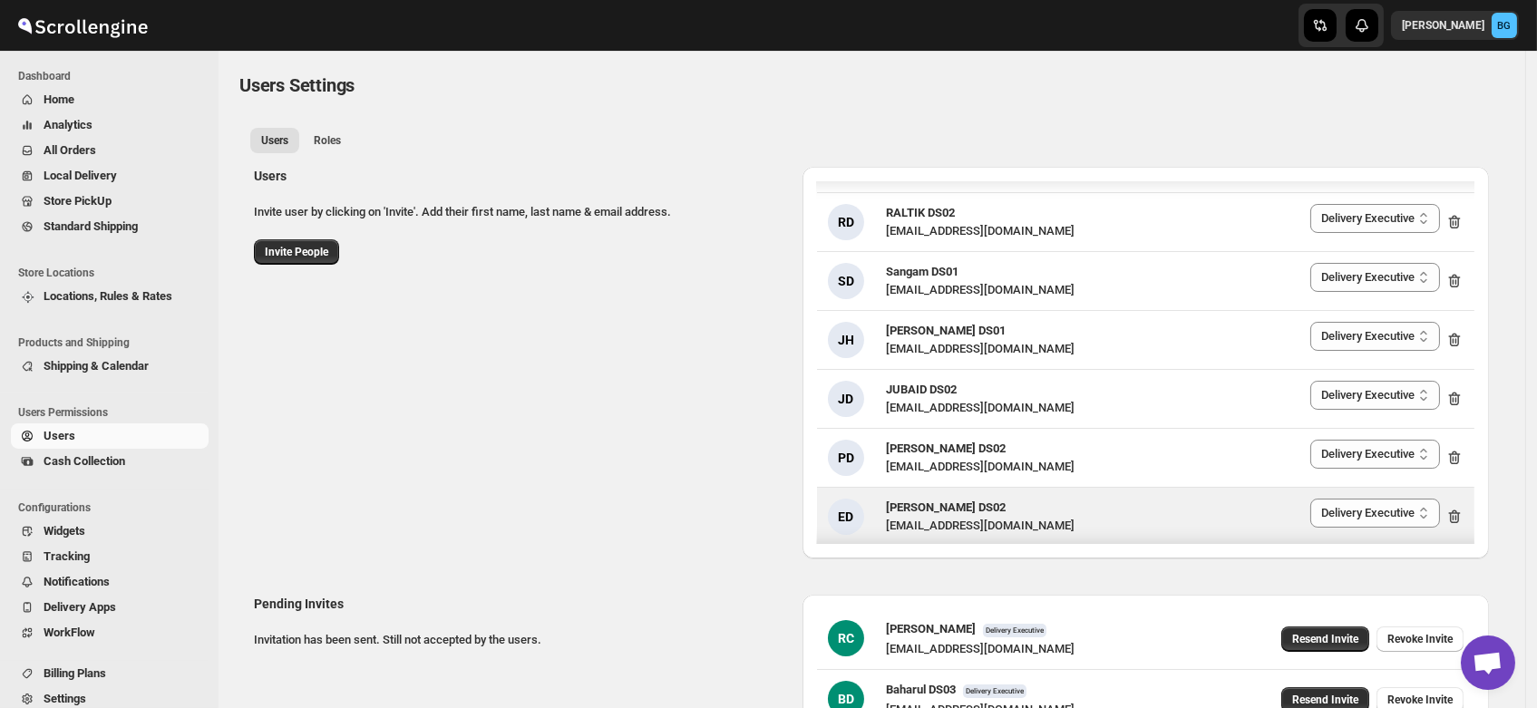
scroll to position [0, 0]
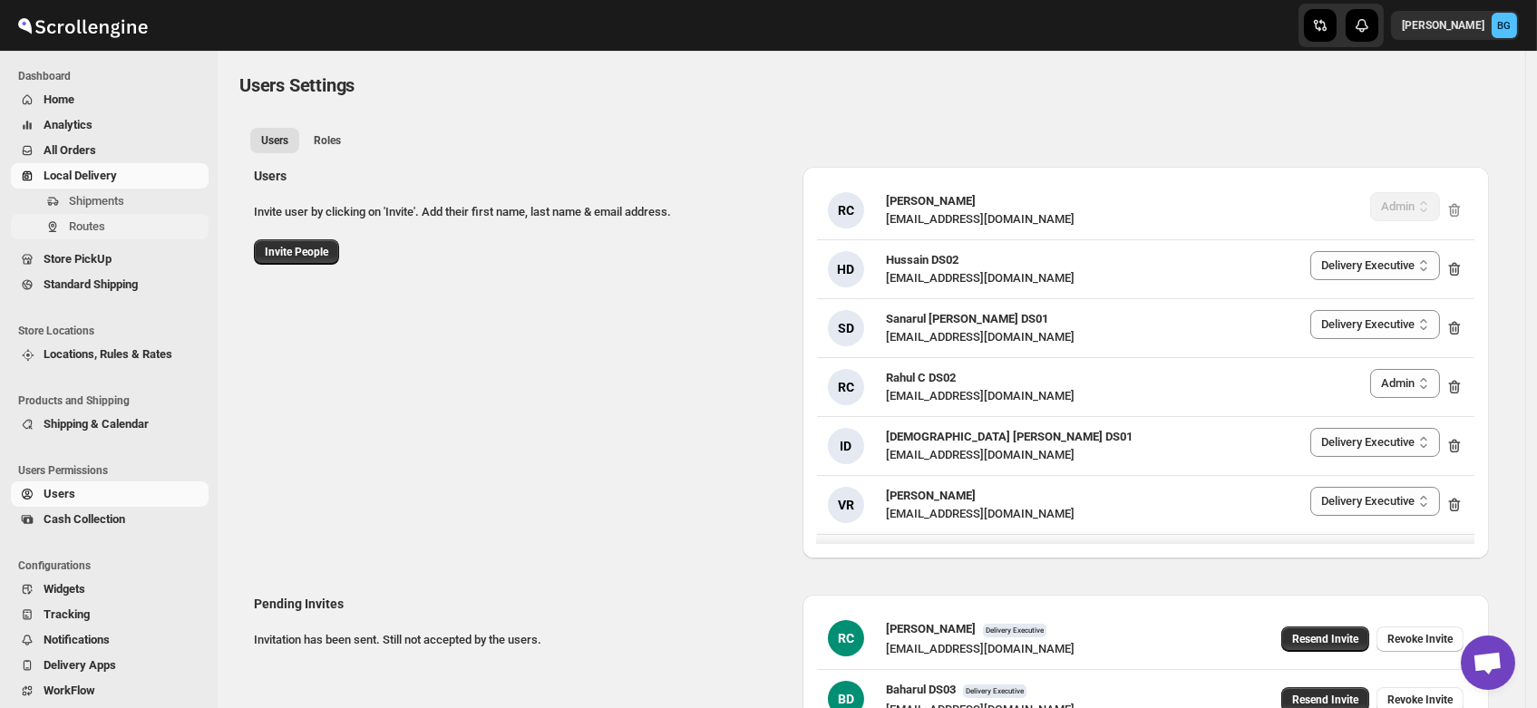
click at [69, 223] on span "Routes" at bounding box center [87, 226] width 36 height 14
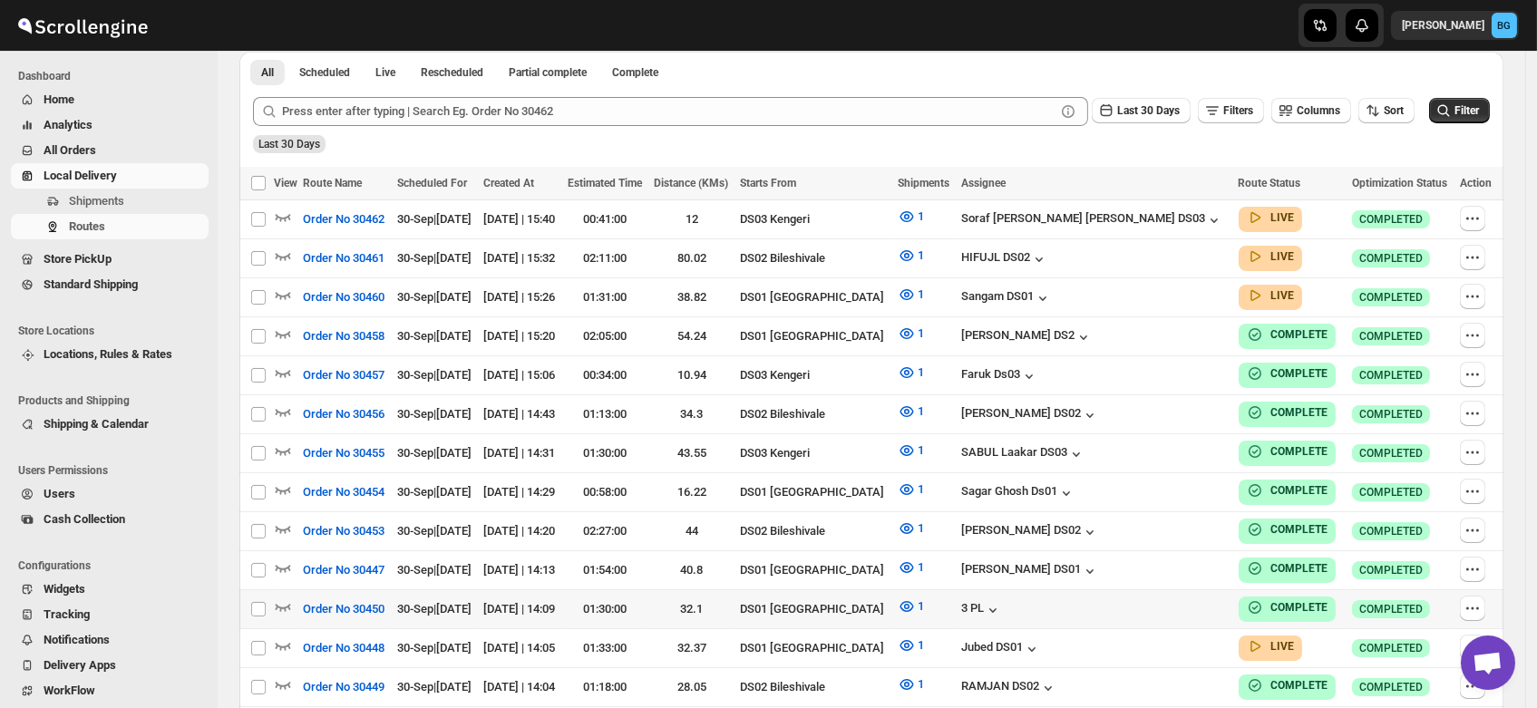
scroll to position [422, 0]
click at [64, 494] on span "Users" at bounding box center [60, 494] width 32 height 14
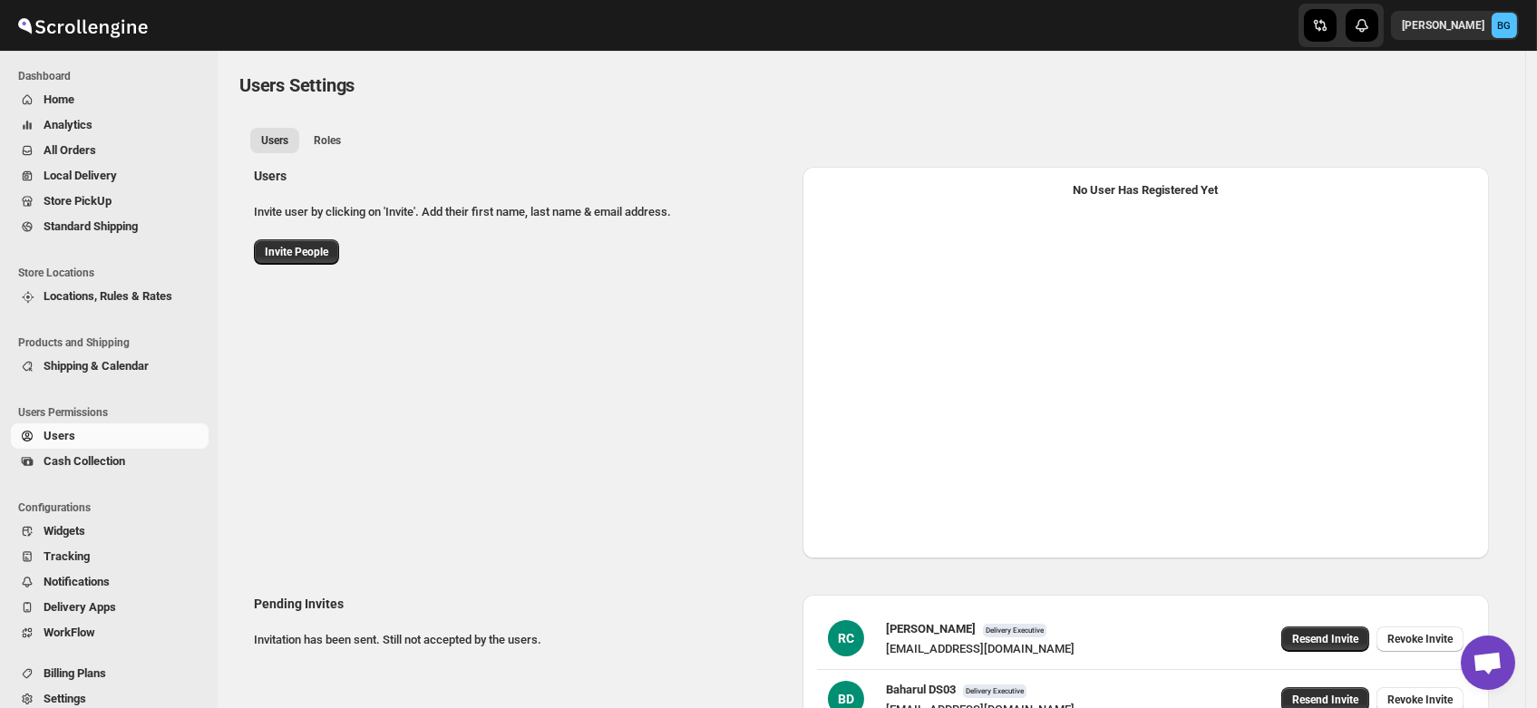
select select "637b767fbaab0276b10c91d5"
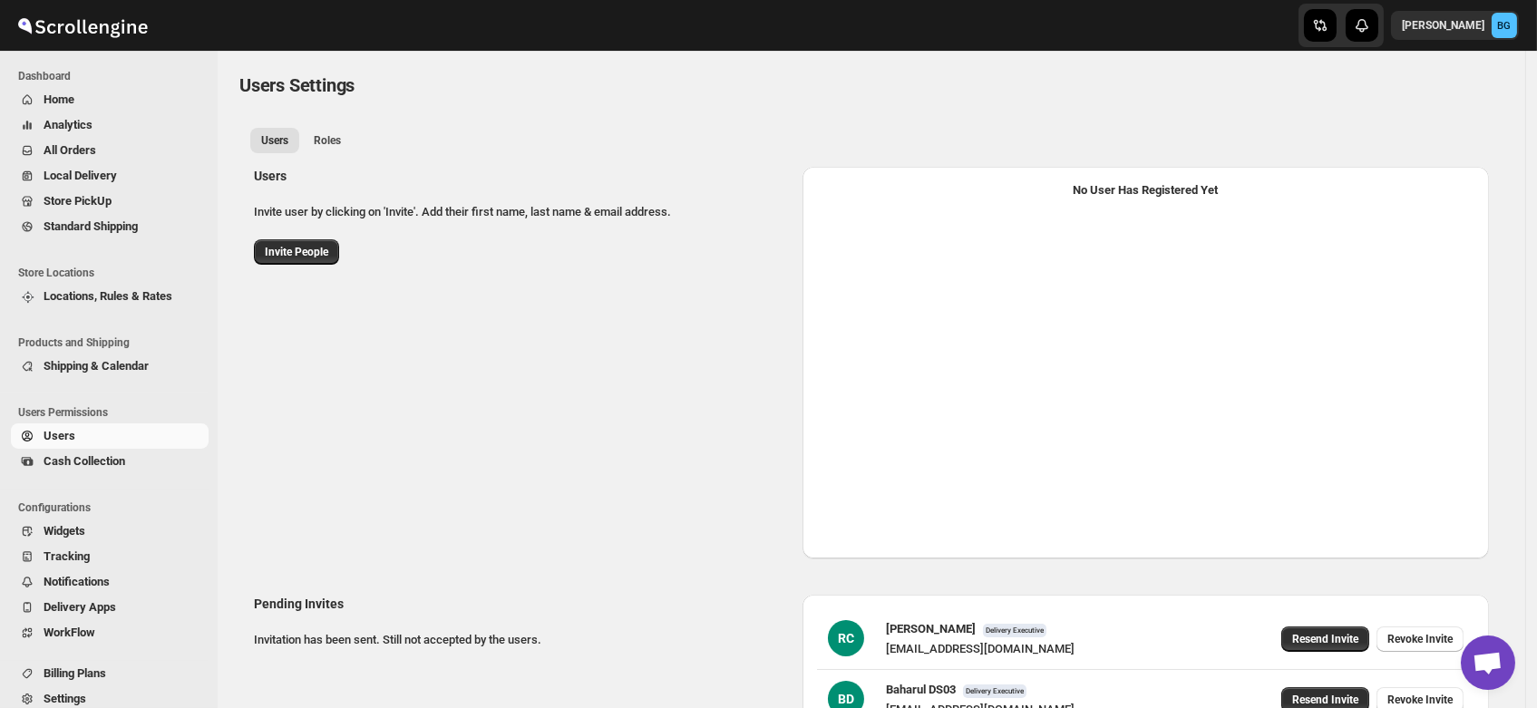
select select "637b767fbaab0276b10c91d5"
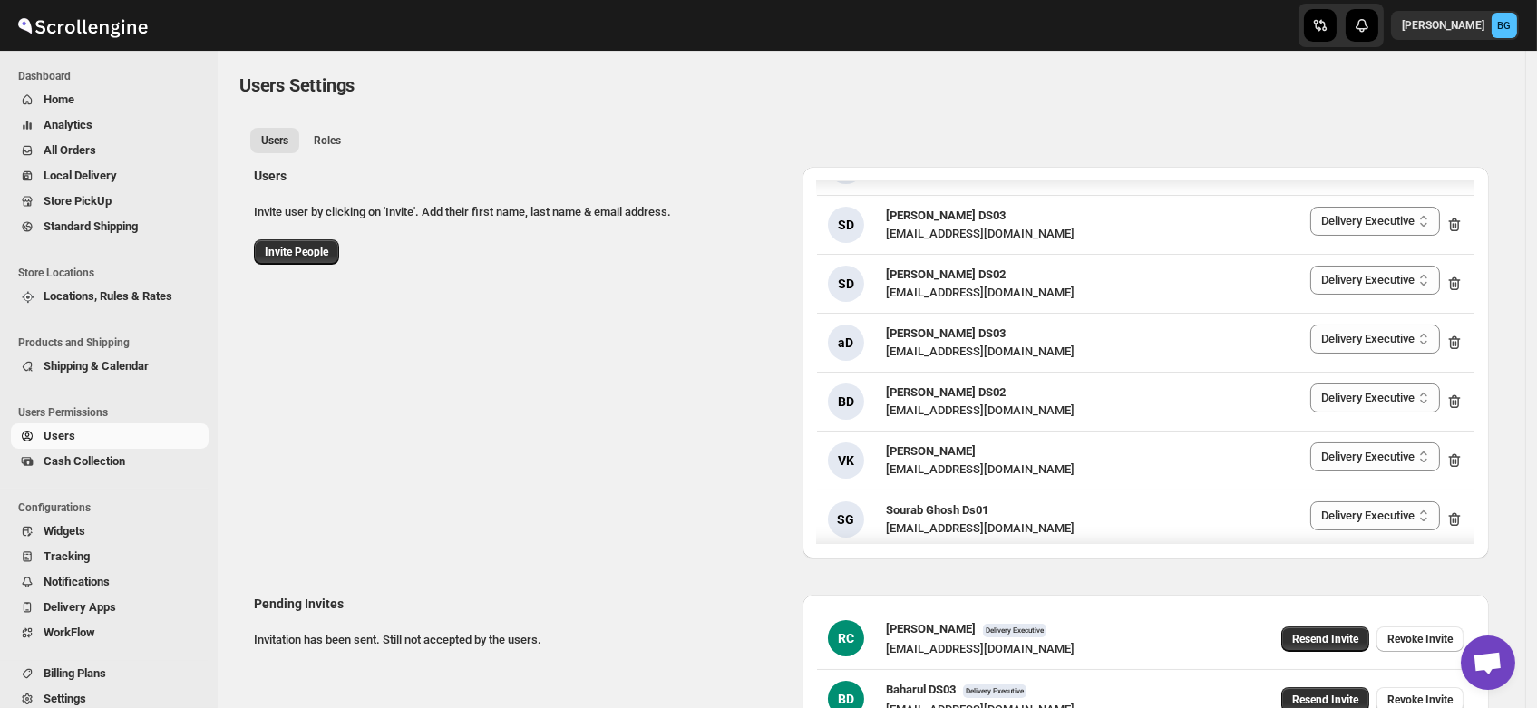
scroll to position [1228, 0]
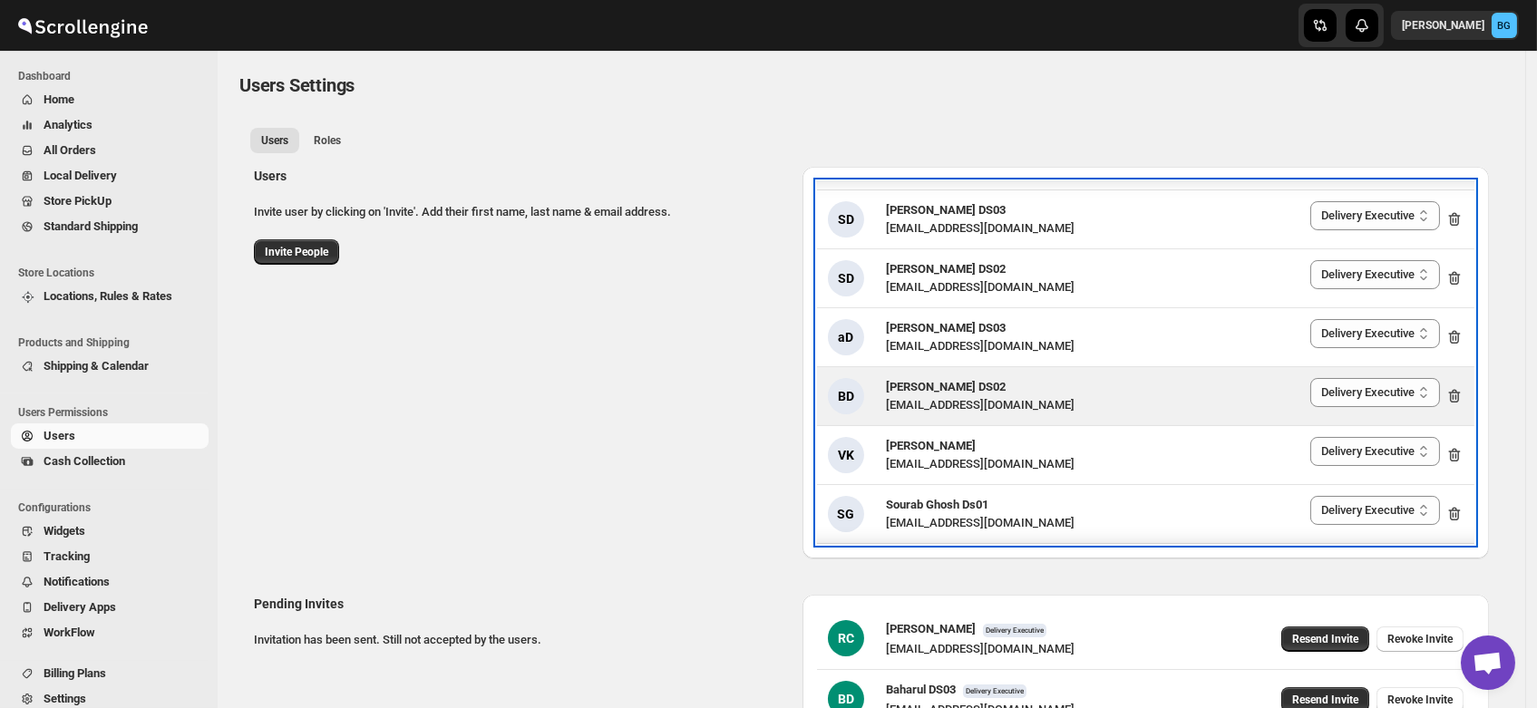
click at [950, 399] on div "wihof21751@coasah.com" at bounding box center [980, 405] width 189 height 18
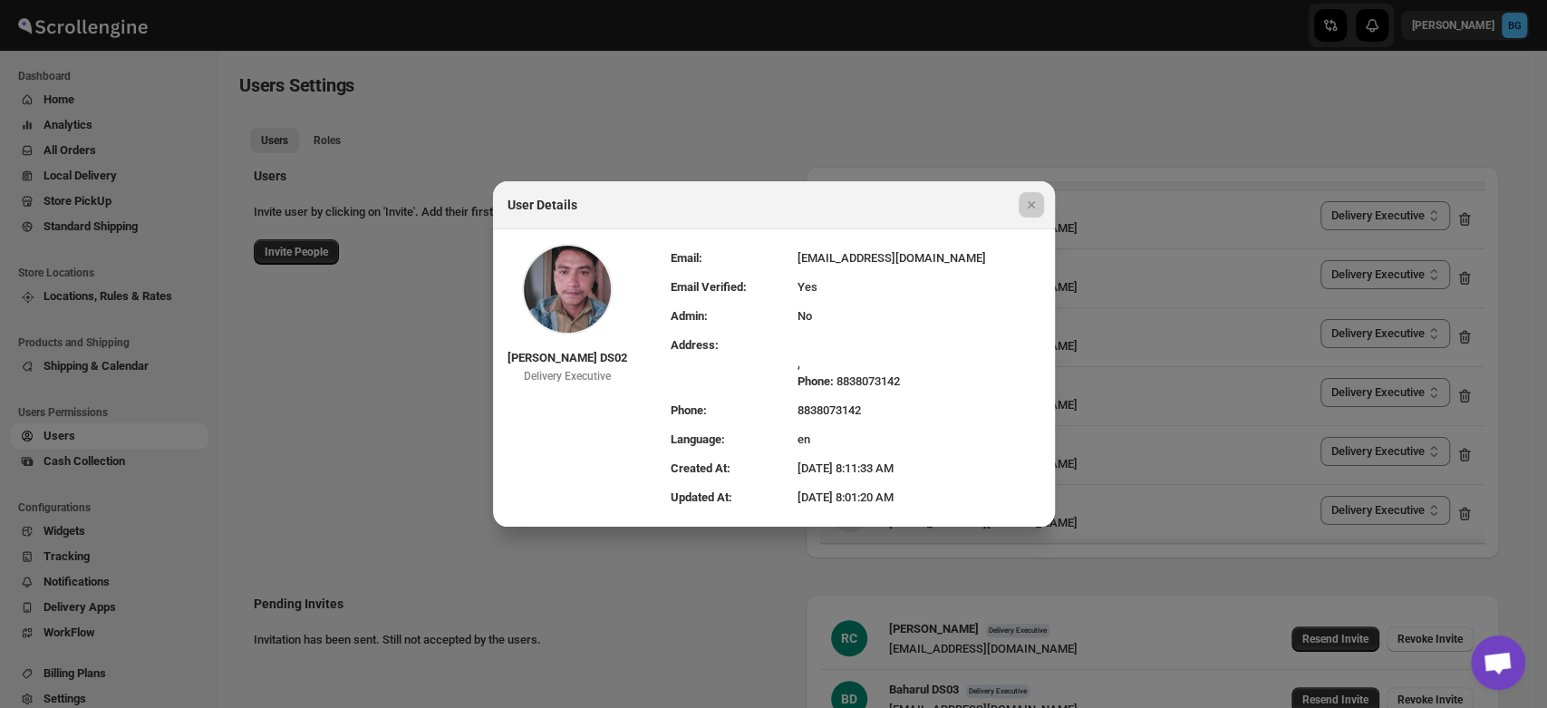
click at [879, 91] on div at bounding box center [773, 354] width 1547 height 708
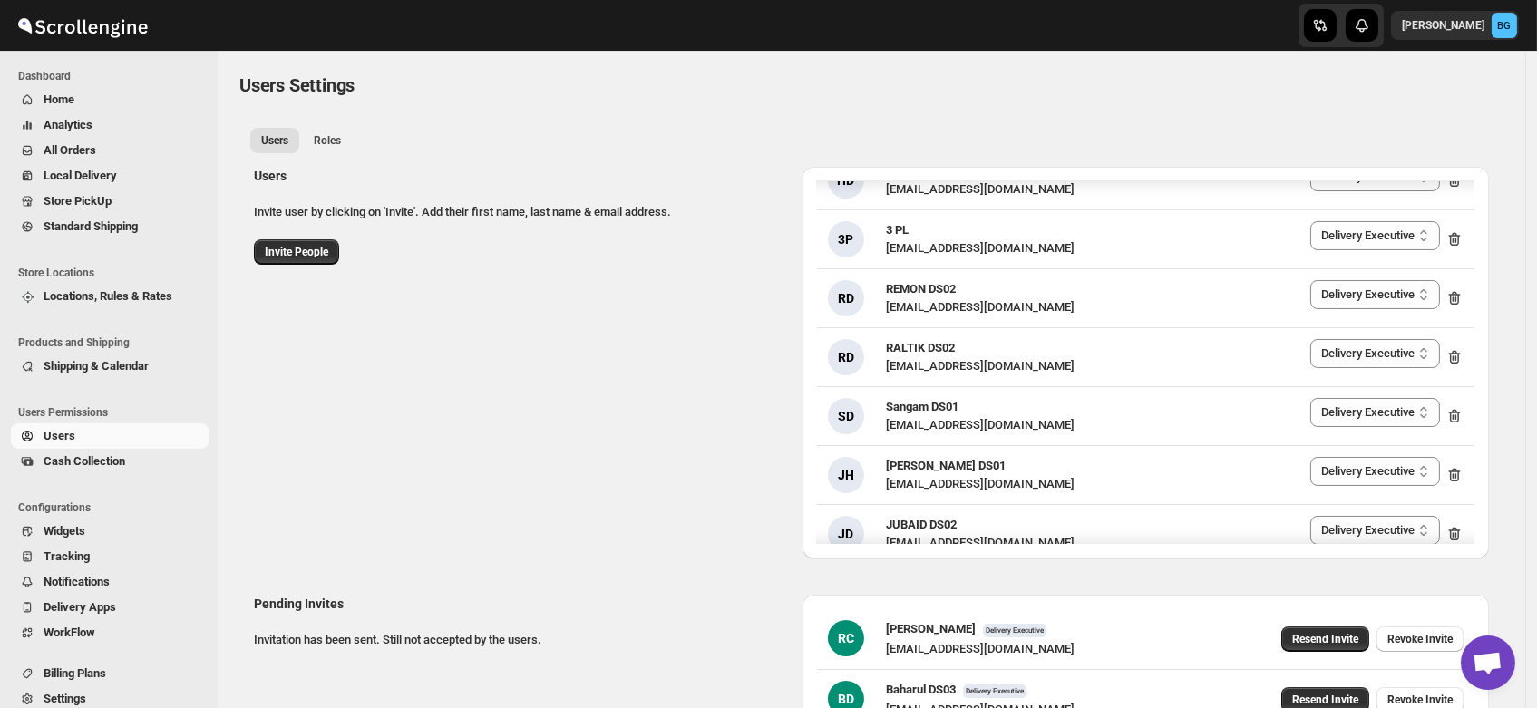
scroll to position [0, 0]
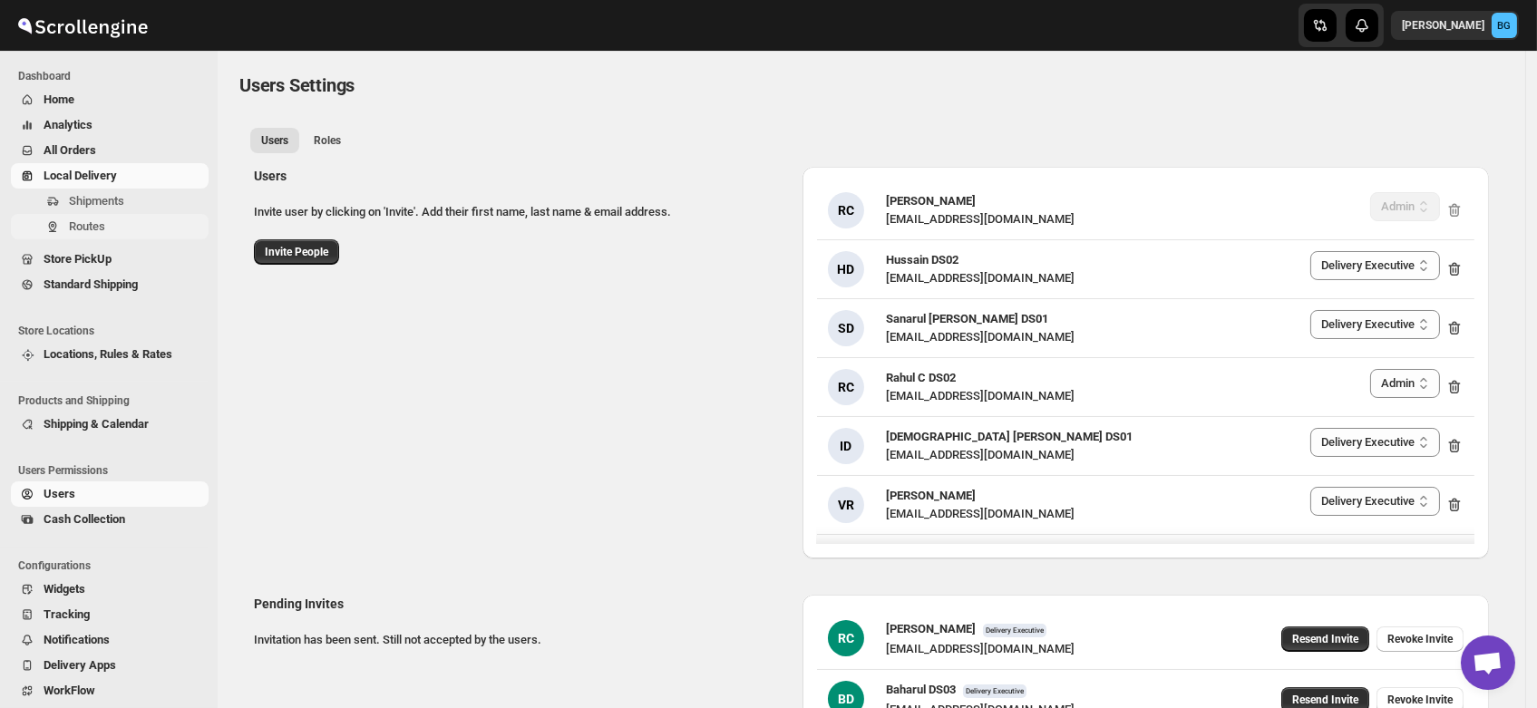
click at [80, 227] on span "Routes" at bounding box center [87, 226] width 36 height 14
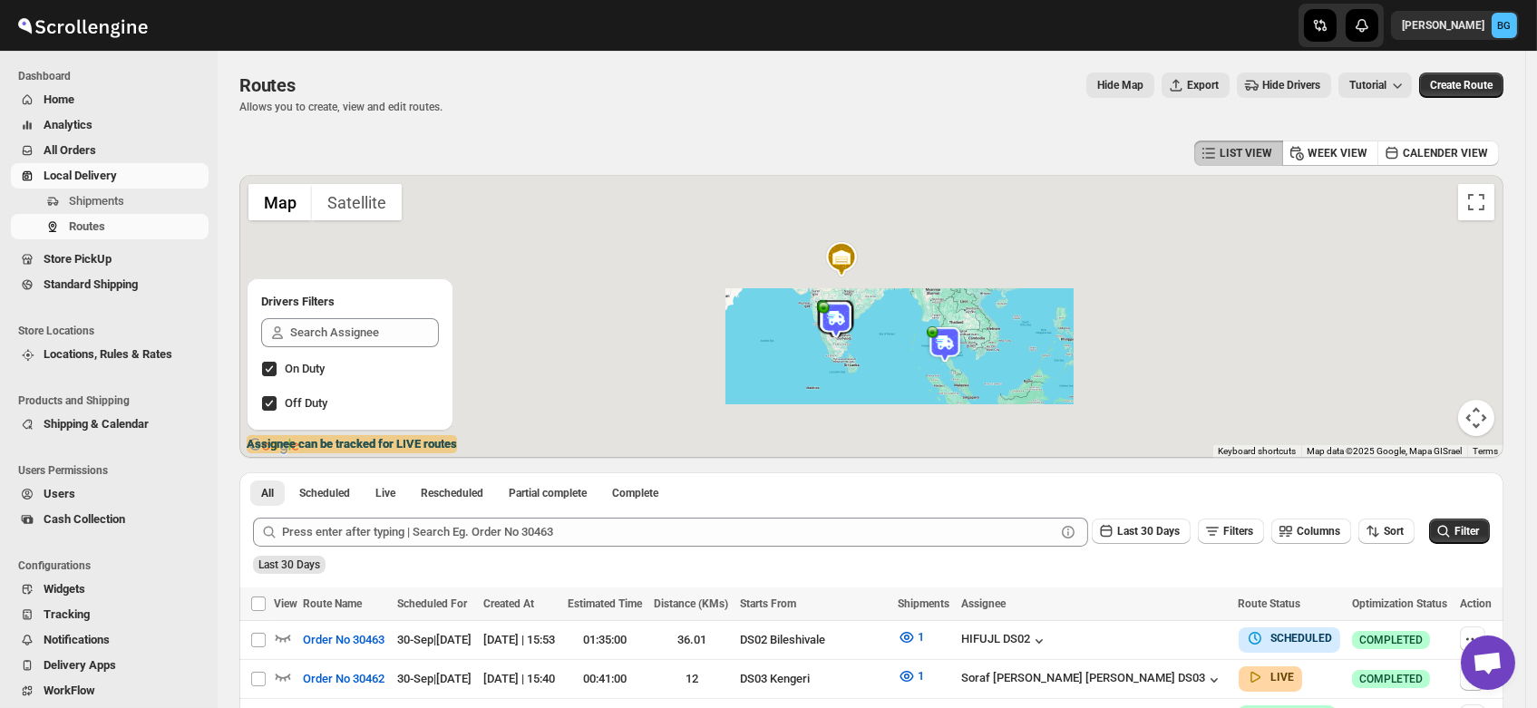
drag, startPoint x: 826, startPoint y: 238, endPoint x: 885, endPoint y: 335, distance: 113.5
click at [885, 335] on div at bounding box center [871, 316] width 1264 height 283
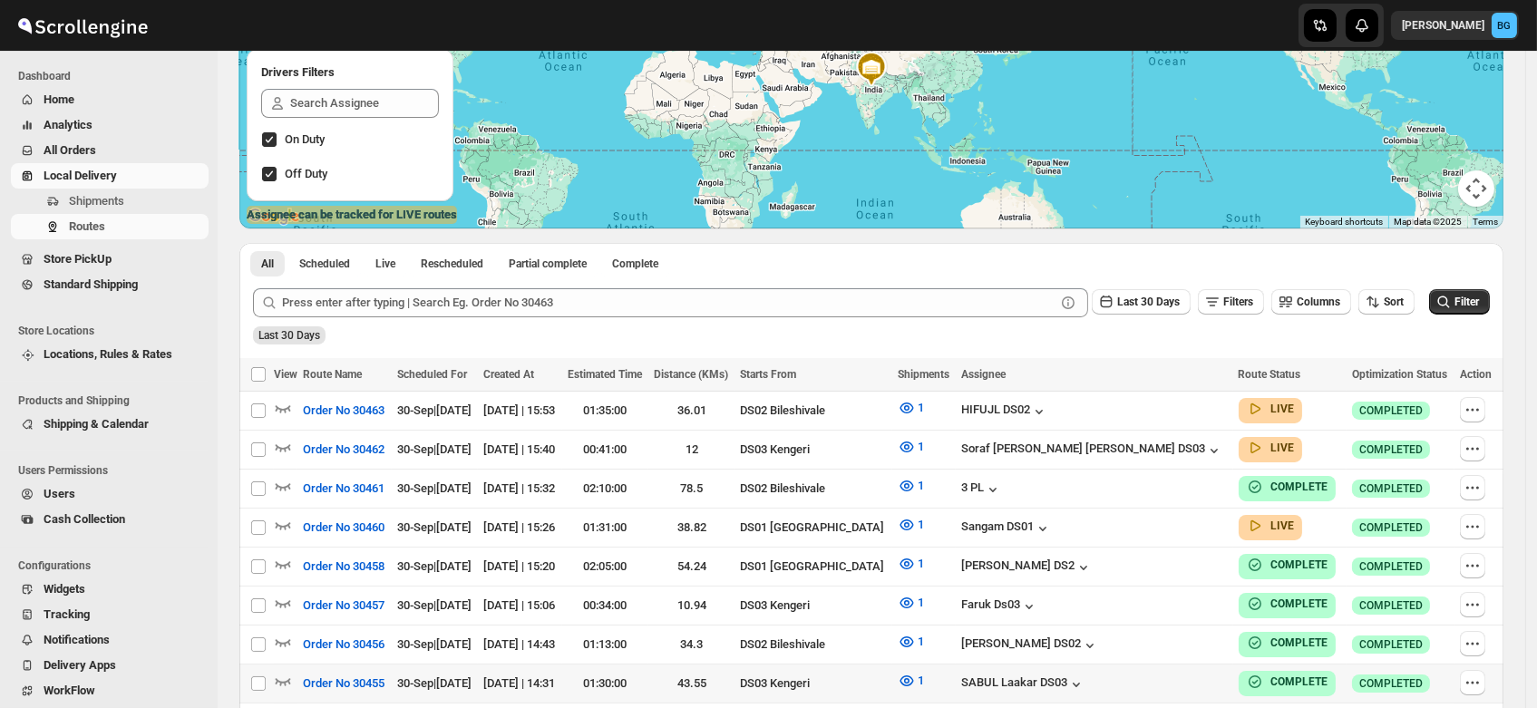
scroll to position [230, 0]
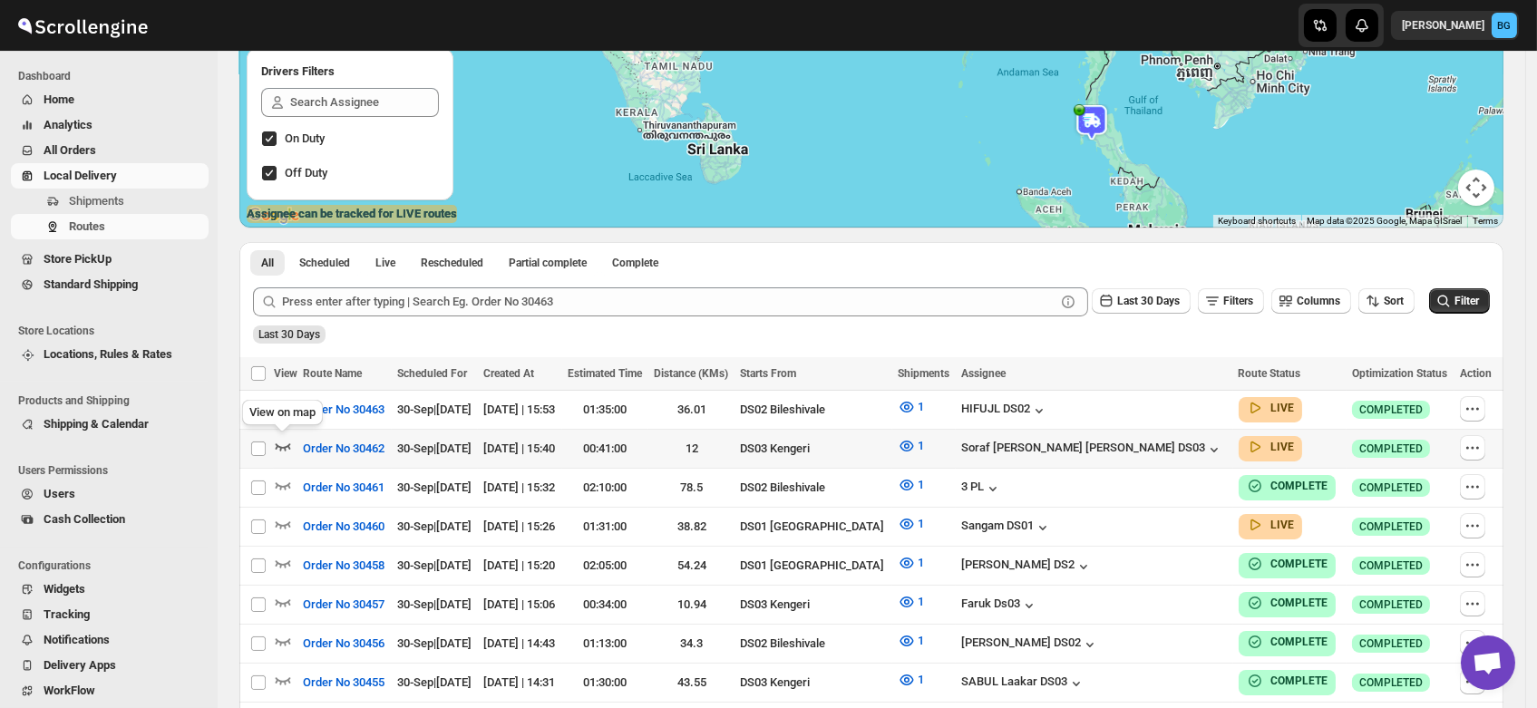
click at [278, 437] on icon "button" at bounding box center [283, 446] width 18 height 18
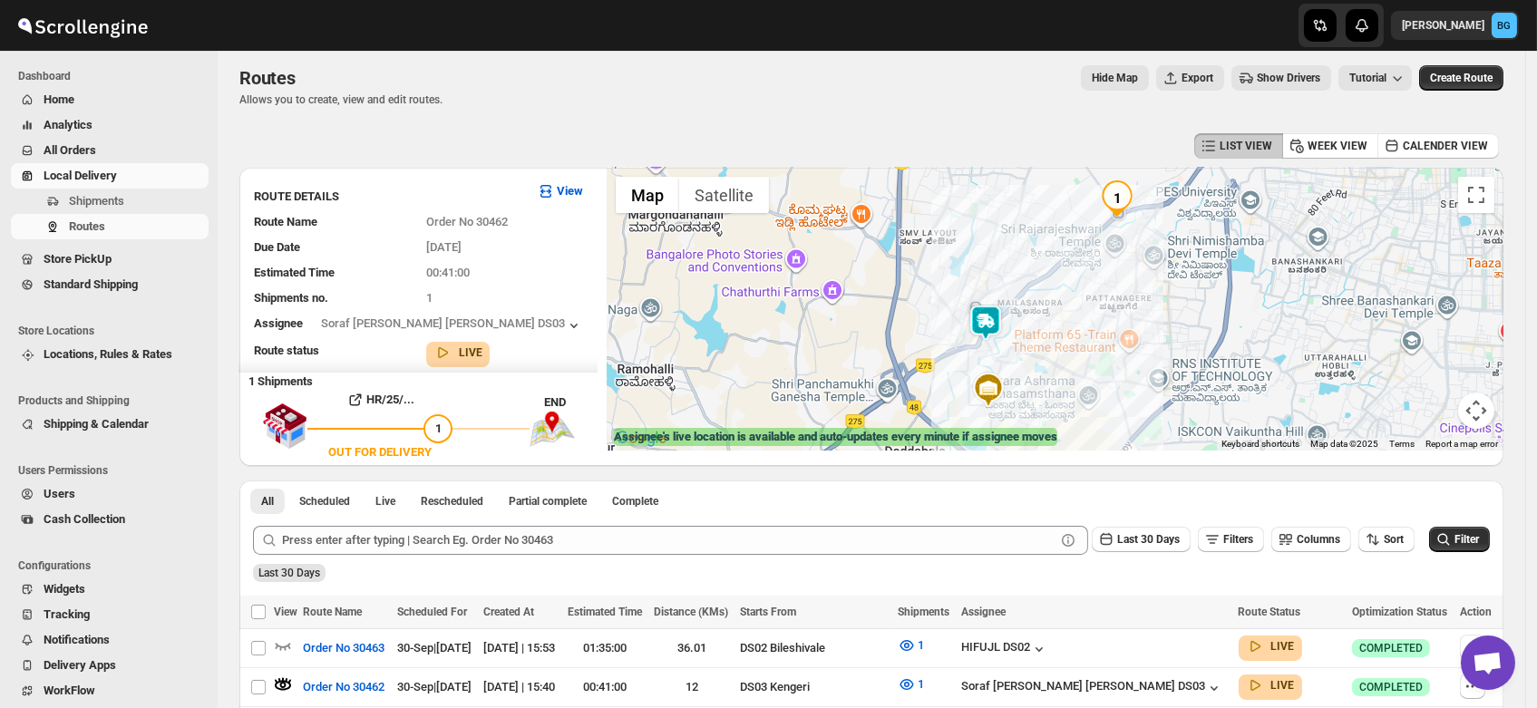
scroll to position [0, 0]
